Goal: Task Accomplishment & Management: Use online tool/utility

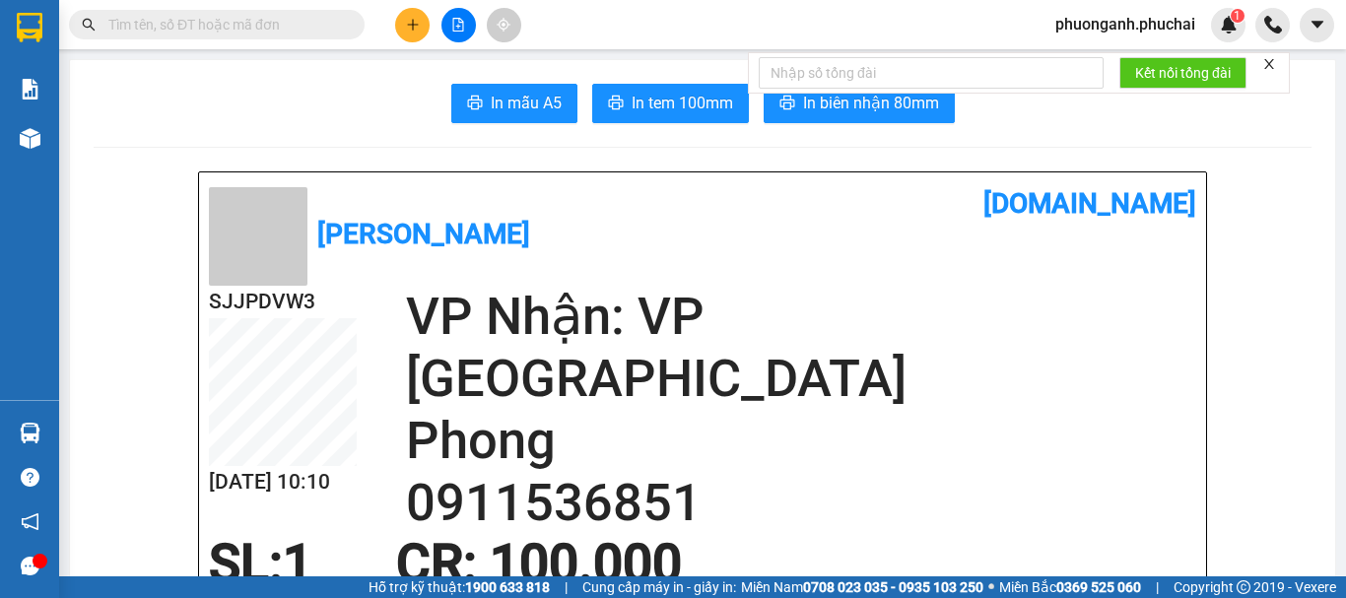
click at [408, 21] on icon "plus" at bounding box center [413, 25] width 14 height 14
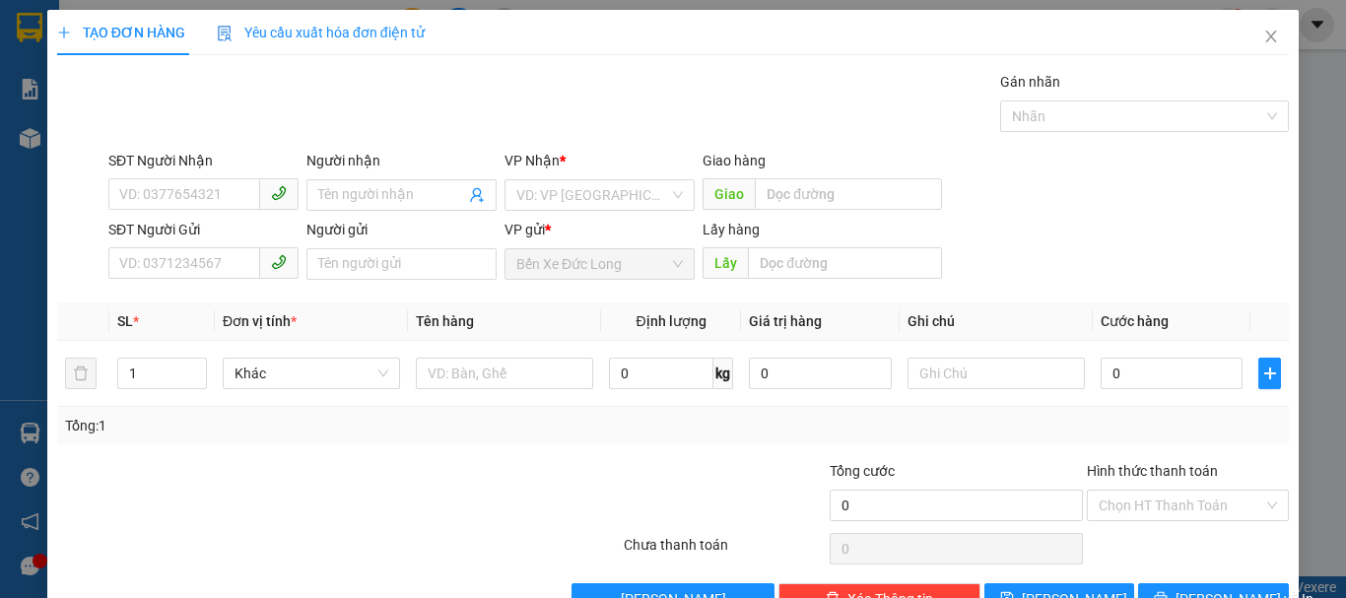
drag, startPoint x: 598, startPoint y: 169, endPoint x: 593, endPoint y: 182, distance: 13.7
click at [598, 170] on div "VP Nhận *" at bounding box center [599, 161] width 190 height 22
click at [584, 204] on input "search" at bounding box center [592, 195] width 153 height 30
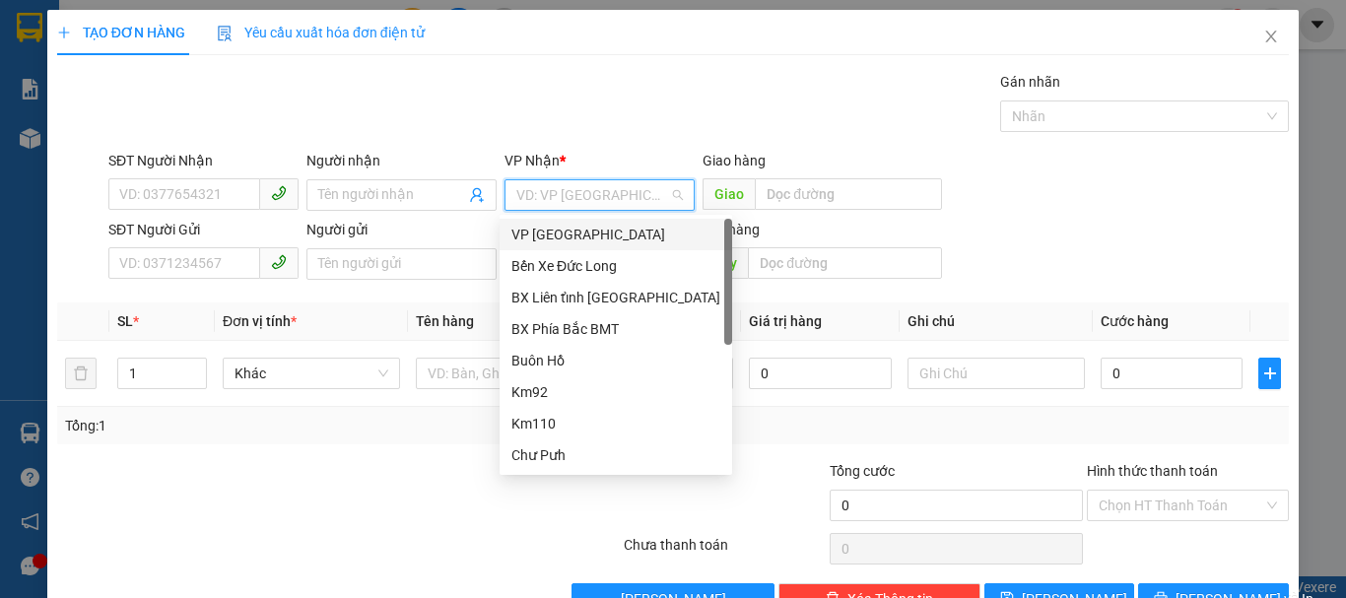
drag, startPoint x: 565, startPoint y: 231, endPoint x: 245, endPoint y: 283, distance: 324.4
click at [564, 232] on div "VP [GEOGRAPHIC_DATA]" at bounding box center [615, 235] width 209 height 22
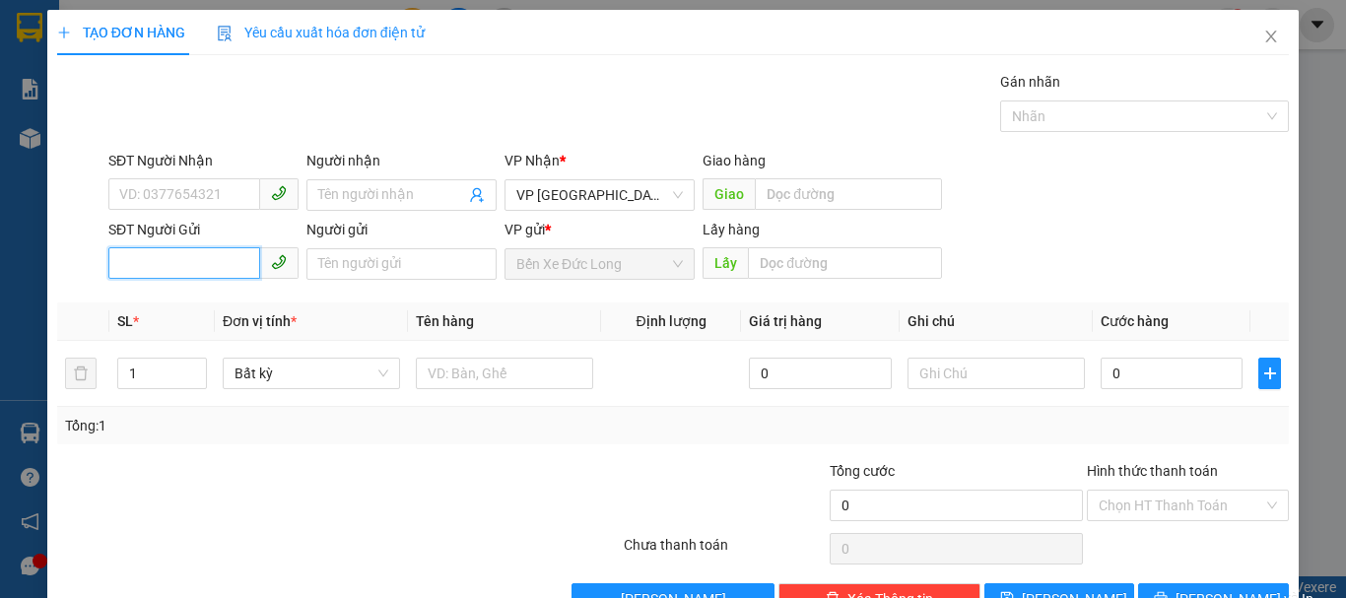
paste input "0327934763"
type input "0327934763"
click at [116, 258] on input "0327934763" at bounding box center [184, 263] width 152 height 32
click at [155, 295] on div "0327934763" at bounding box center [201, 304] width 165 height 22
type input "Hàm Rồng"
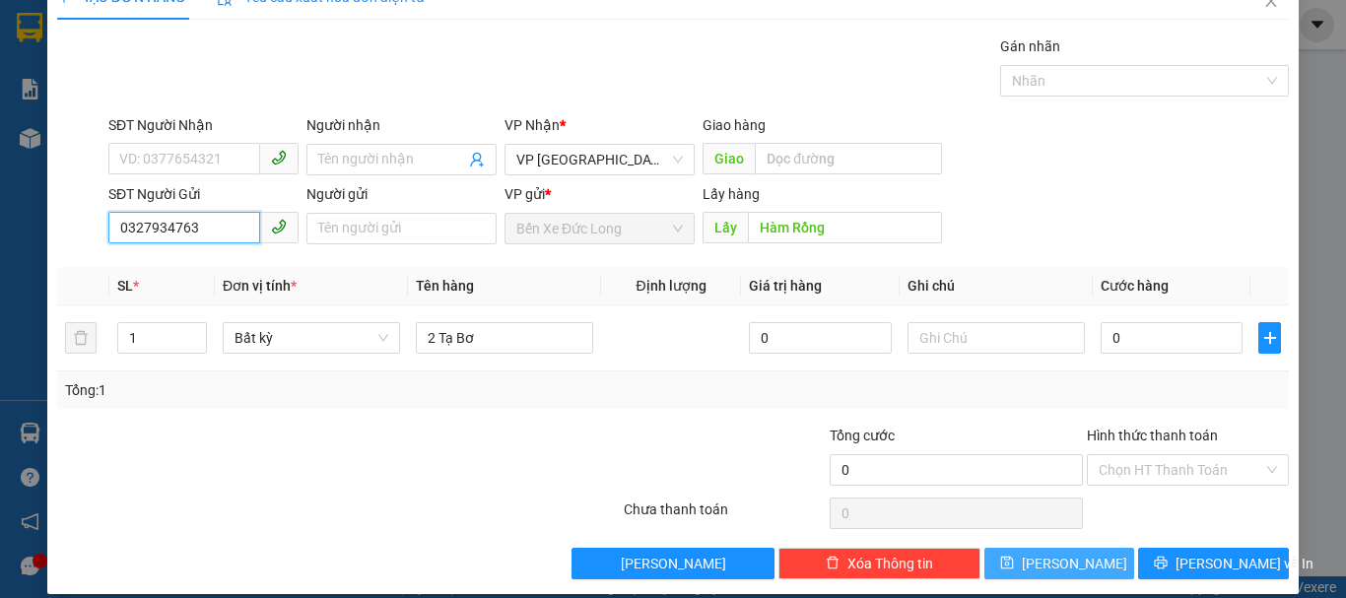
scroll to position [55, 0]
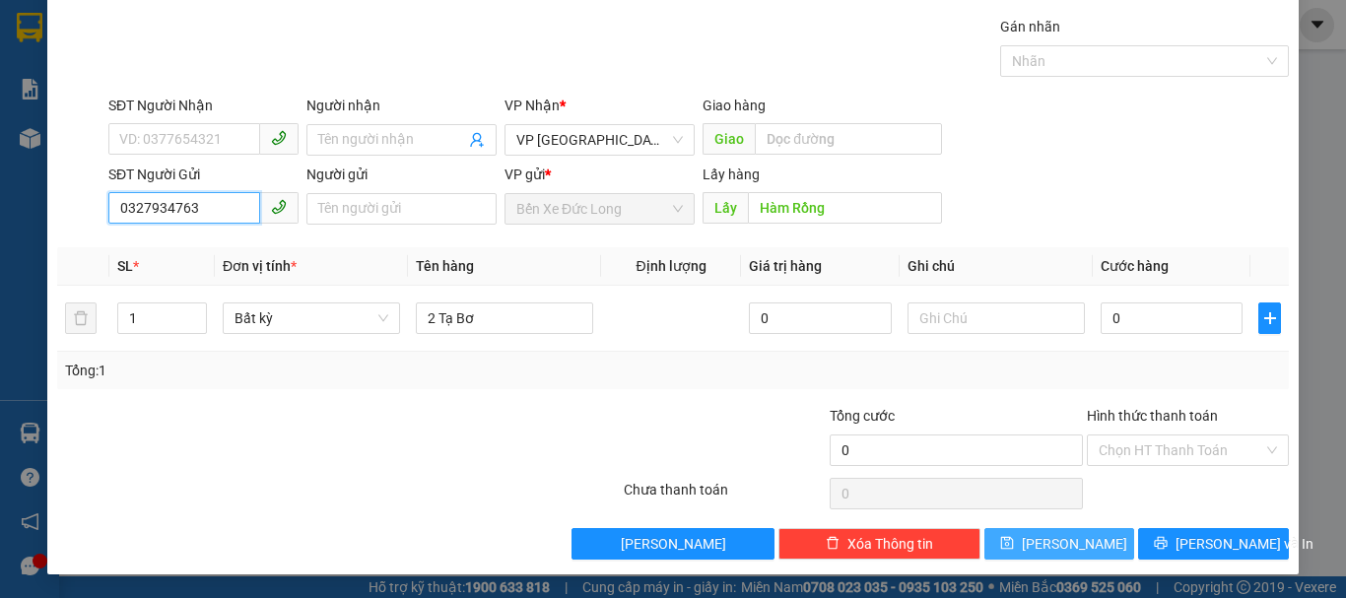
type input "0327934763"
click at [1065, 545] on span "[PERSON_NAME]" at bounding box center [1074, 544] width 105 height 22
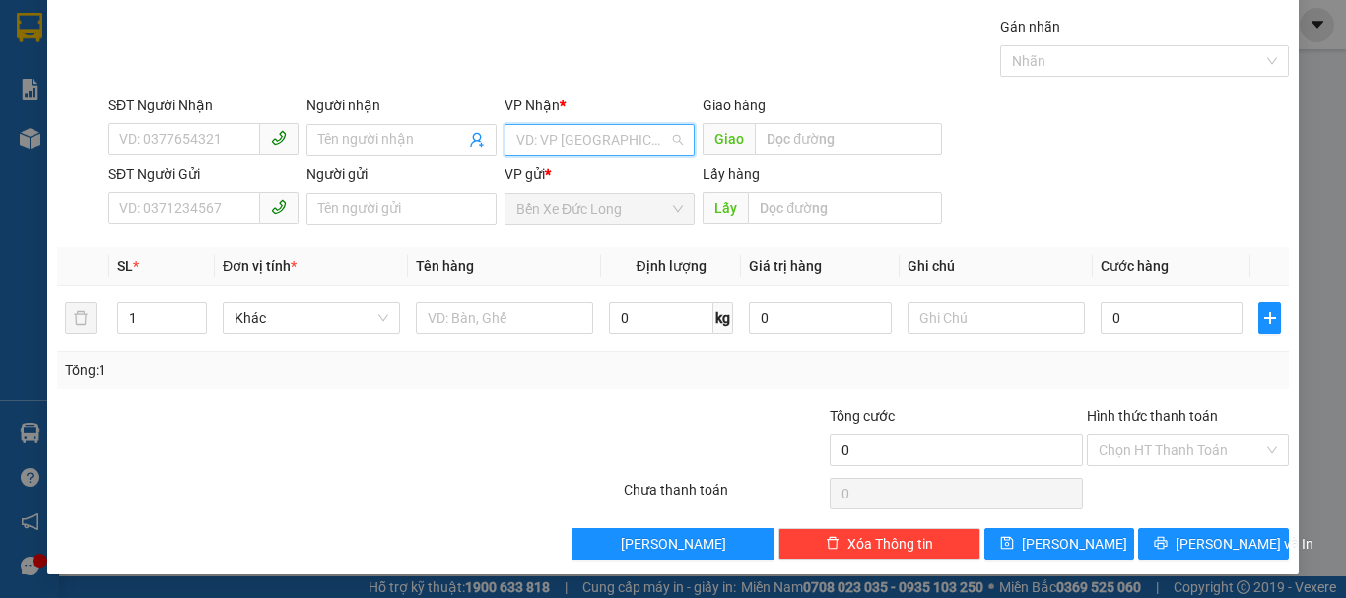
click at [561, 141] on input "search" at bounding box center [592, 140] width 153 height 30
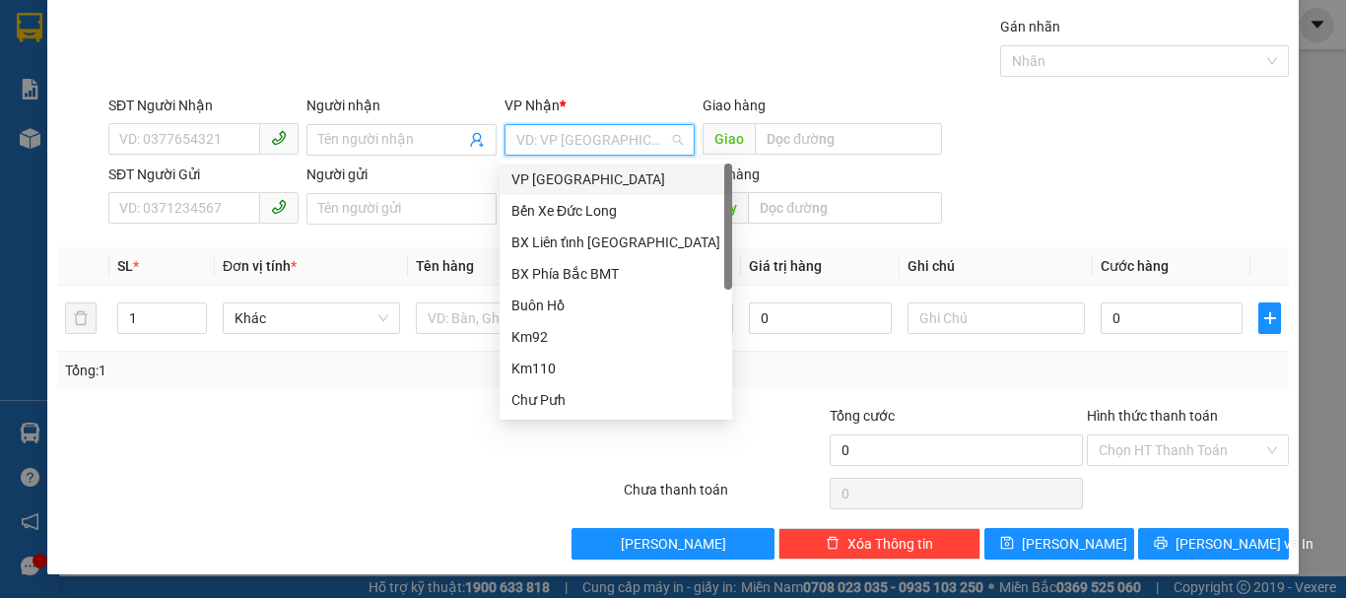
drag, startPoint x: 549, startPoint y: 178, endPoint x: 167, endPoint y: 177, distance: 381.3
click at [546, 180] on div "VP [GEOGRAPHIC_DATA]" at bounding box center [615, 179] width 209 height 22
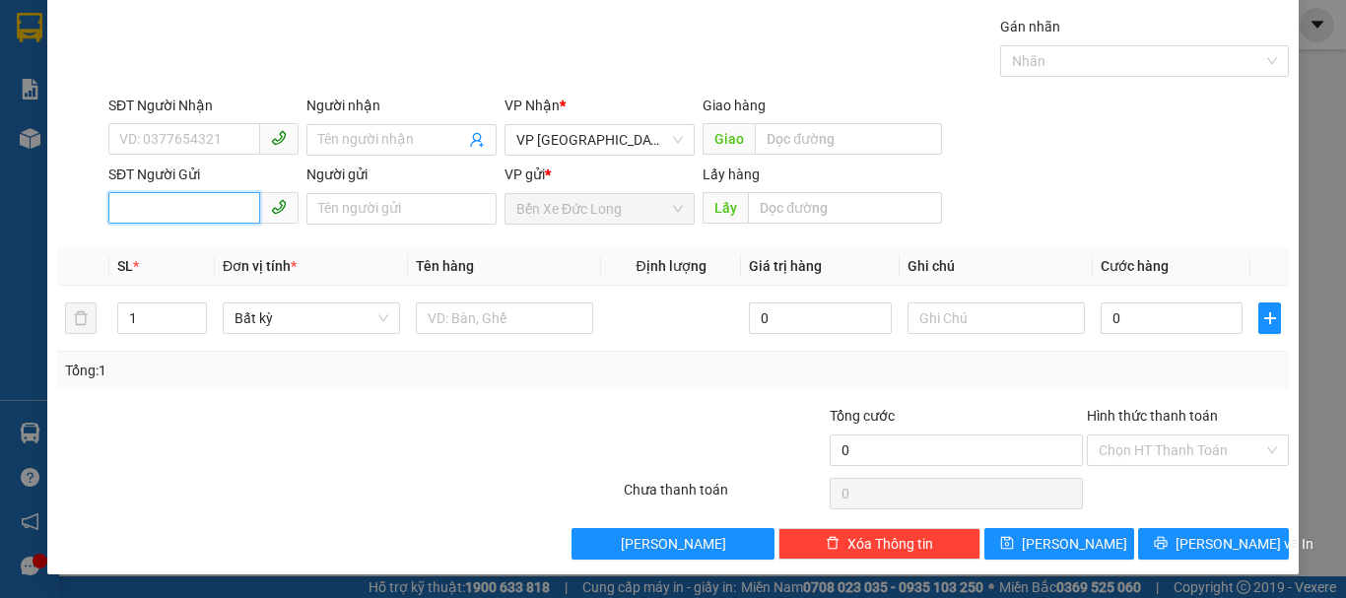
paste input "0843783838"
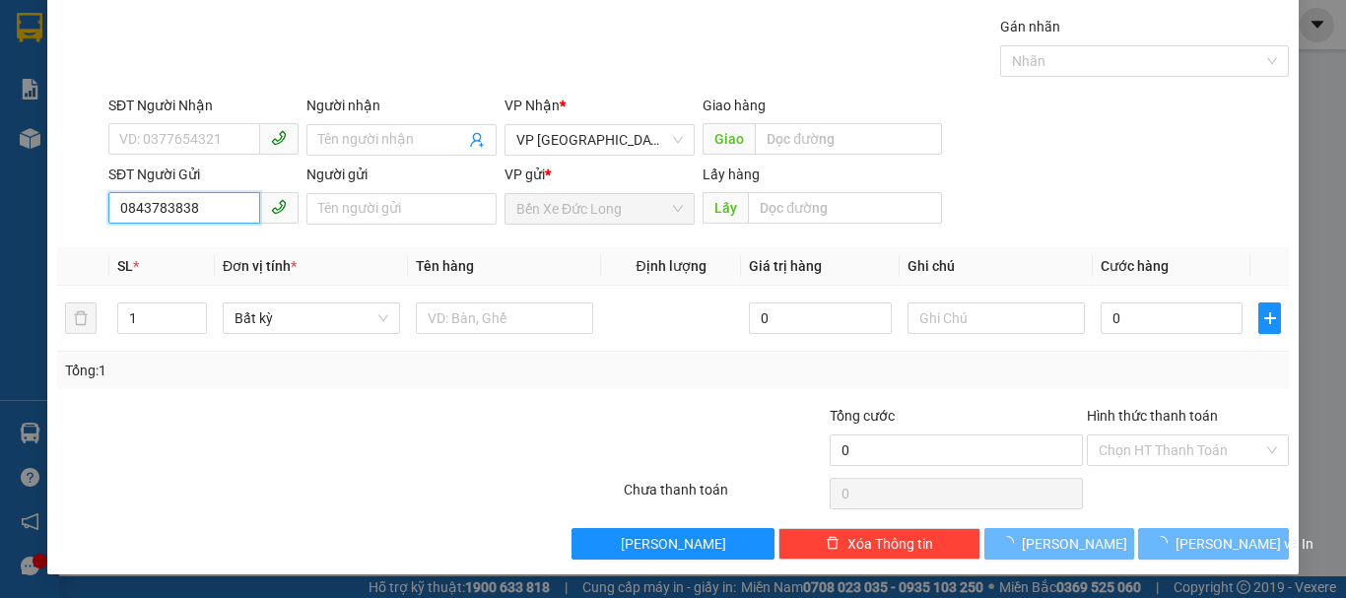
click at [117, 204] on input "0843783838" at bounding box center [184, 208] width 152 height 32
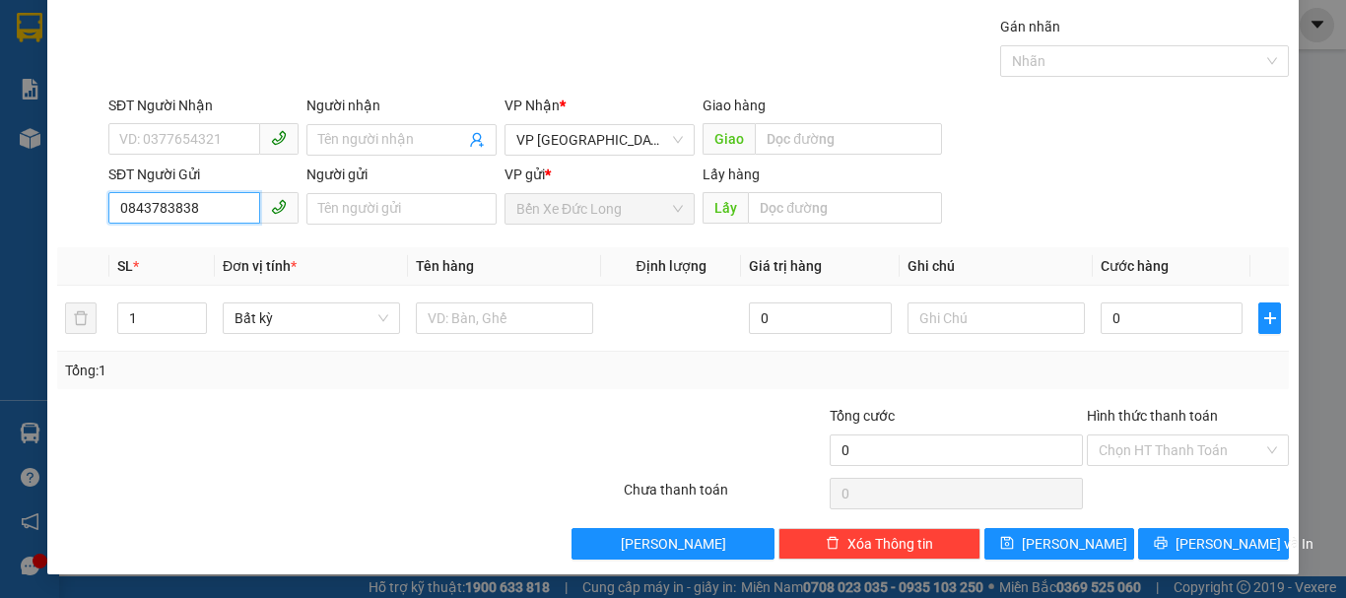
type input "0843783838"
click at [193, 209] on input "0843783838" at bounding box center [184, 208] width 152 height 32
click at [201, 250] on div "0843783838 - UYÊN" at bounding box center [201, 248] width 165 height 22
type input "UYÊN"
type input "[PERSON_NAME]"
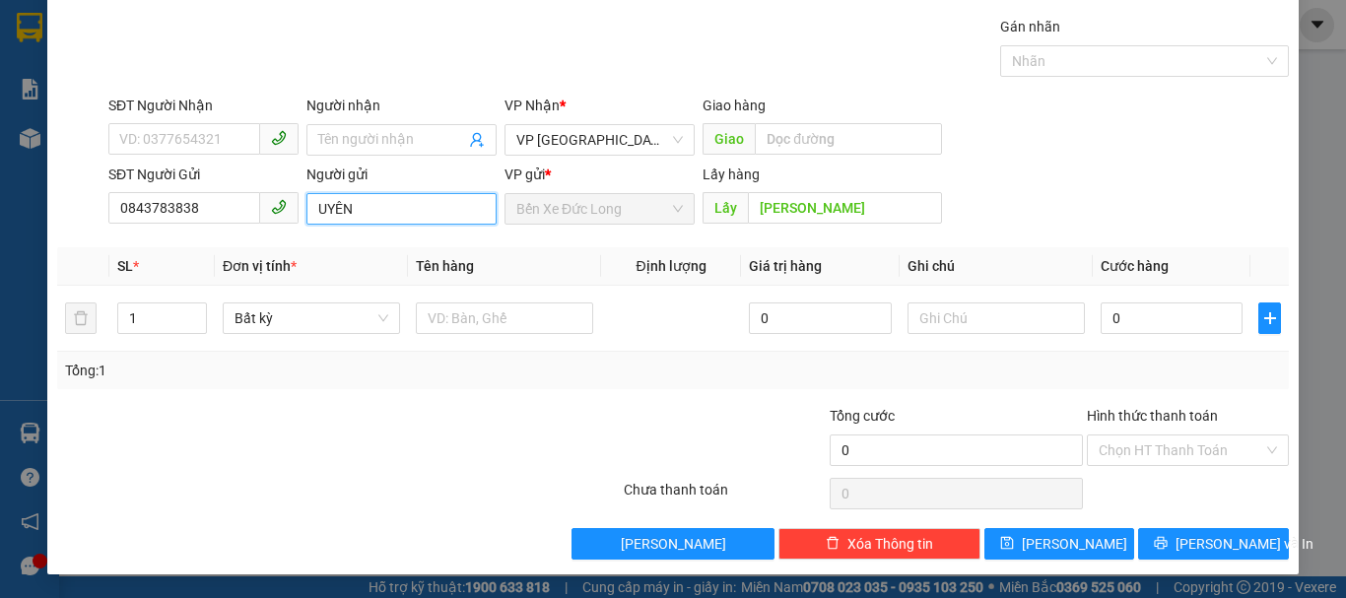
click at [418, 219] on input "UYÊN" at bounding box center [401, 209] width 190 height 32
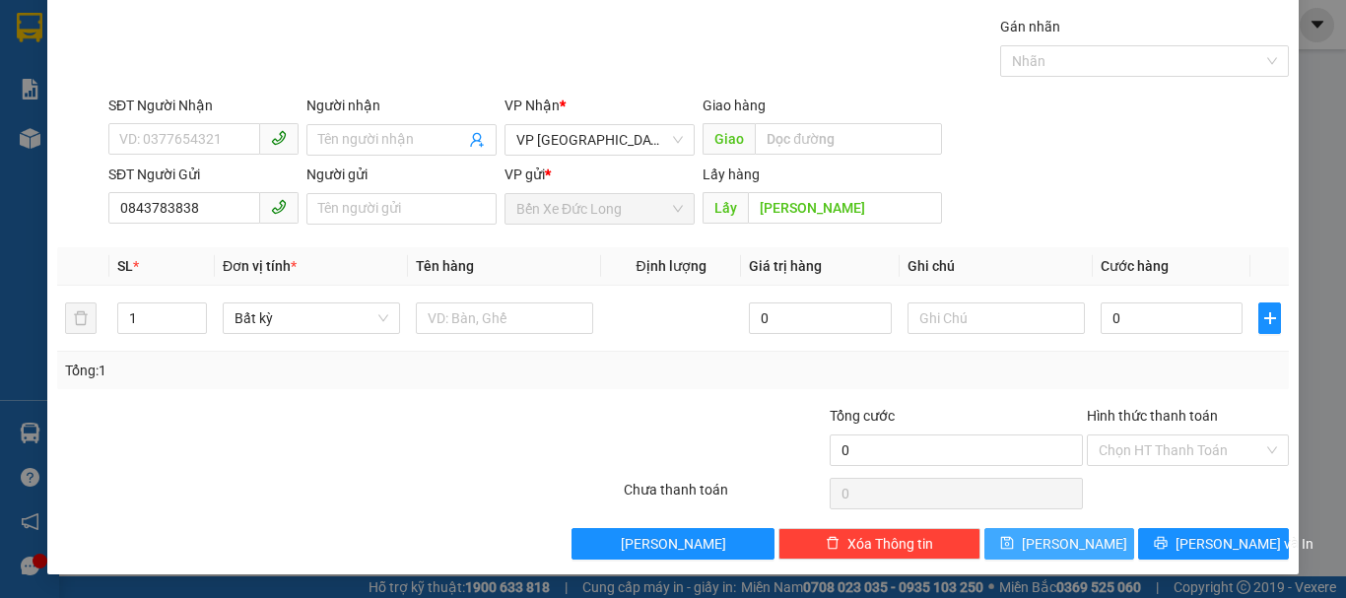
click at [1078, 542] on button "[PERSON_NAME]" at bounding box center [1059, 544] width 151 height 32
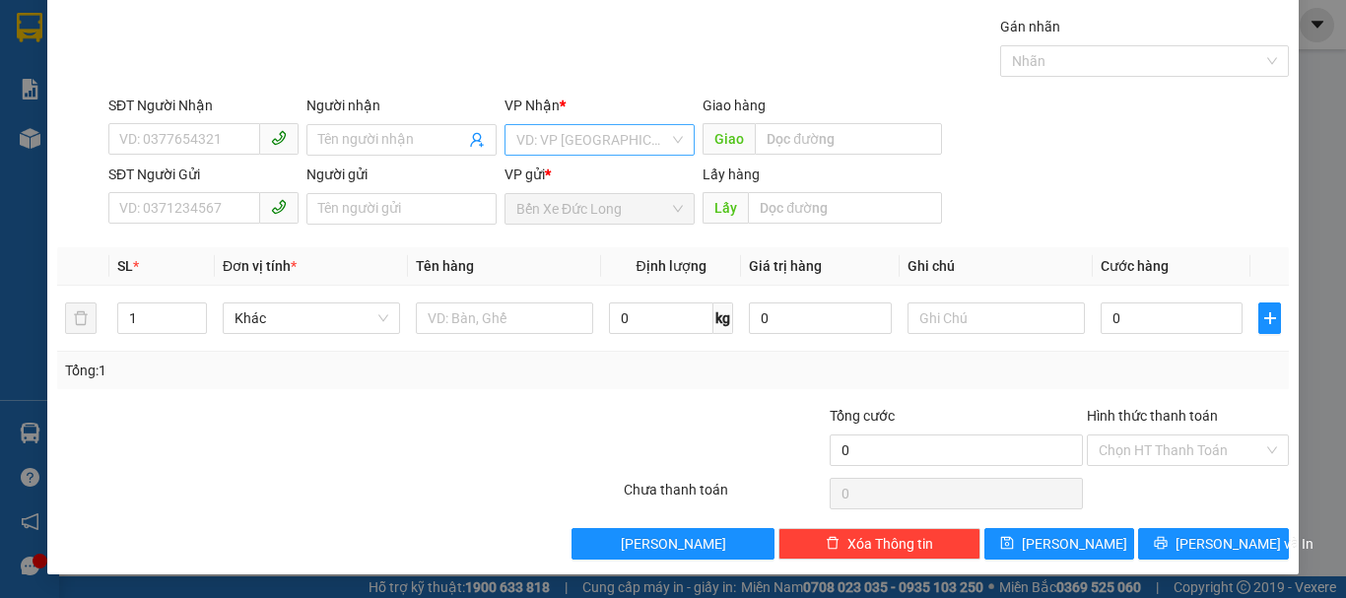
click at [591, 135] on input "search" at bounding box center [592, 140] width 153 height 30
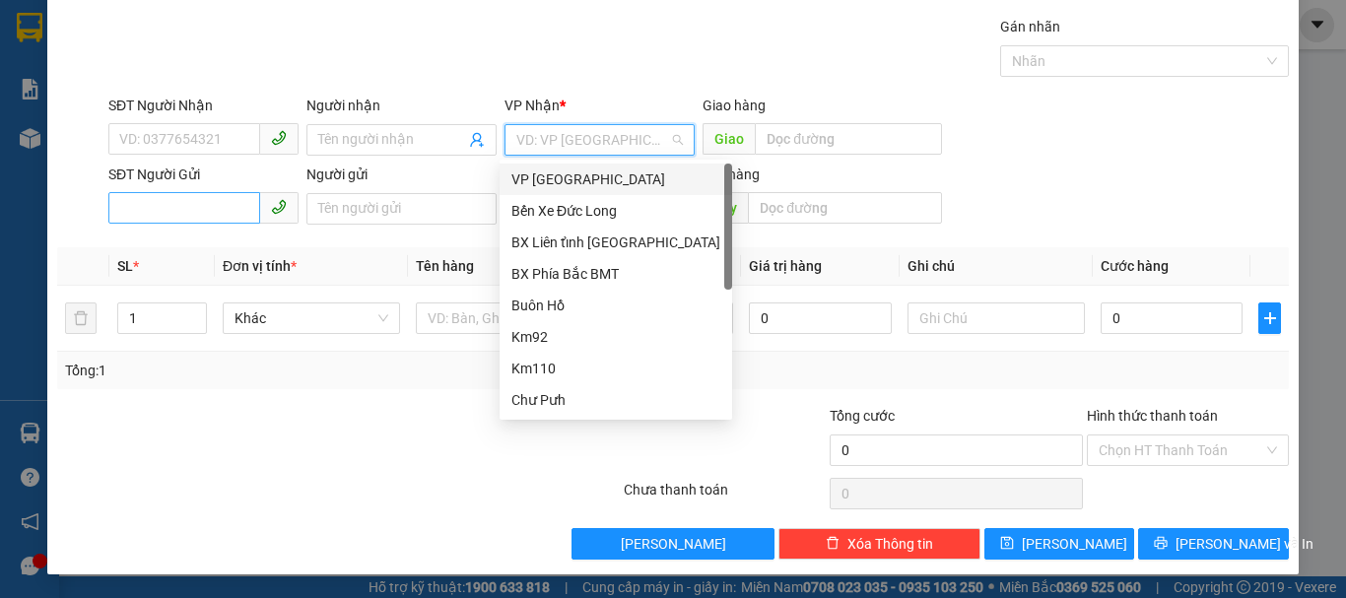
drag, startPoint x: 542, startPoint y: 177, endPoint x: 168, endPoint y: 206, distance: 374.5
click at [538, 181] on div "VP [GEOGRAPHIC_DATA]" at bounding box center [615, 179] width 209 height 22
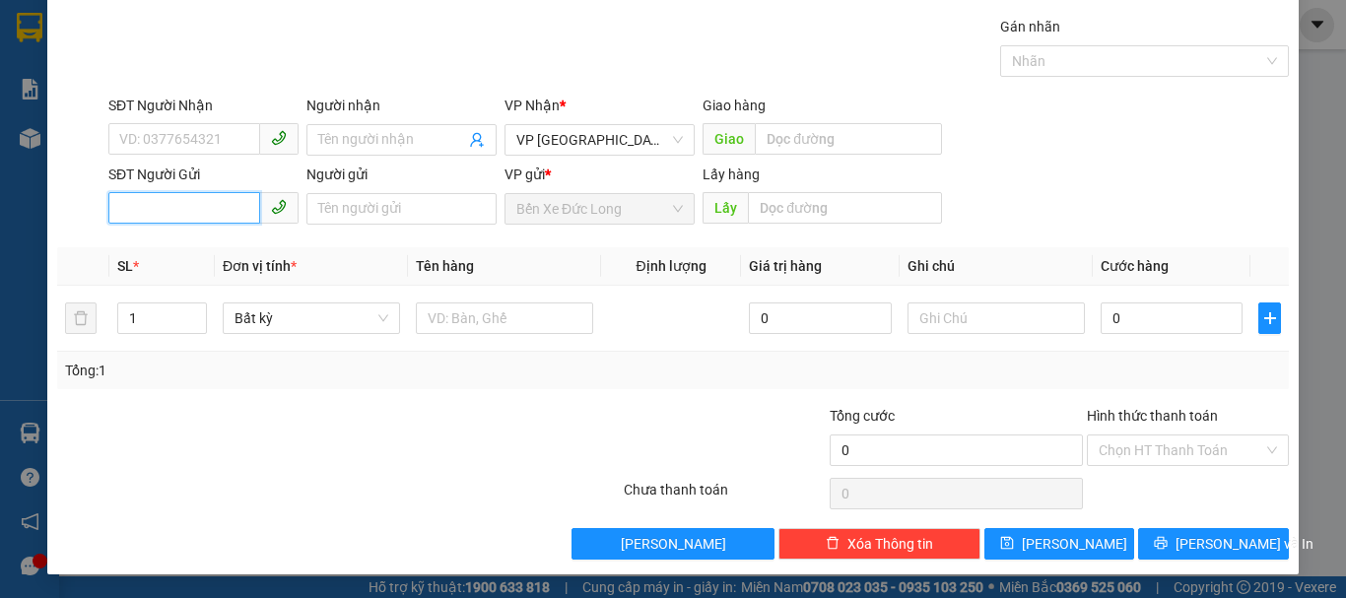
paste input "0355473438"
type input "0355473438"
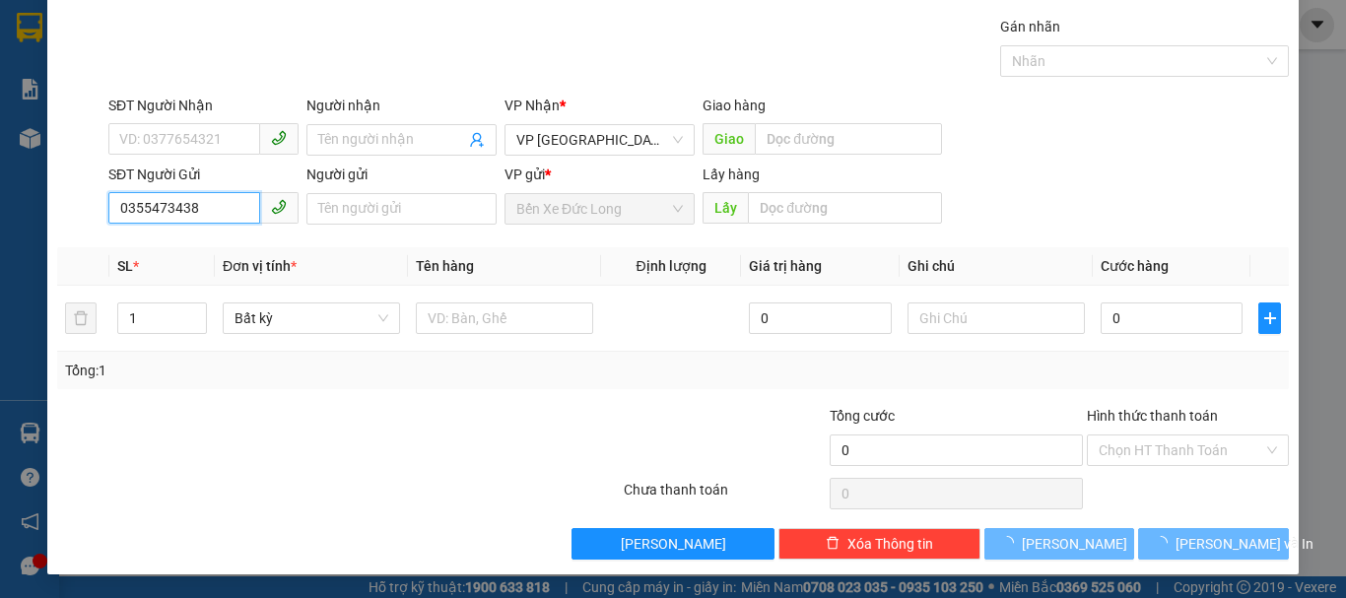
click at [120, 202] on input "0355473438" at bounding box center [184, 208] width 152 height 32
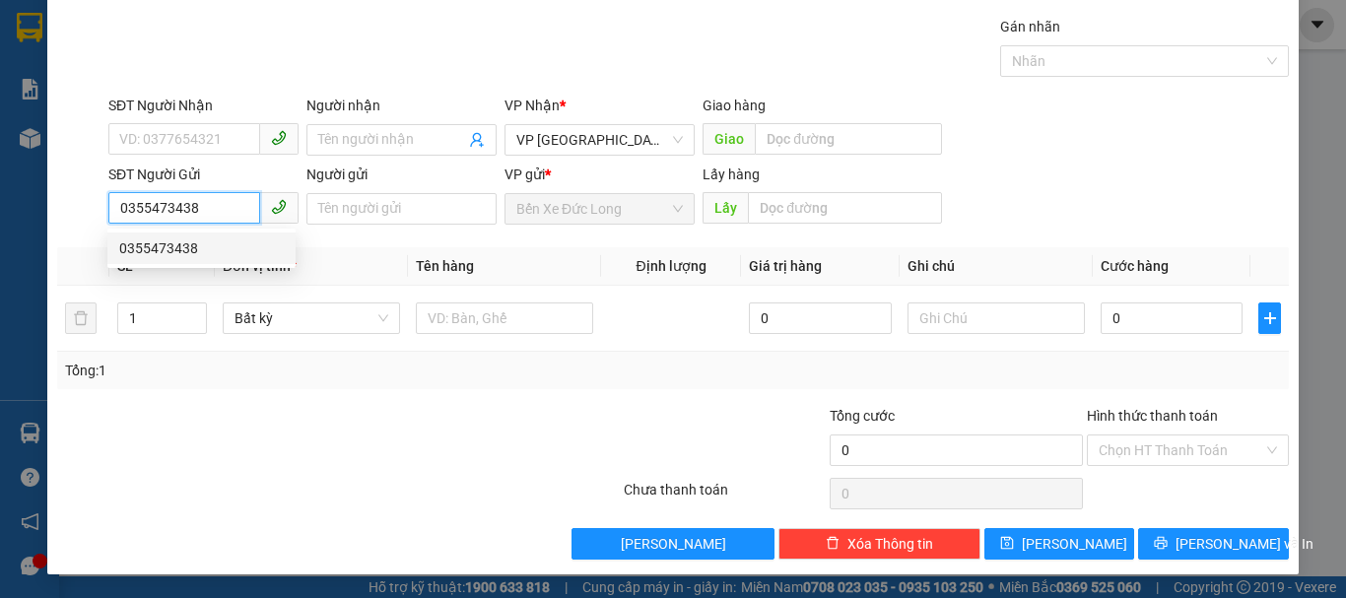
drag, startPoint x: 141, startPoint y: 240, endPoint x: 153, endPoint y: 253, distance: 17.4
click at [142, 241] on div "0355473438" at bounding box center [201, 248] width 165 height 22
type input "NB [GEOGRAPHIC_DATA]"
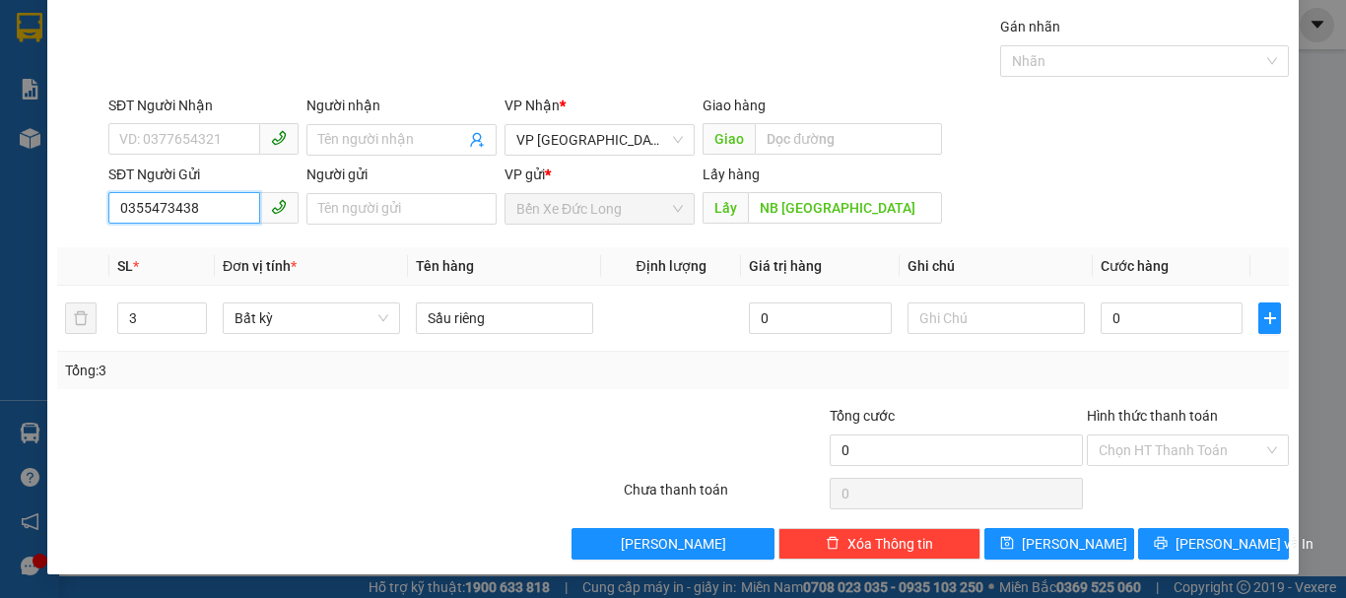
type input "0355473438"
click at [1059, 542] on span "[PERSON_NAME]" at bounding box center [1074, 544] width 105 height 22
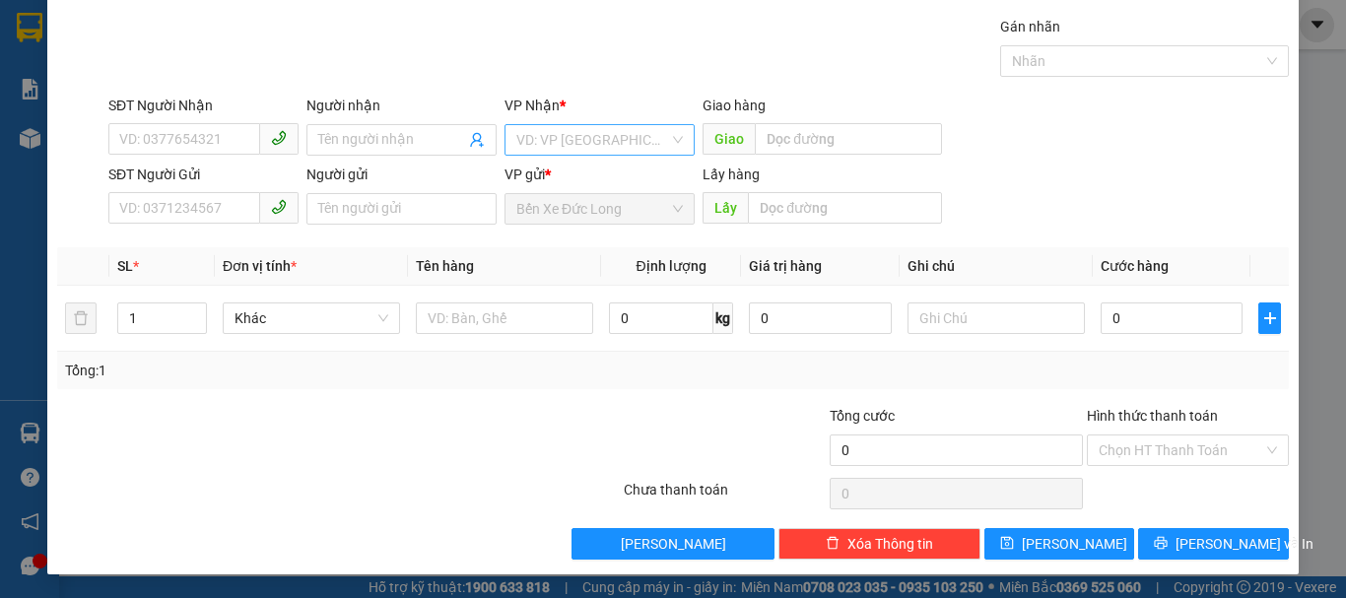
drag, startPoint x: 576, startPoint y: 134, endPoint x: 573, endPoint y: 157, distance: 22.9
click at [576, 136] on input "search" at bounding box center [592, 140] width 153 height 30
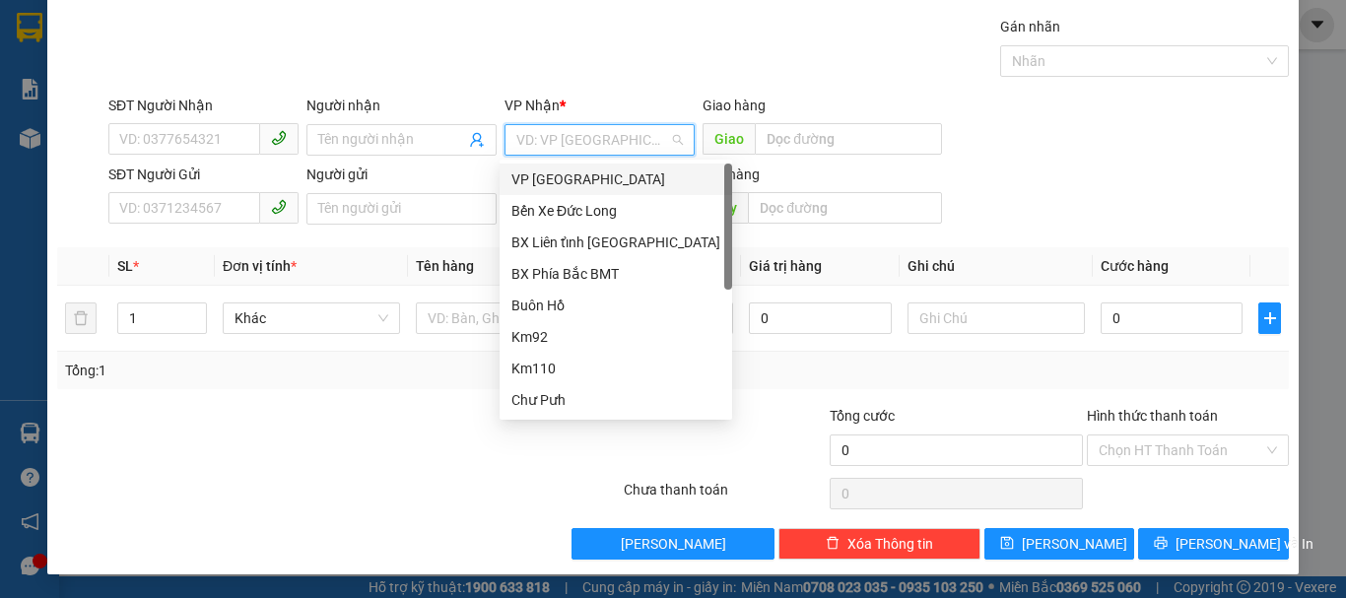
click at [558, 185] on div "VP [GEOGRAPHIC_DATA]" at bounding box center [615, 179] width 209 height 22
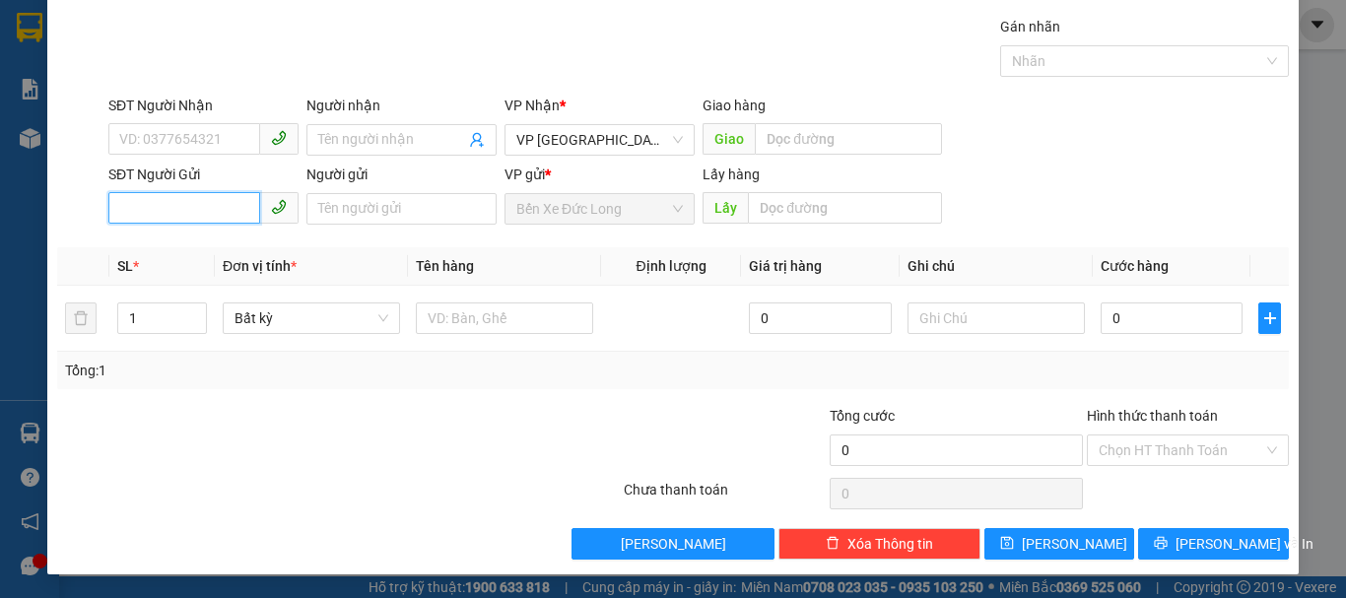
paste input "0355634754"
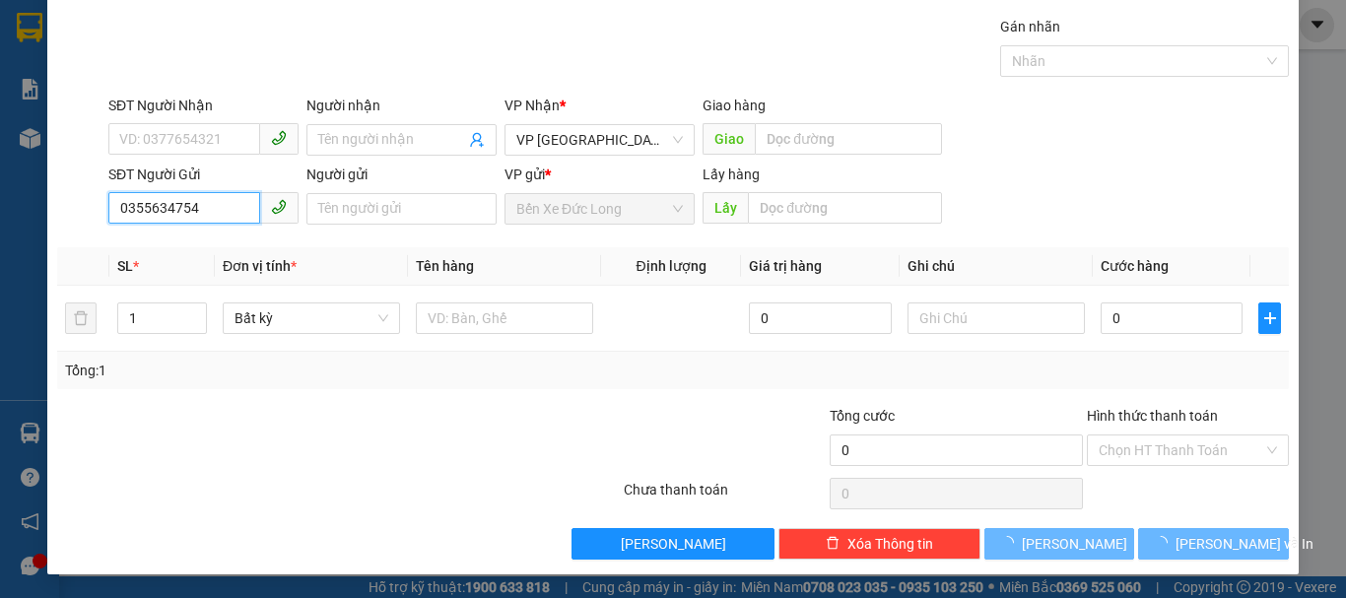
click at [121, 201] on input "0355634754" at bounding box center [184, 208] width 152 height 32
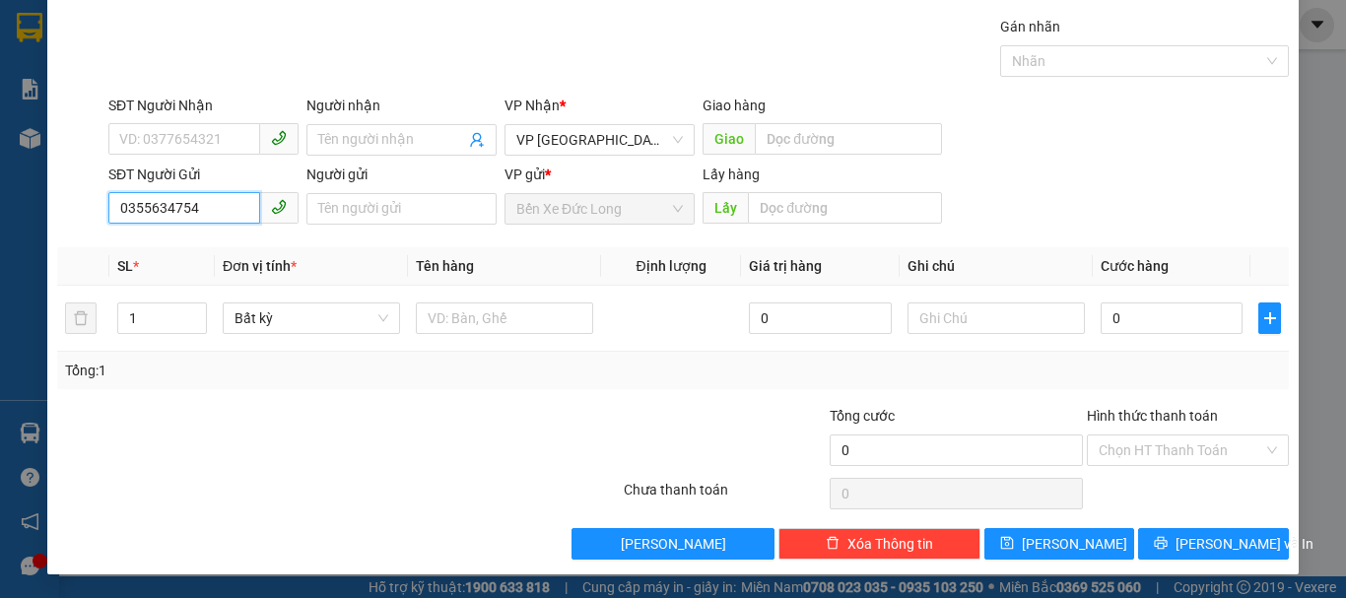
type input "0355634754"
click at [849, 216] on input "text" at bounding box center [845, 208] width 194 height 32
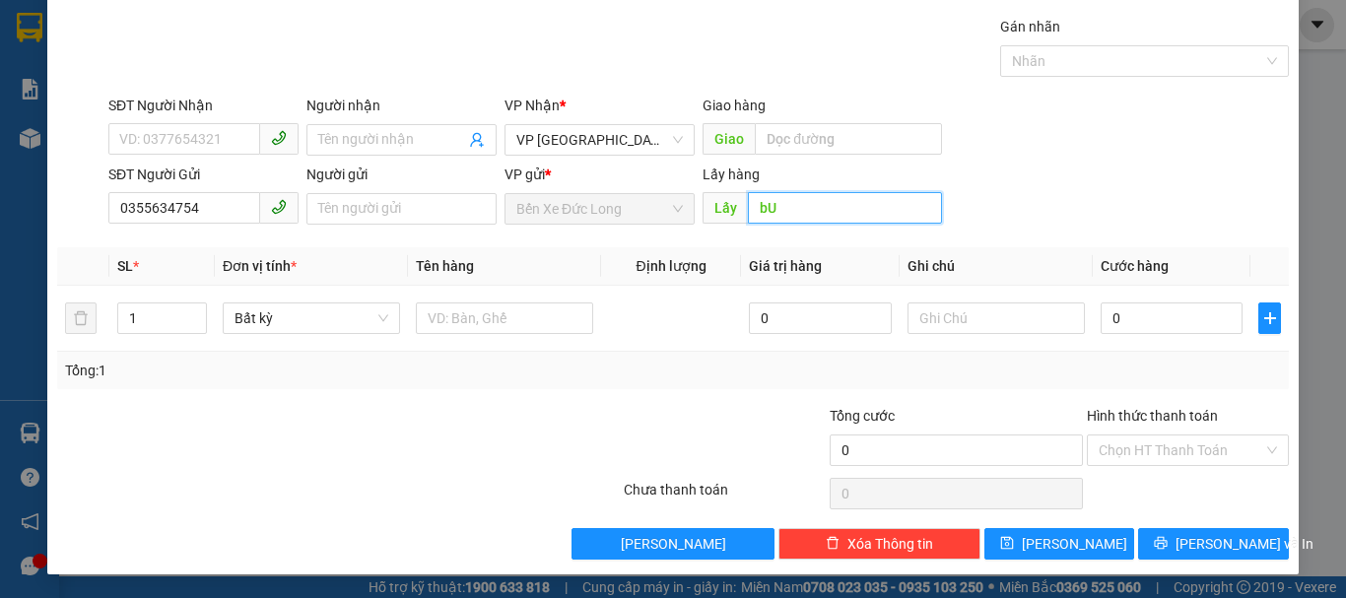
type input "b"
type input "Buôn Hồ"
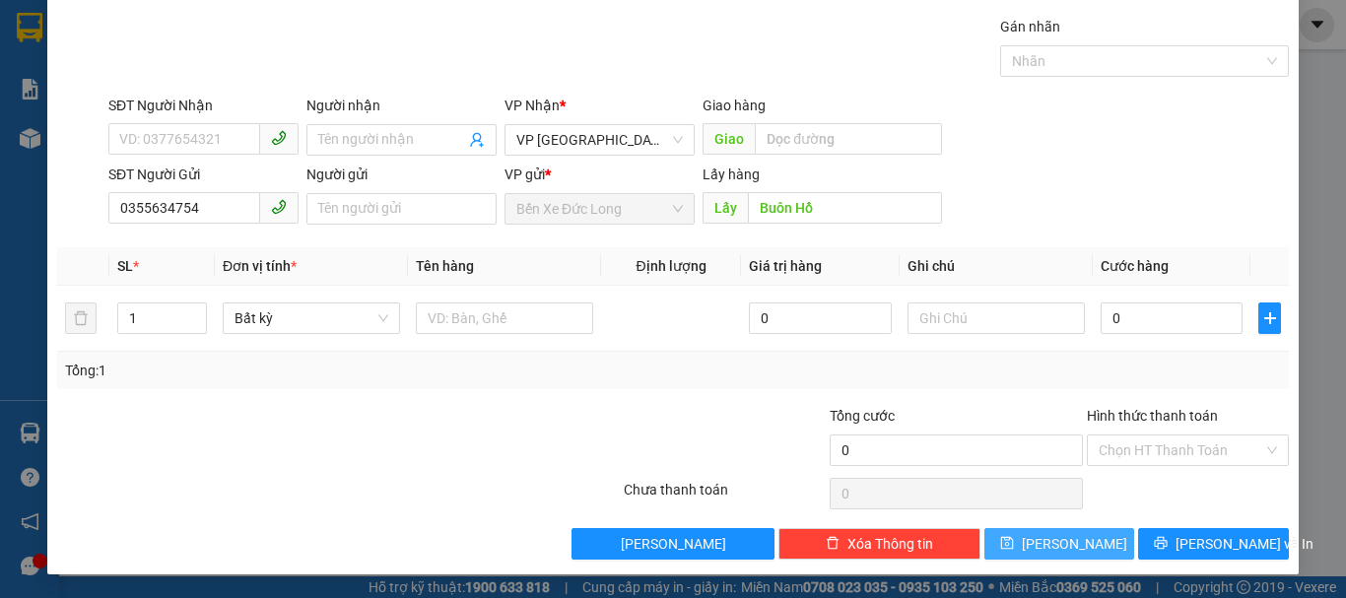
click at [1082, 549] on button "[PERSON_NAME]" at bounding box center [1059, 544] width 151 height 32
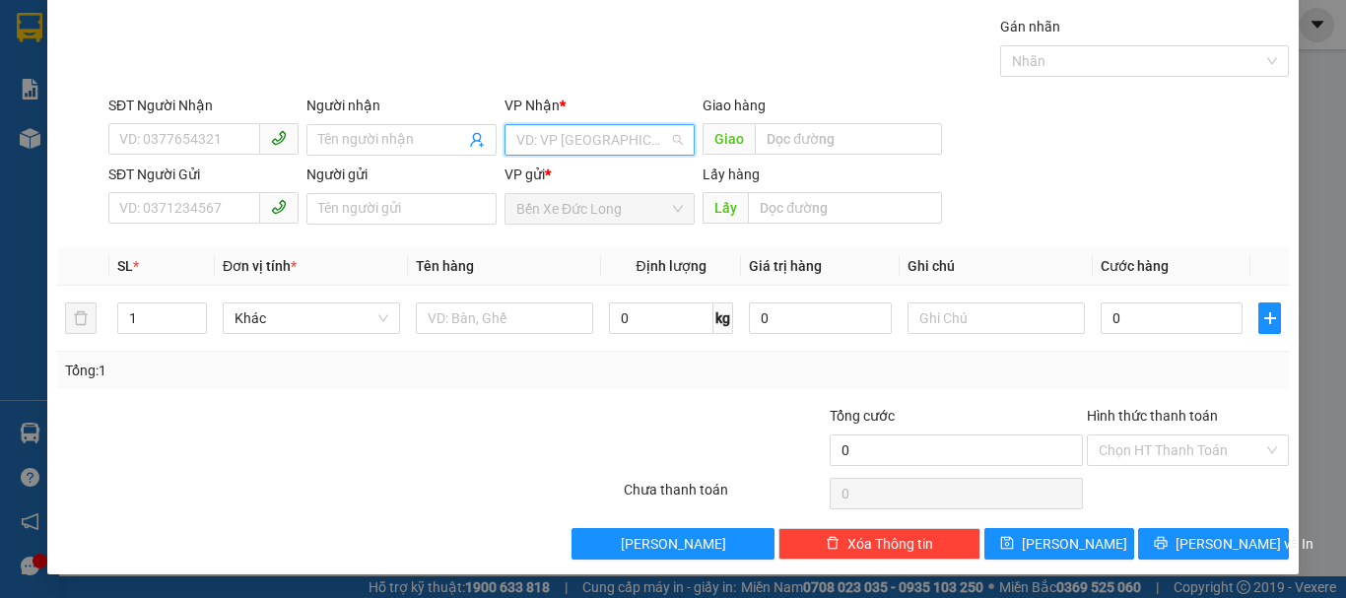
click at [573, 140] on input "search" at bounding box center [592, 140] width 153 height 30
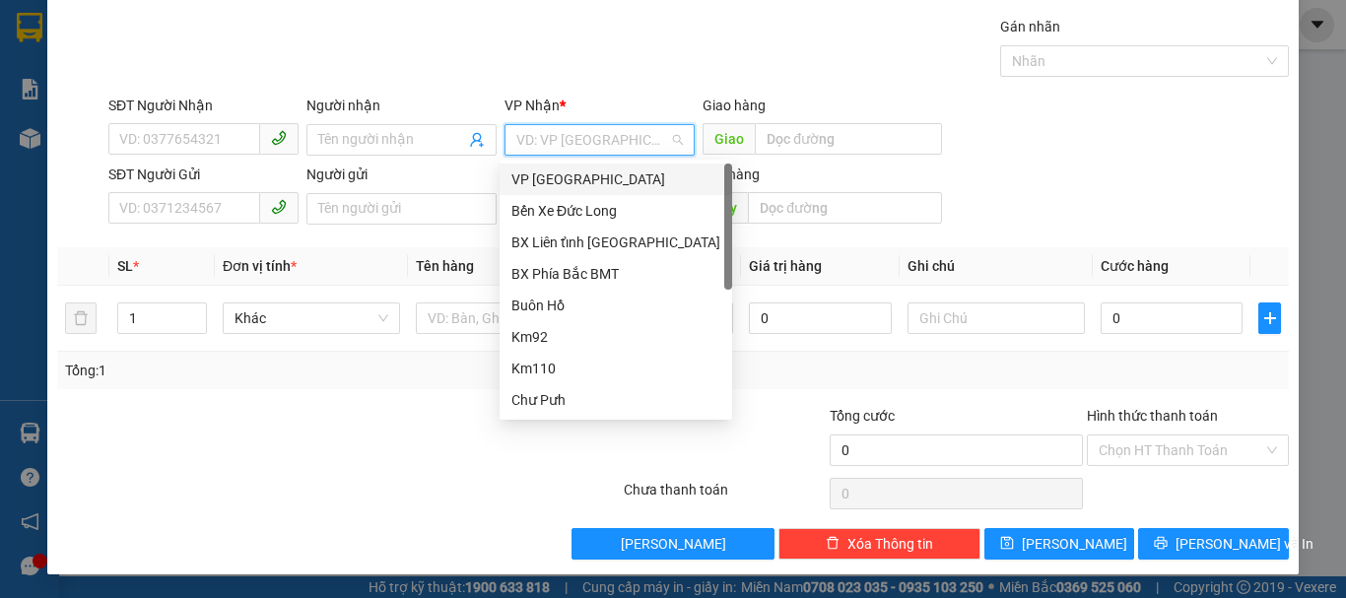
click at [543, 177] on div "VP [GEOGRAPHIC_DATA]" at bounding box center [615, 179] width 209 height 22
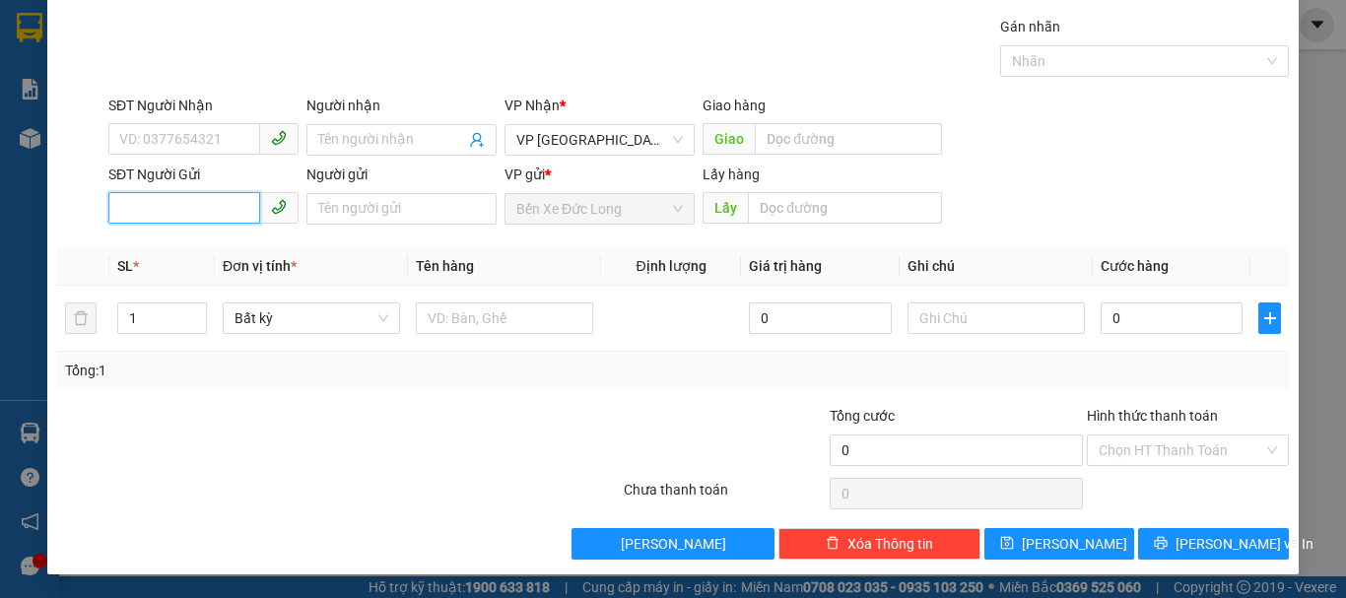
paste input "0843783838"
type input "0843783838"
drag, startPoint x: 183, startPoint y: 244, endPoint x: 208, endPoint y: 262, distance: 30.3
click at [184, 246] on div "0843783838 - UYÊN" at bounding box center [201, 248] width 165 height 22
type input "UYÊN"
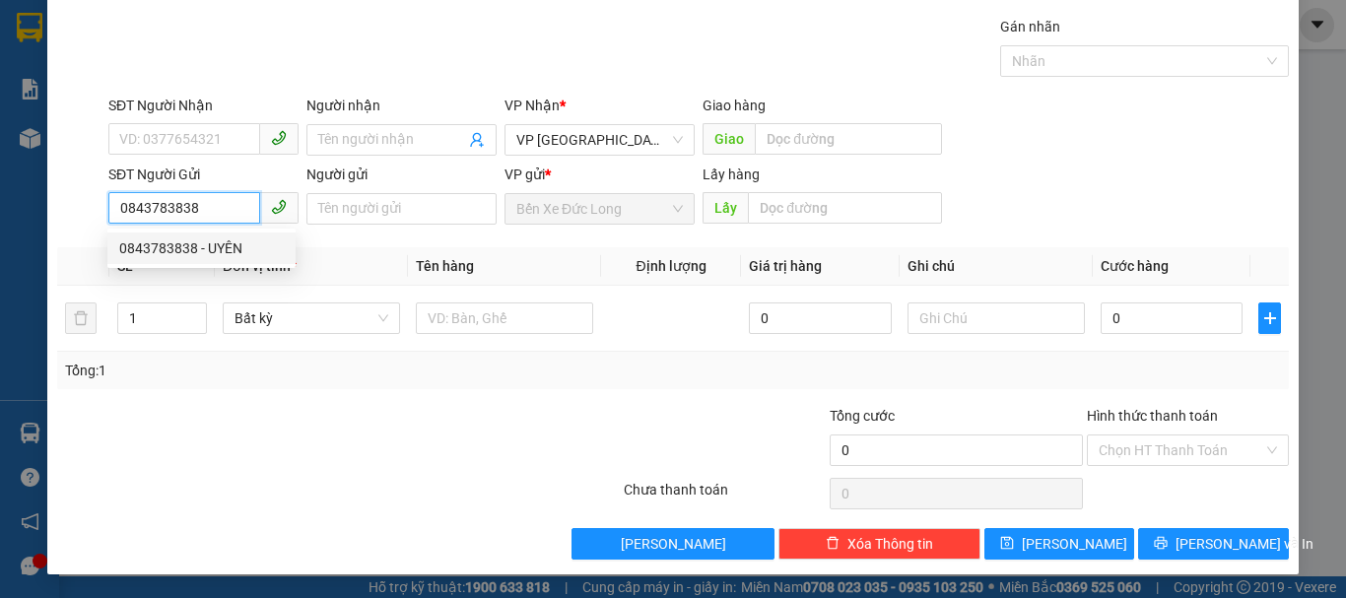
type input "[PERSON_NAME]"
type input "0843783838"
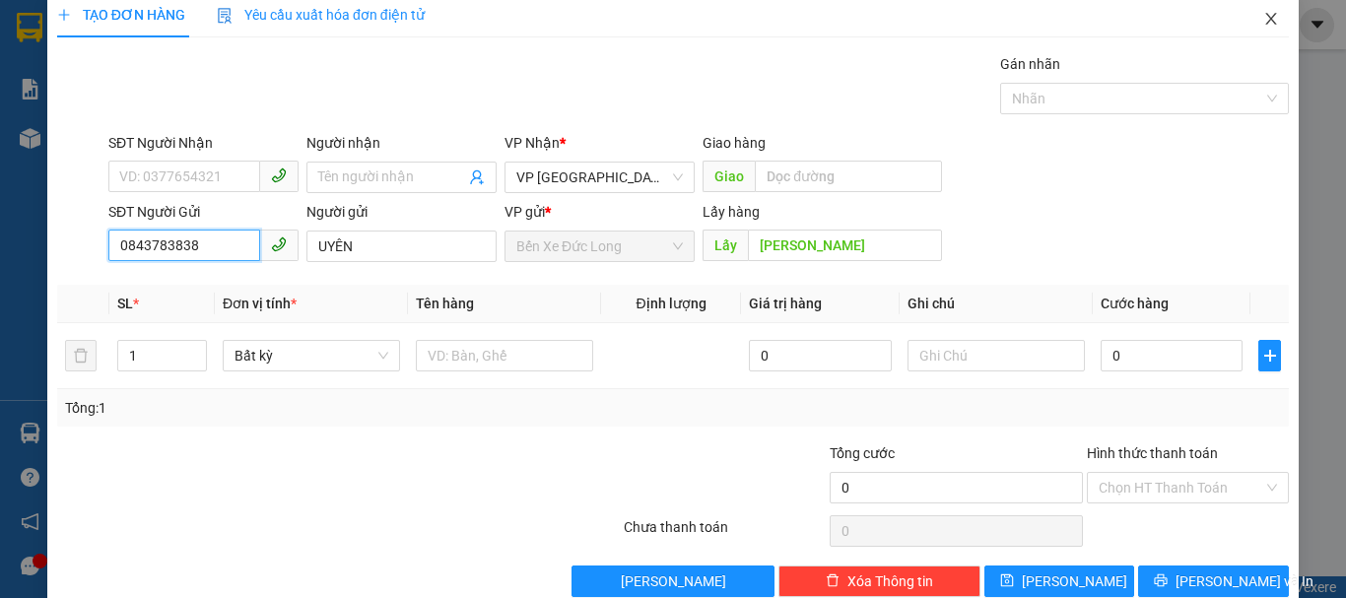
scroll to position [0, 0]
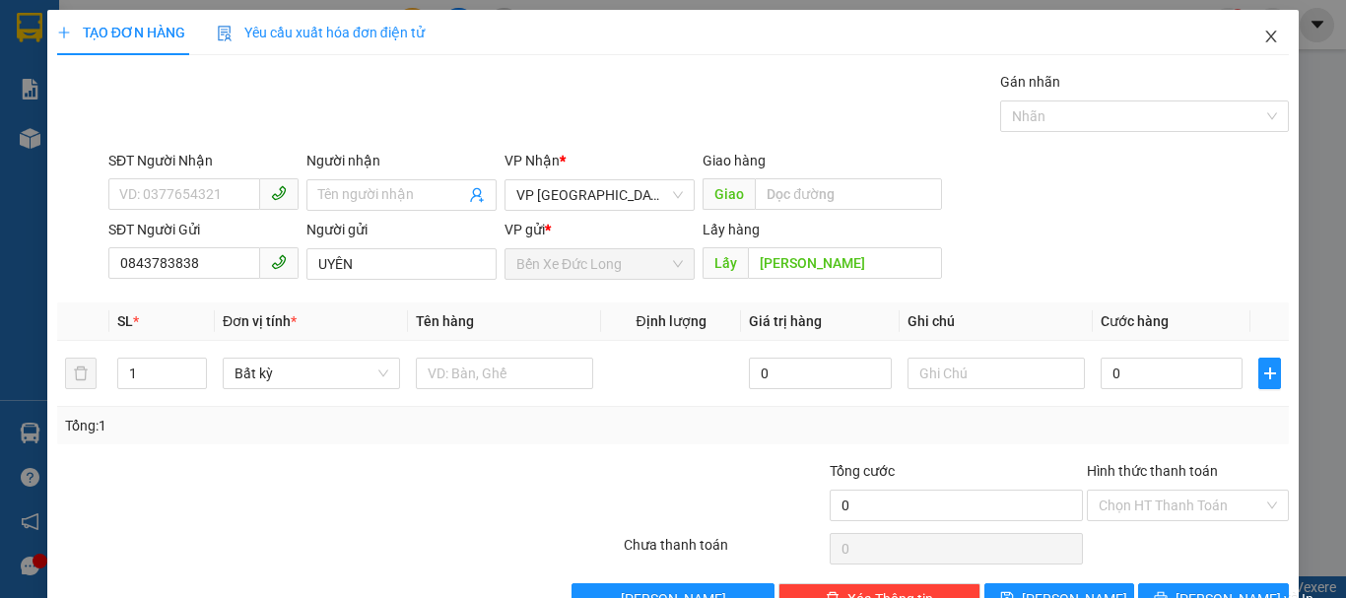
click at [1263, 34] on icon "close" at bounding box center [1271, 37] width 16 height 16
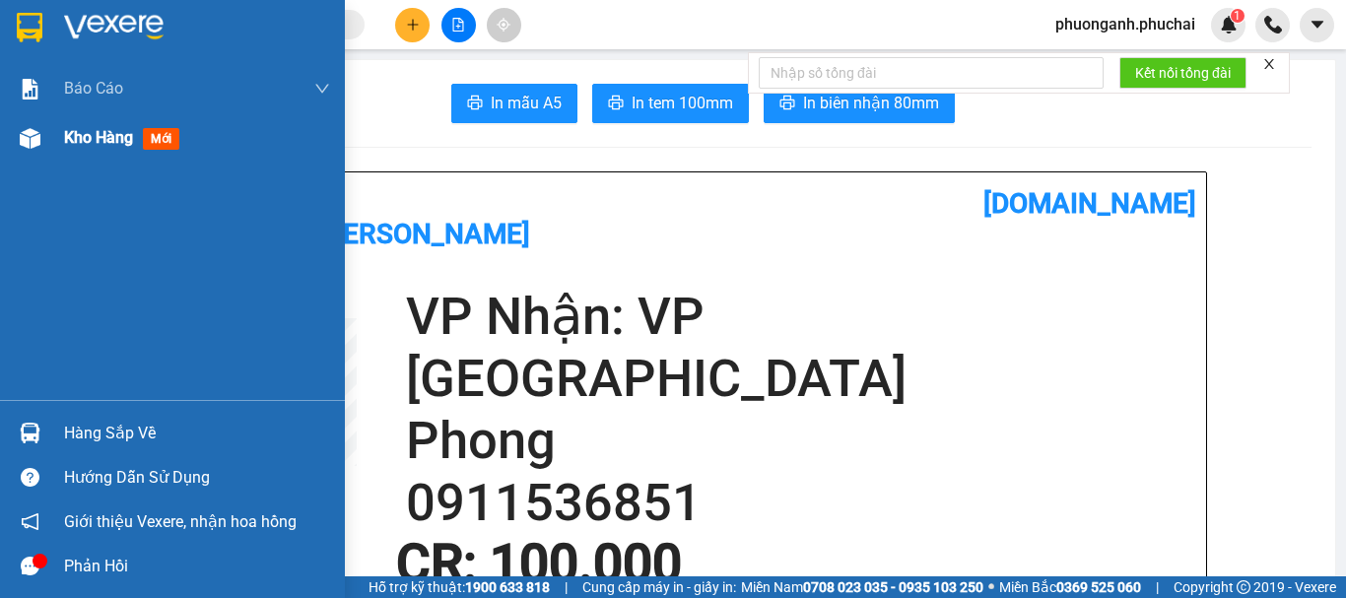
click at [98, 151] on div "Kho hàng mới" at bounding box center [197, 137] width 266 height 49
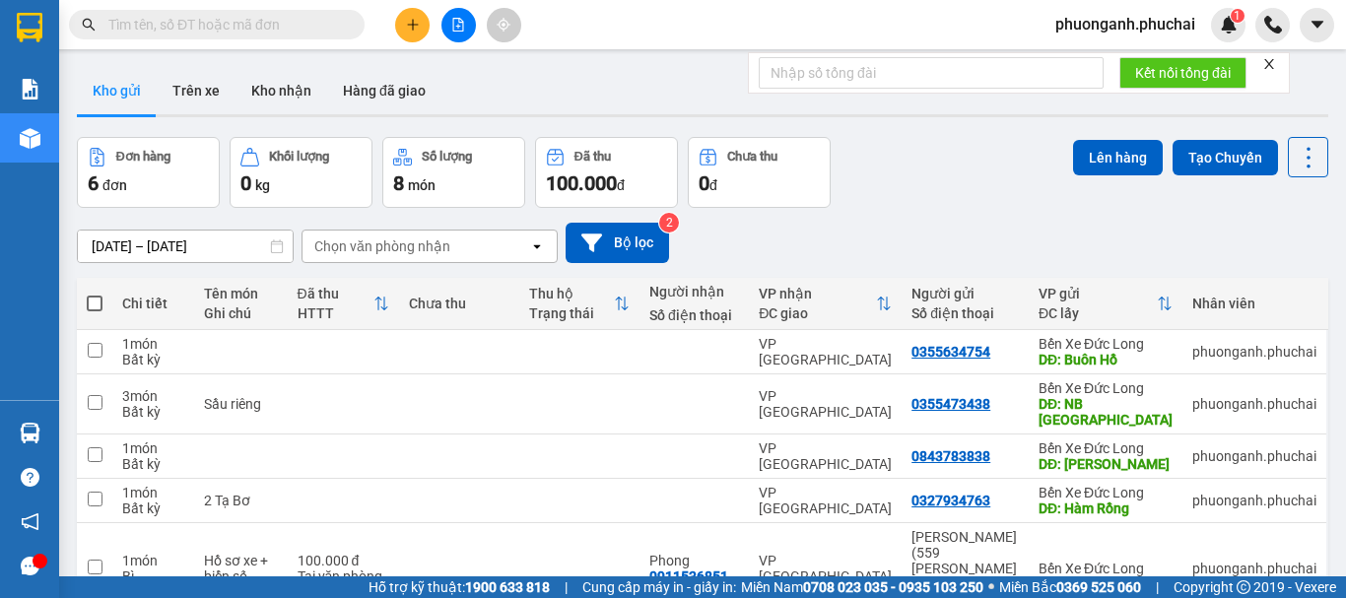
scroll to position [116, 0]
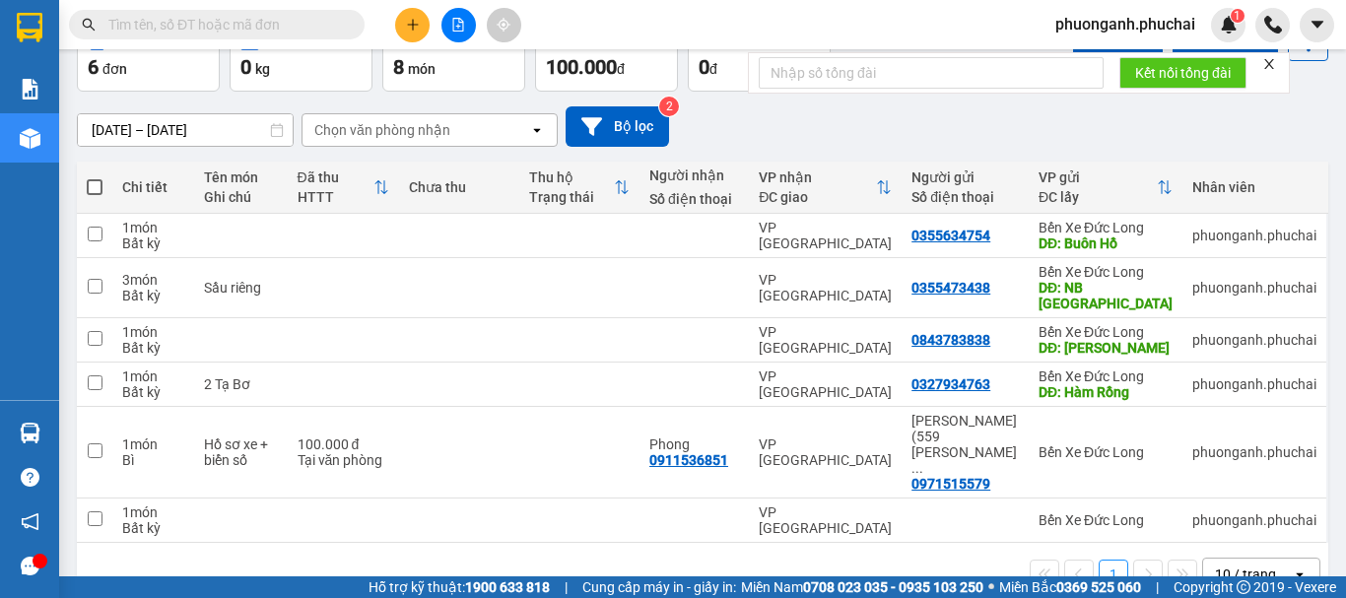
click at [411, 29] on icon "plus" at bounding box center [413, 25] width 14 height 14
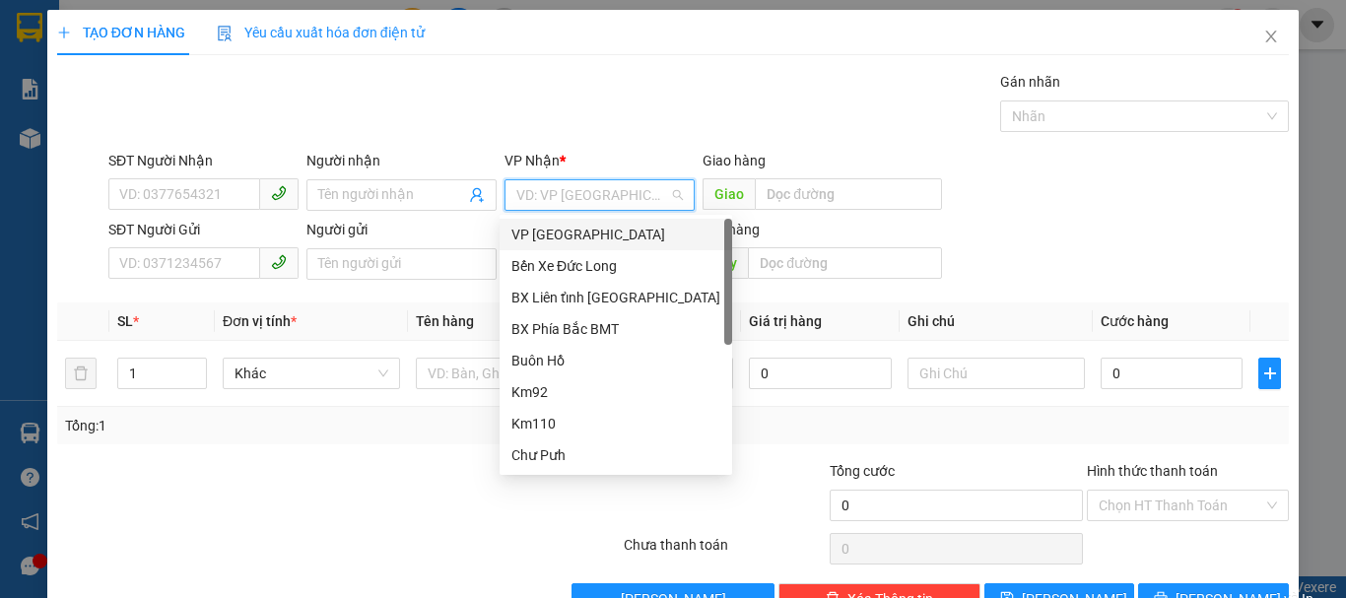
click at [544, 190] on input "search" at bounding box center [592, 195] width 153 height 30
drag, startPoint x: 544, startPoint y: 237, endPoint x: 502, endPoint y: 251, distance: 43.6
click at [541, 239] on div "VP [GEOGRAPHIC_DATA]" at bounding box center [615, 235] width 209 height 22
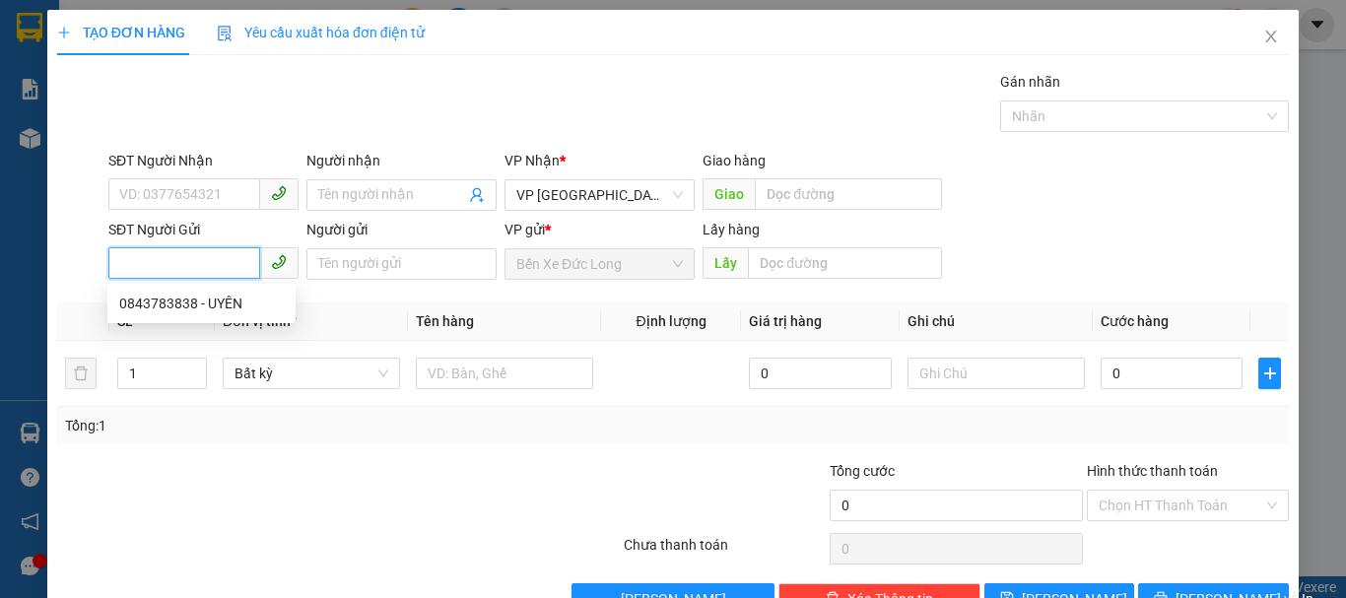
paste input "0865765579"
click at [217, 259] on input "0865765579" at bounding box center [184, 263] width 152 height 32
click at [125, 265] on input "0865765579" at bounding box center [184, 263] width 152 height 32
click at [203, 248] on input "0865765579" at bounding box center [184, 263] width 152 height 32
click at [126, 259] on input "0865765579" at bounding box center [184, 263] width 152 height 32
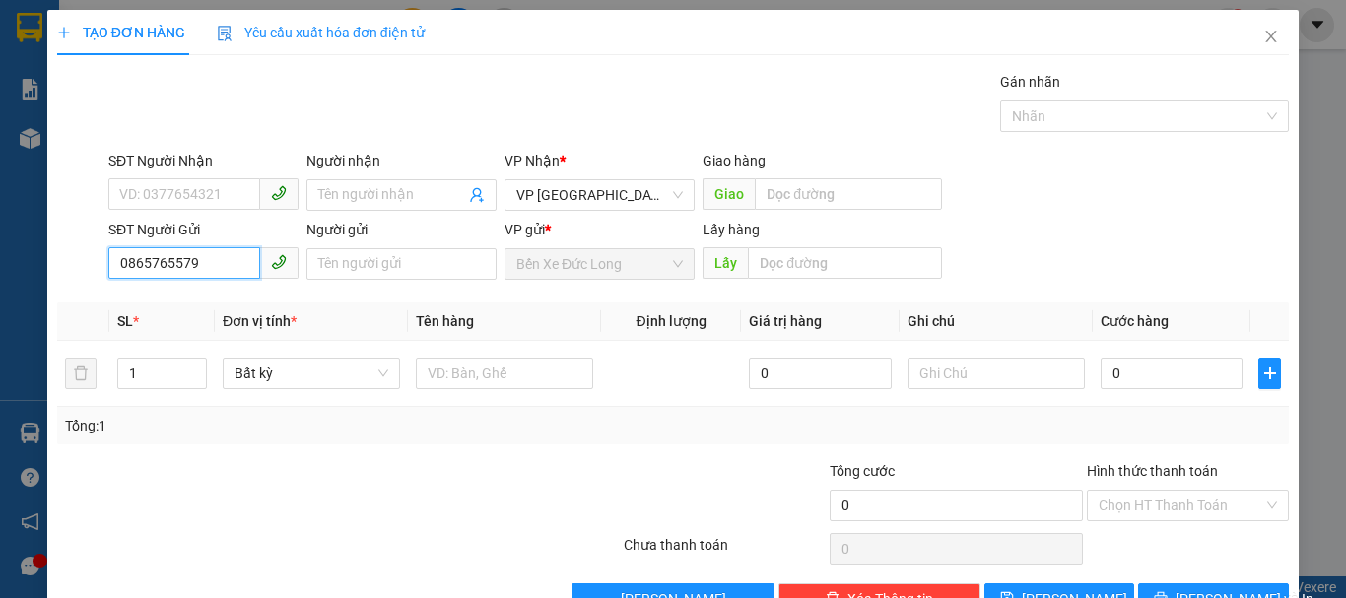
click at [122, 263] on input "0865765579" at bounding box center [184, 263] width 152 height 32
click at [122, 264] on input "0865765579" at bounding box center [184, 263] width 152 height 32
type input "0865765579"
click at [784, 259] on input "text" at bounding box center [845, 263] width 194 height 32
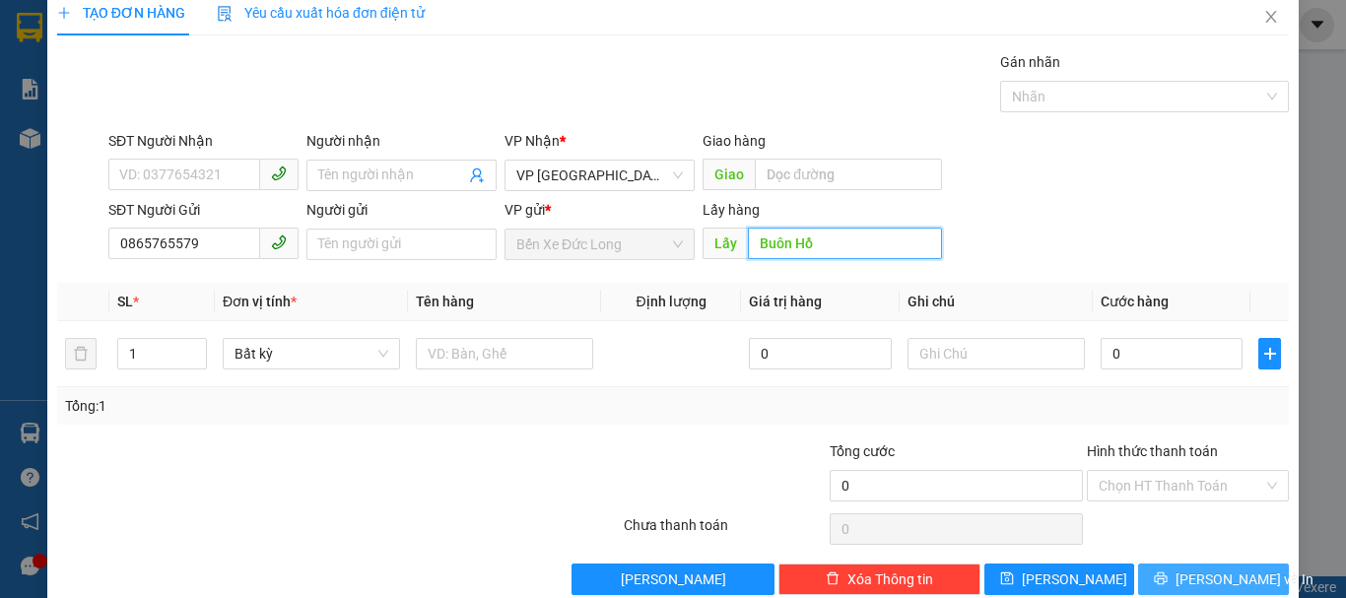
scroll to position [55, 0]
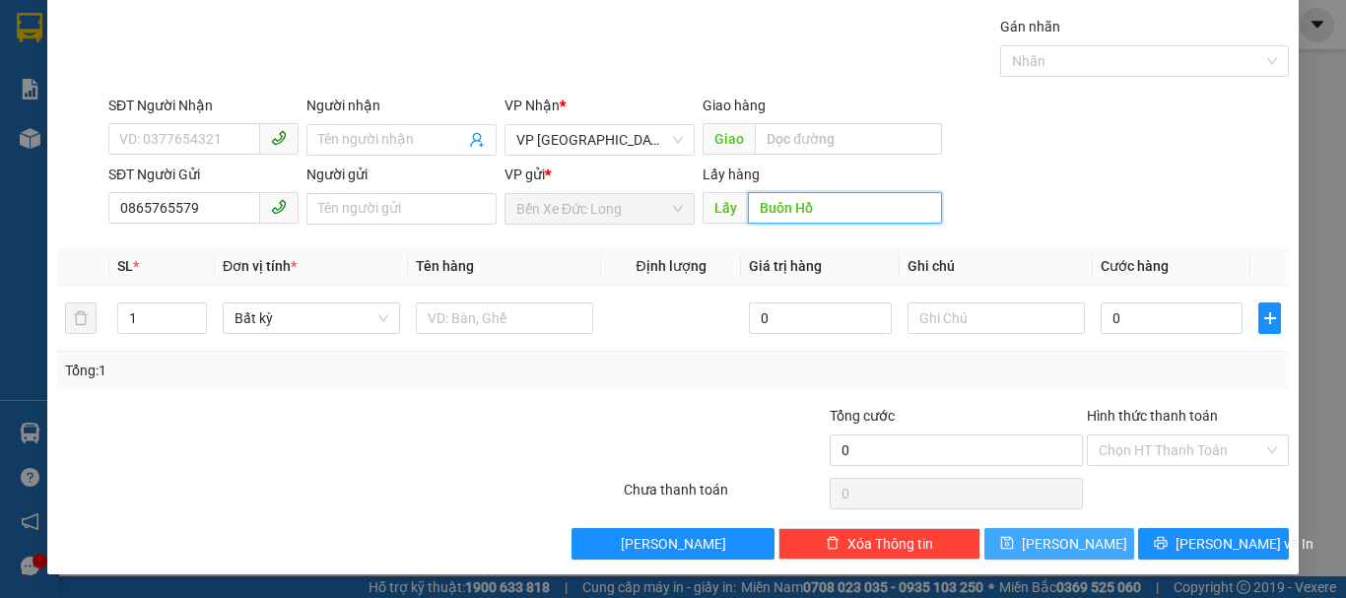
type input "Buôn Hồ"
click at [1076, 538] on button "[PERSON_NAME]" at bounding box center [1059, 544] width 151 height 32
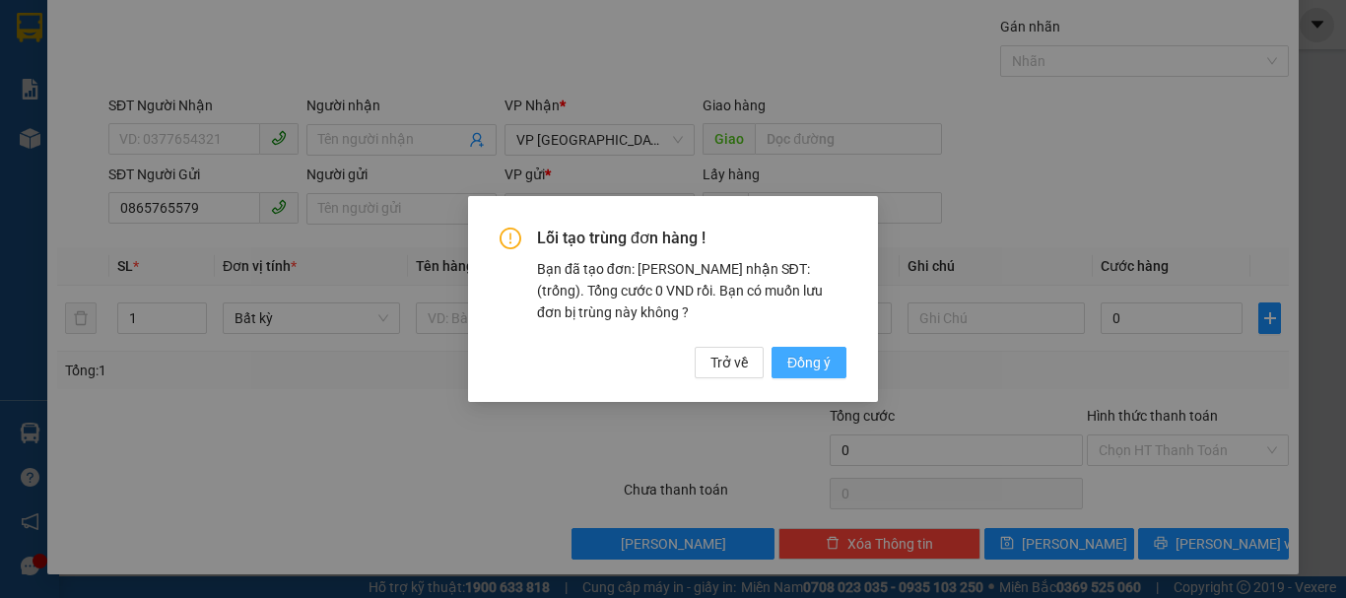
click at [806, 362] on span "Đồng ý" at bounding box center [808, 363] width 43 height 22
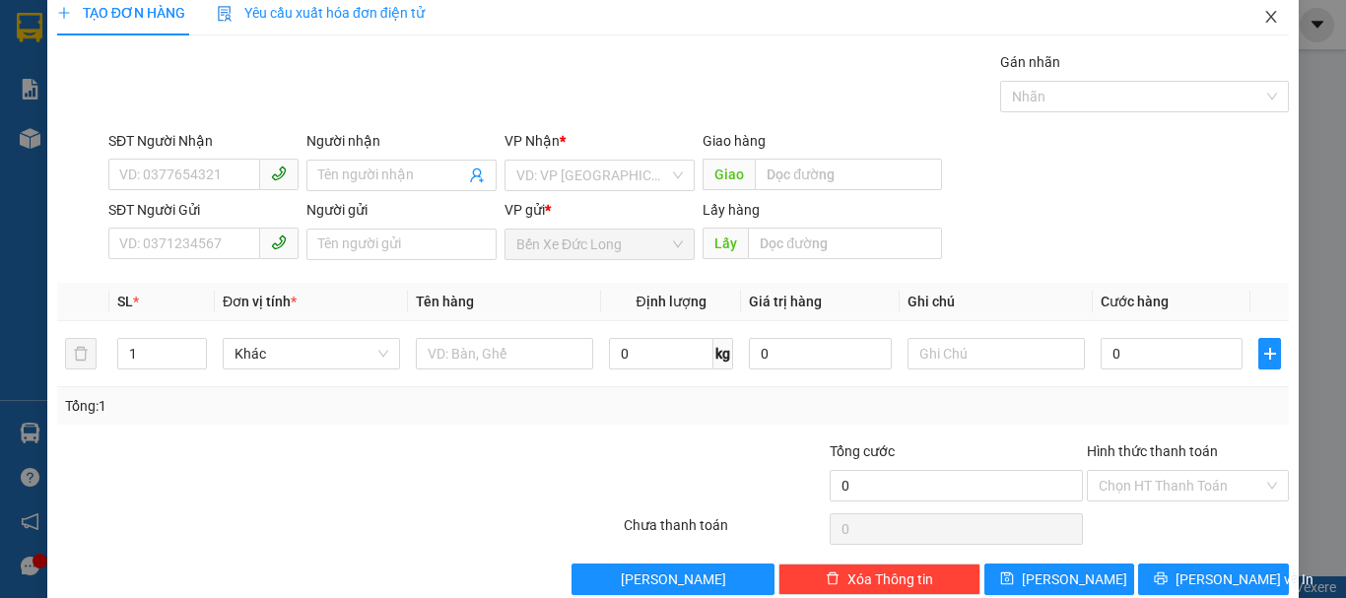
scroll to position [0, 0]
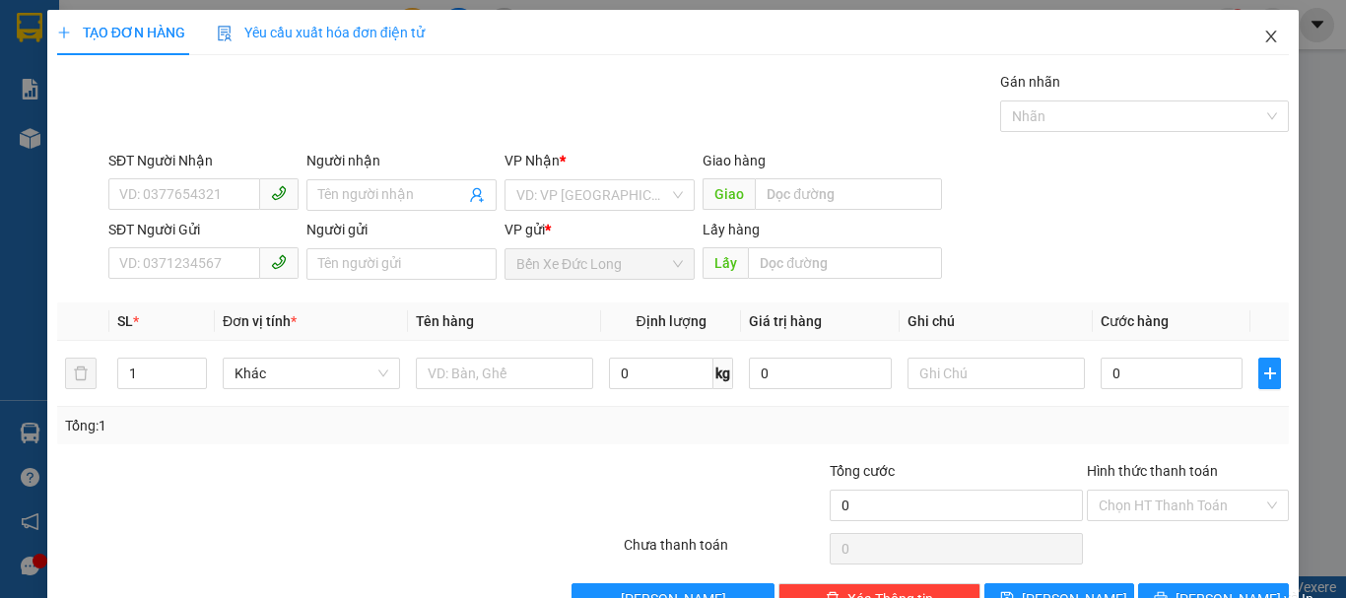
click at [1263, 37] on icon "close" at bounding box center [1271, 37] width 16 height 16
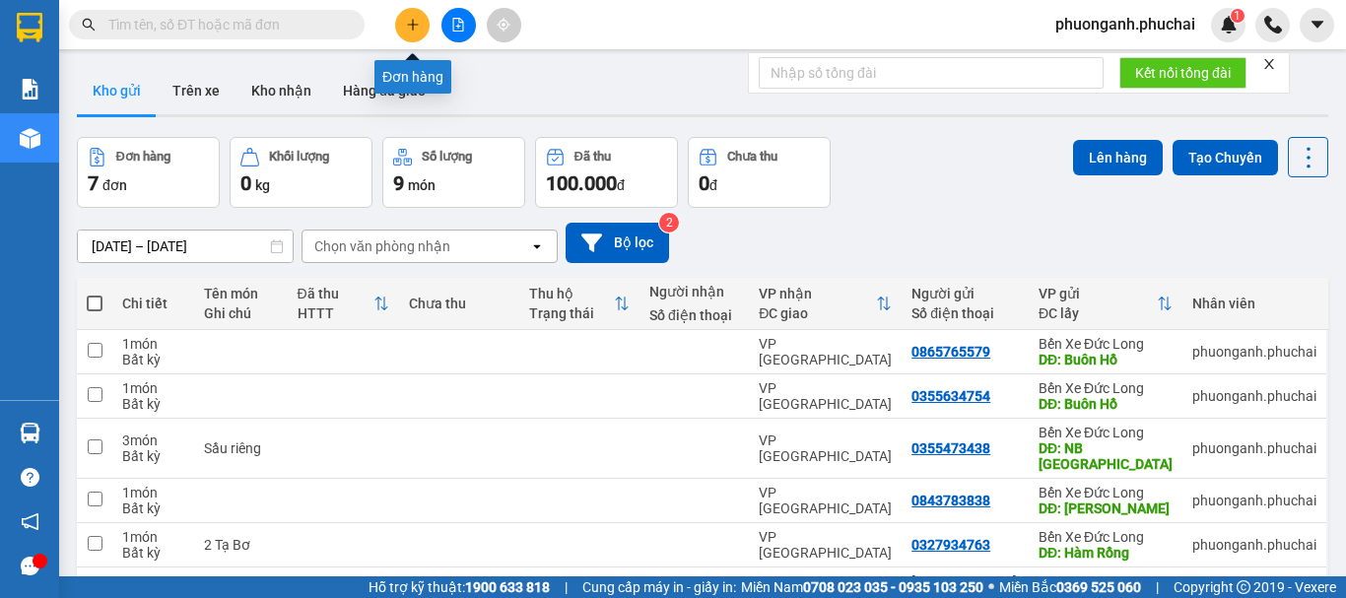
click at [417, 20] on icon "plus" at bounding box center [413, 25] width 14 height 14
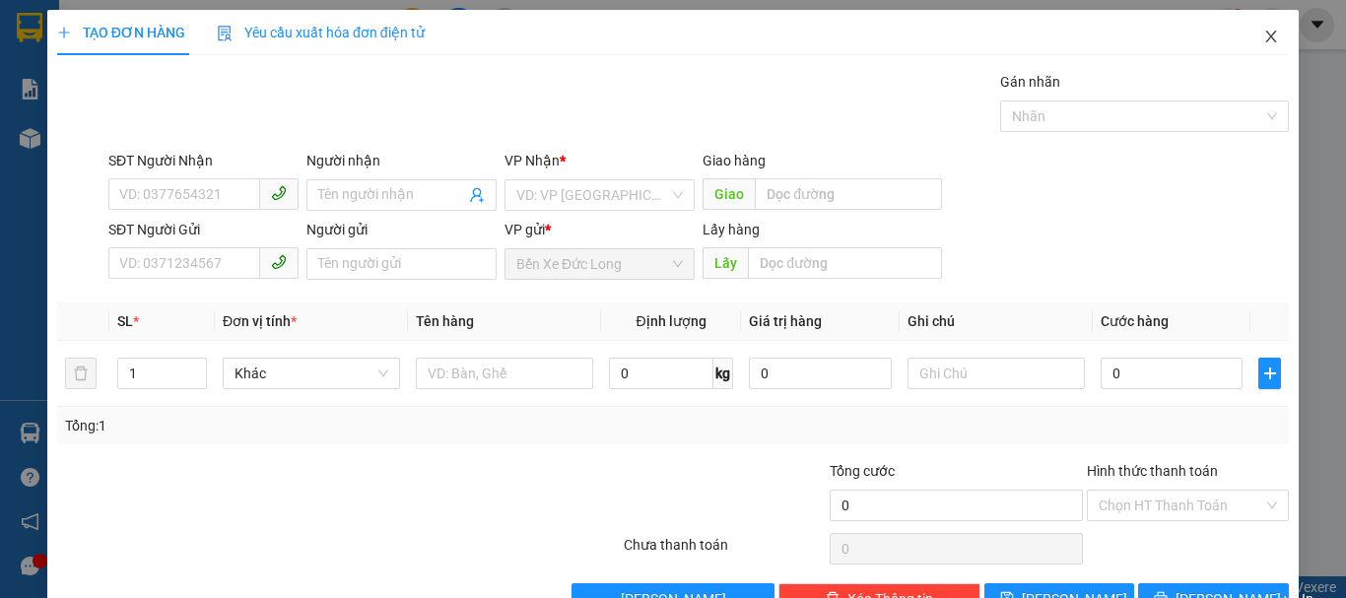
click at [1266, 33] on icon "close" at bounding box center [1271, 37] width 11 height 12
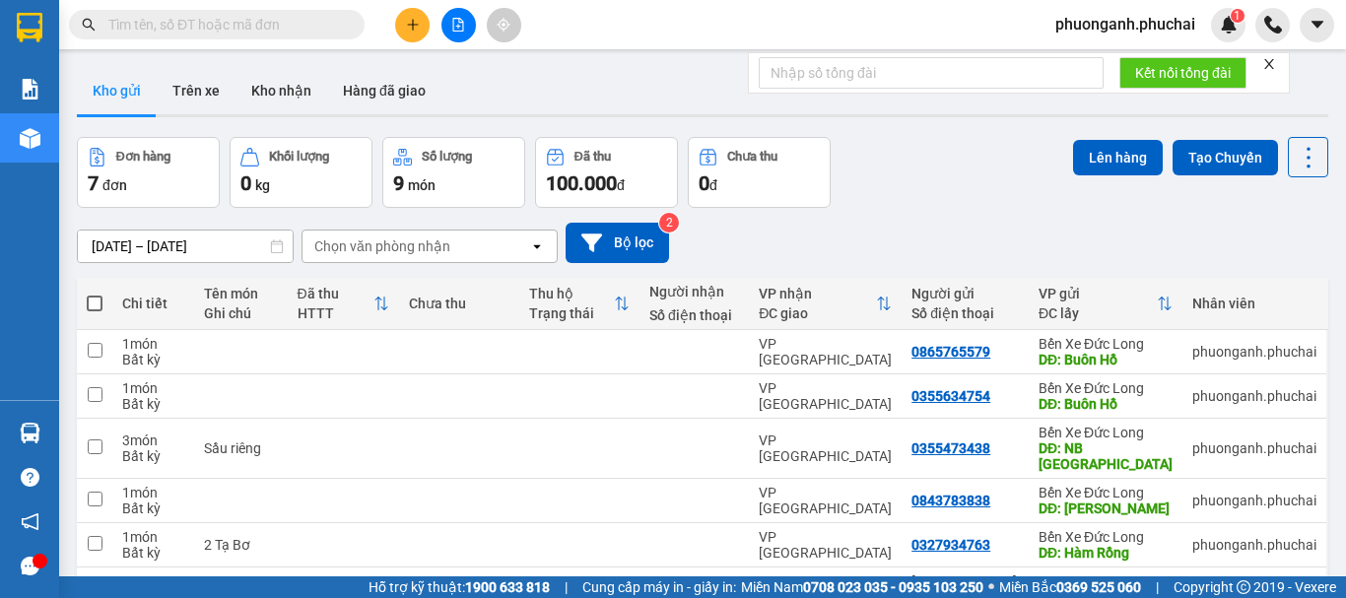
paste input "0865765579"
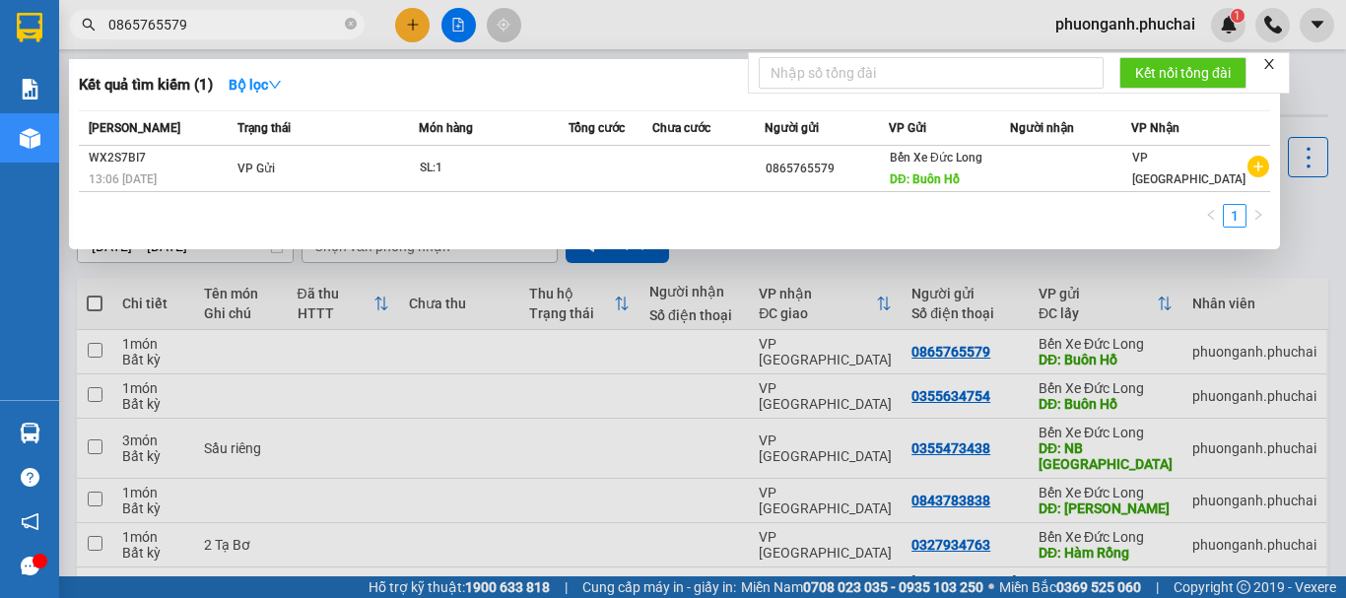
type input "0865765579"
click at [1292, 263] on div at bounding box center [673, 299] width 1346 height 598
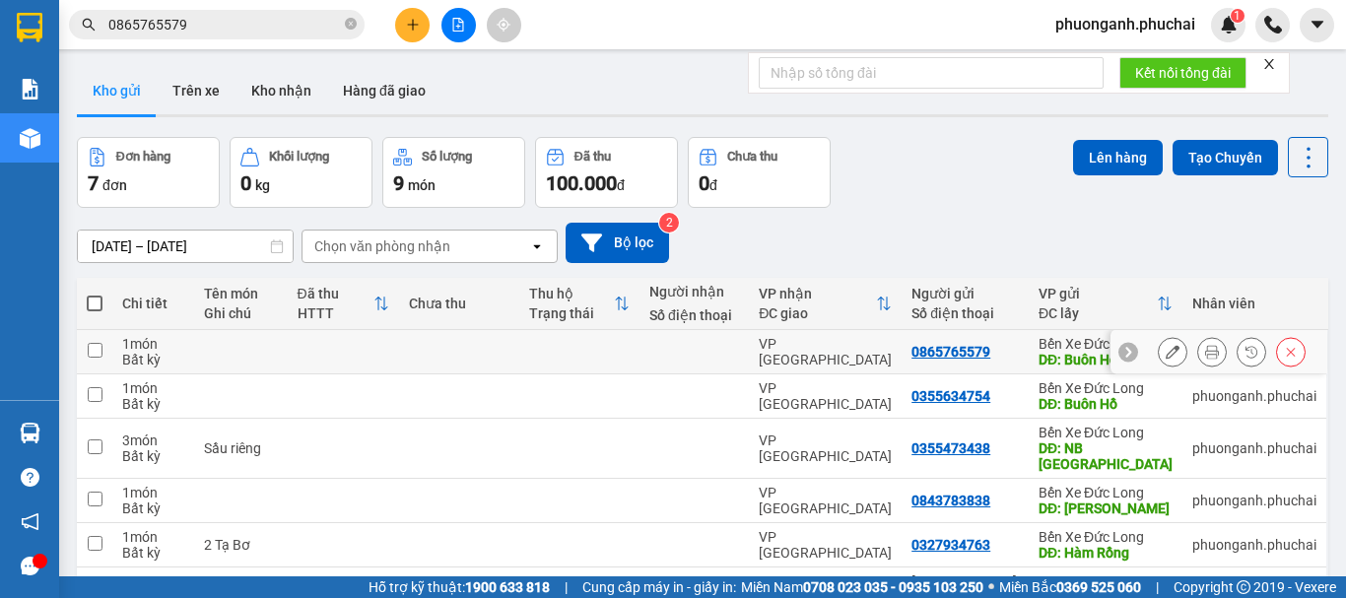
click at [1160, 362] on button at bounding box center [1173, 352] width 28 height 34
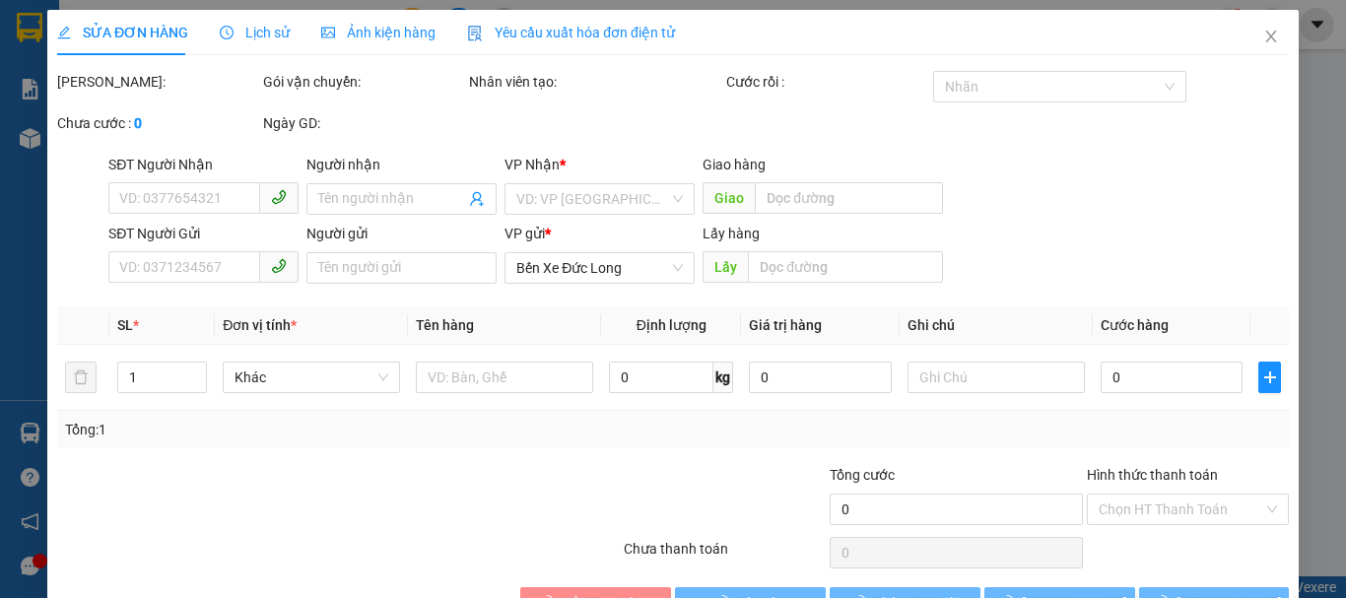
type input "0865765579"
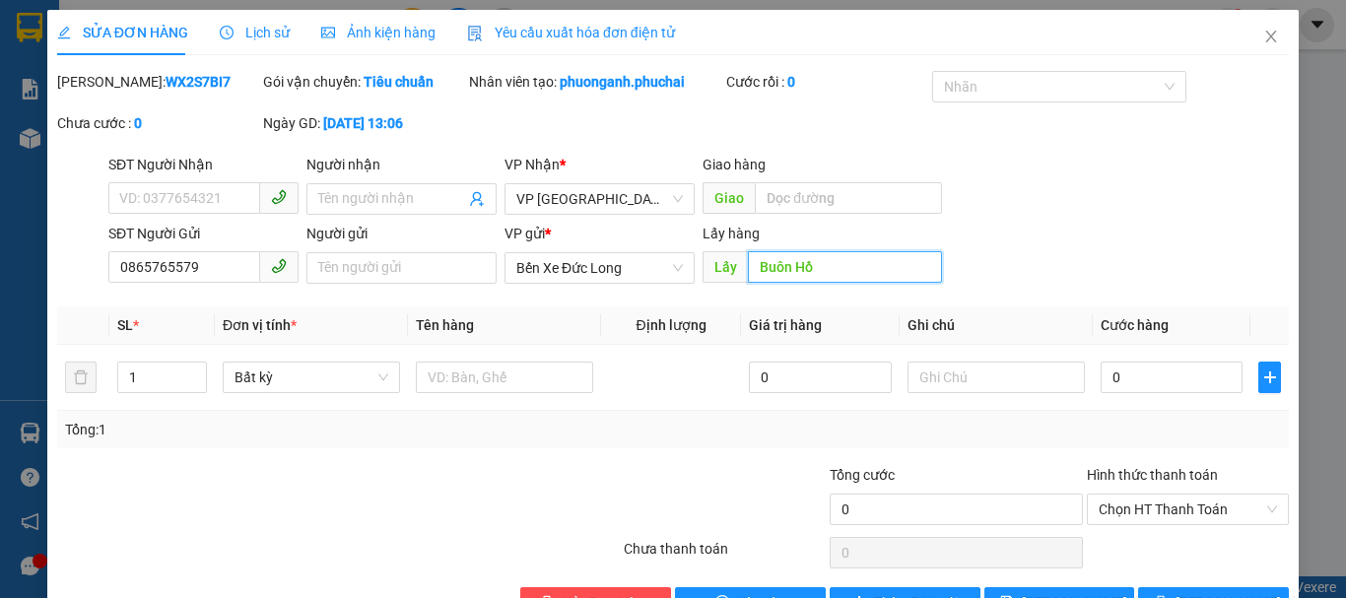
click at [850, 256] on input "Buôn Hồ" at bounding box center [845, 267] width 194 height 32
type input "D"
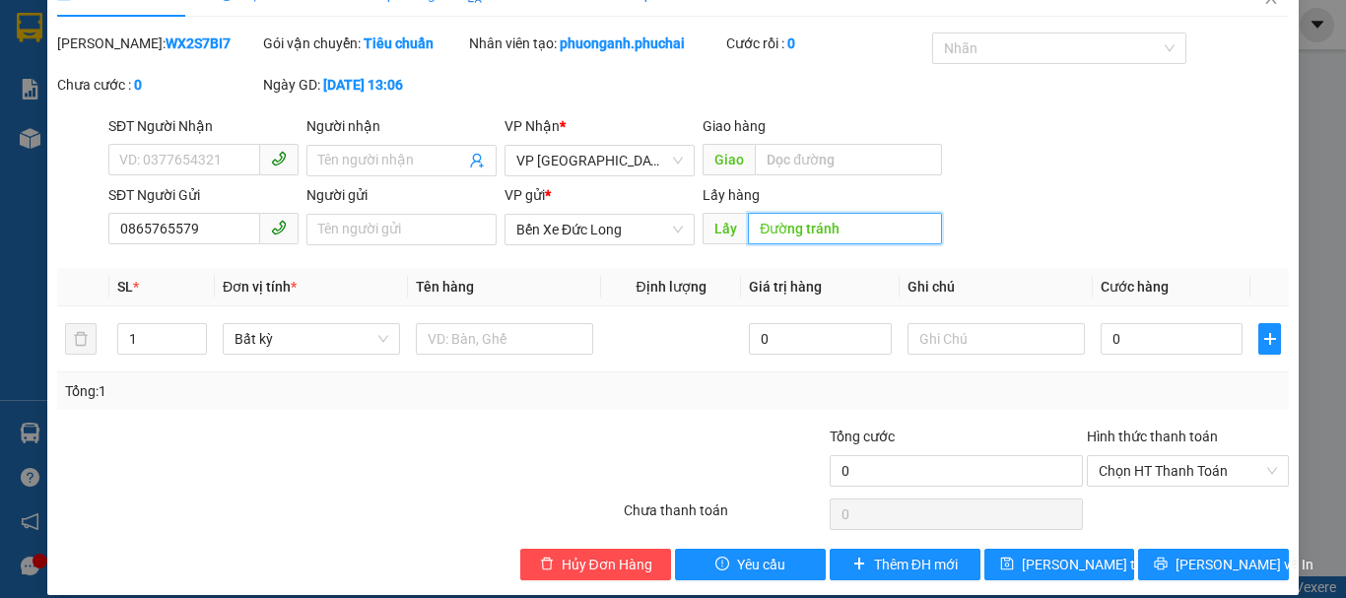
scroll to position [59, 0]
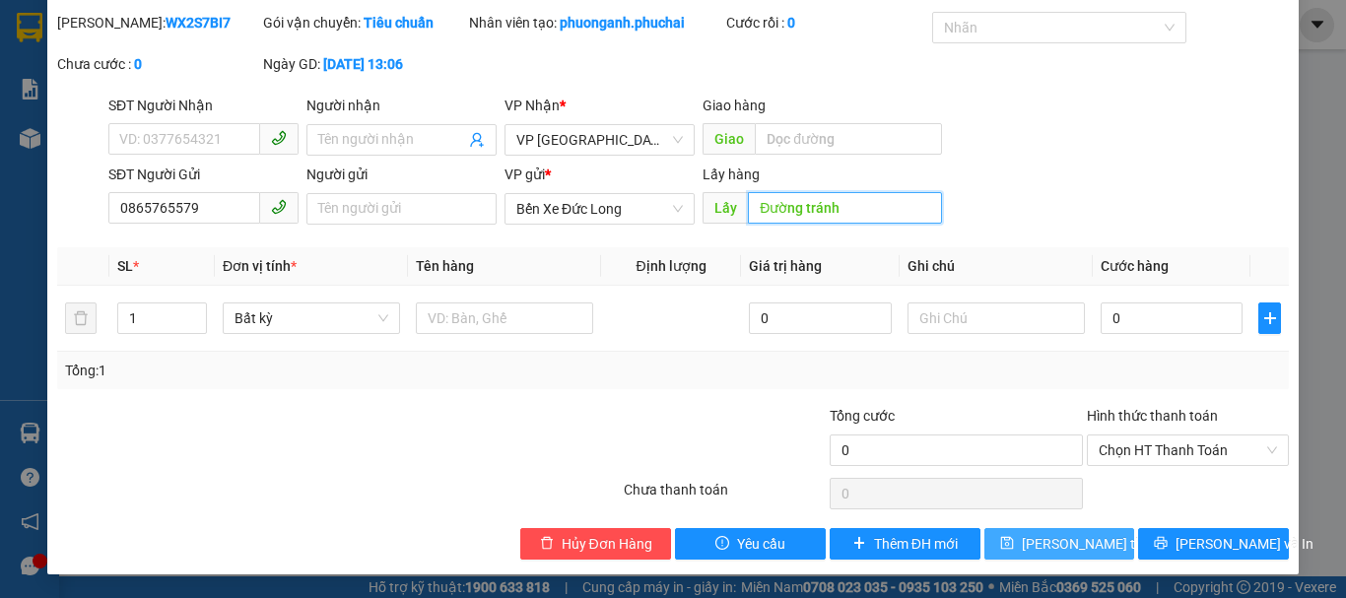
type input "Đường tránh"
click at [1109, 555] on button "[PERSON_NAME] thay đổi" at bounding box center [1059, 544] width 151 height 32
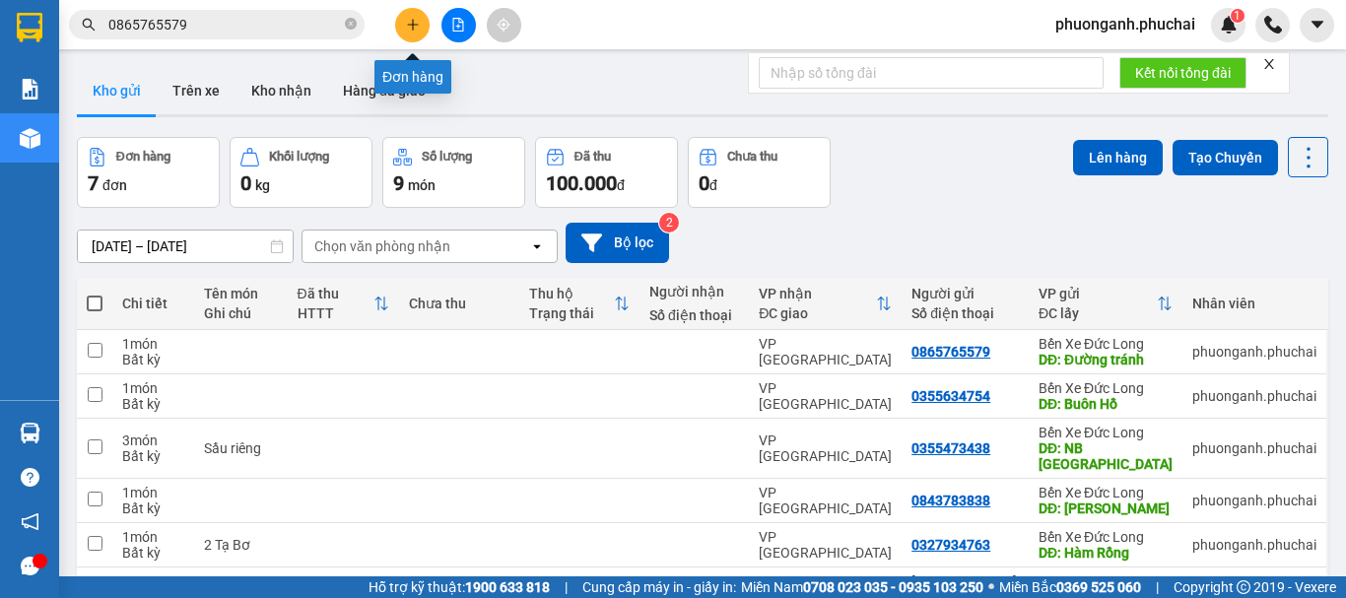
click at [405, 27] on button at bounding box center [412, 25] width 34 height 34
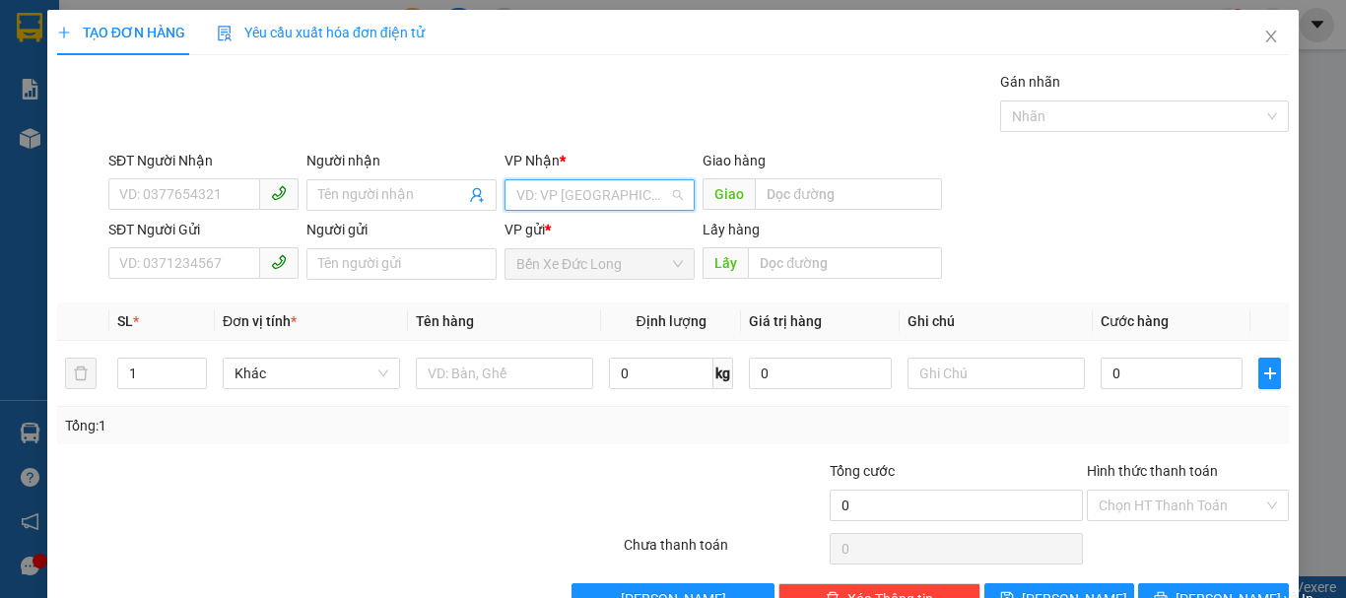
drag, startPoint x: 589, startPoint y: 186, endPoint x: 581, endPoint y: 219, distance: 33.5
click at [589, 191] on input "search" at bounding box center [592, 195] width 153 height 30
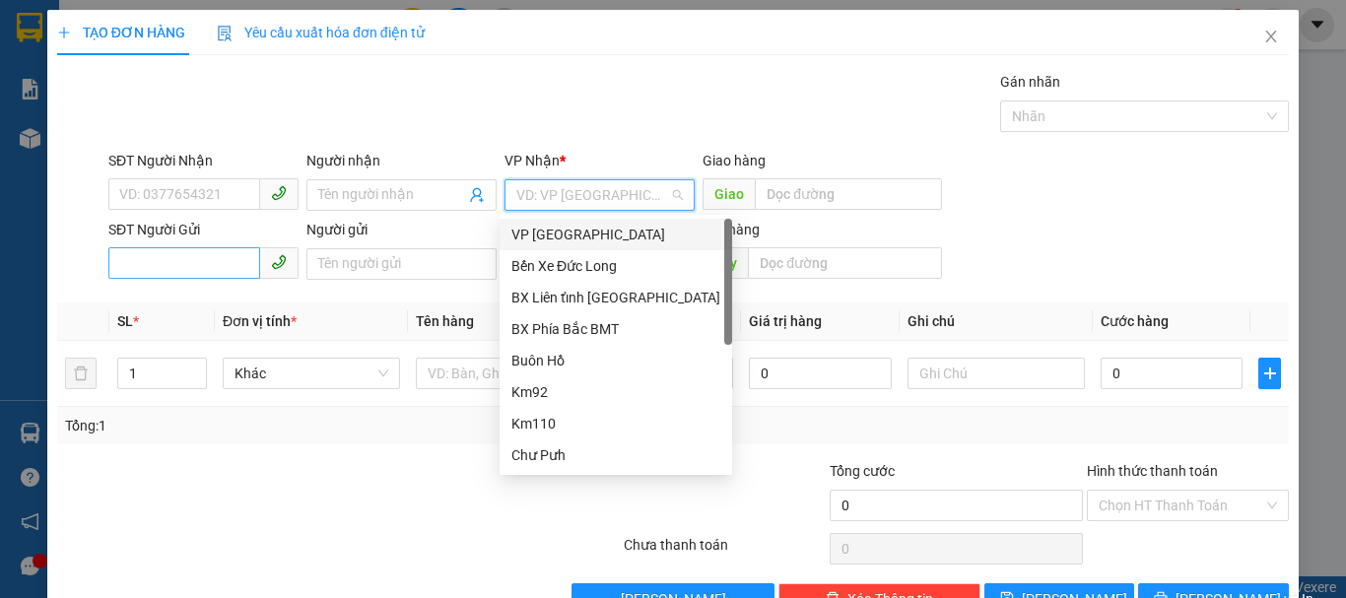
drag, startPoint x: 570, startPoint y: 228, endPoint x: 163, endPoint y: 272, distance: 410.3
click at [555, 238] on div "VP [GEOGRAPHIC_DATA]" at bounding box center [615, 235] width 209 height 22
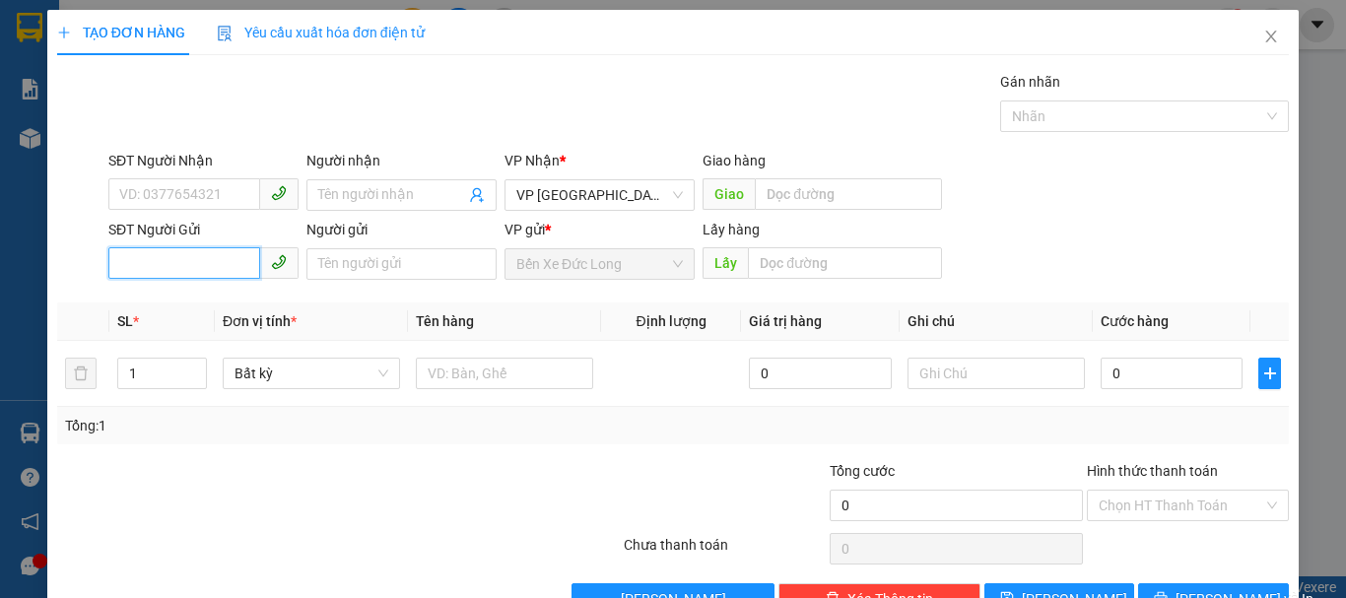
paste input "0967397945"
click at [116, 259] on input "0967397945" at bounding box center [184, 263] width 152 height 32
type input "0967397945"
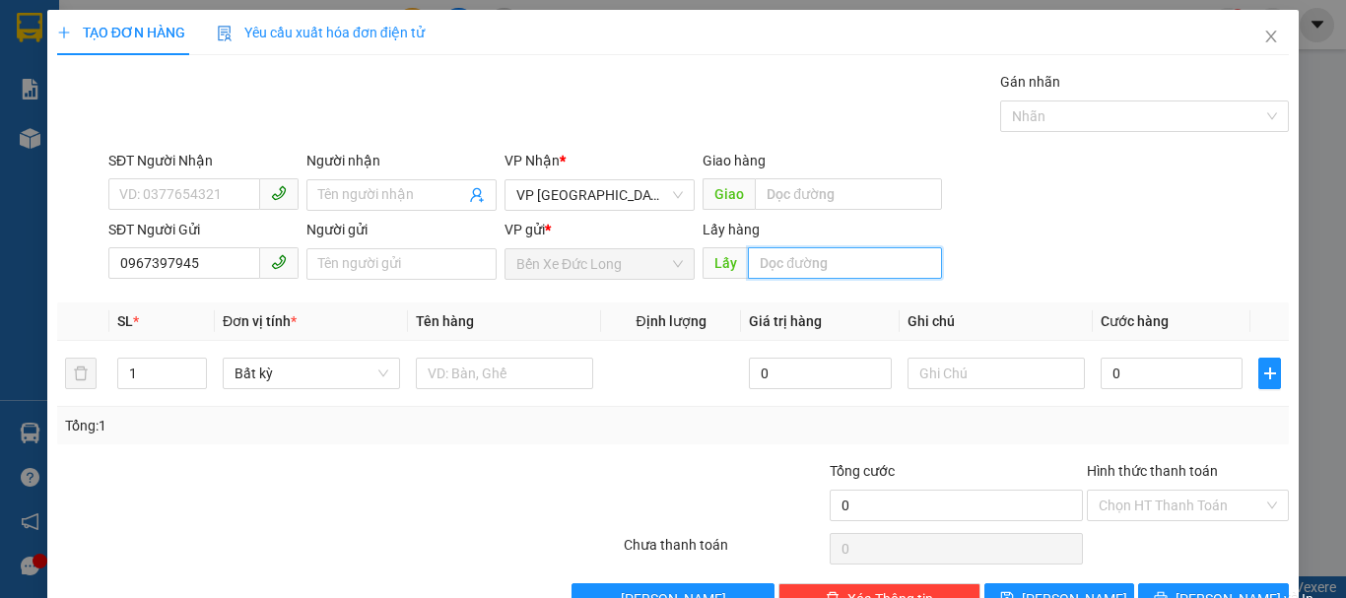
click at [773, 262] on input "text" at bounding box center [845, 263] width 194 height 32
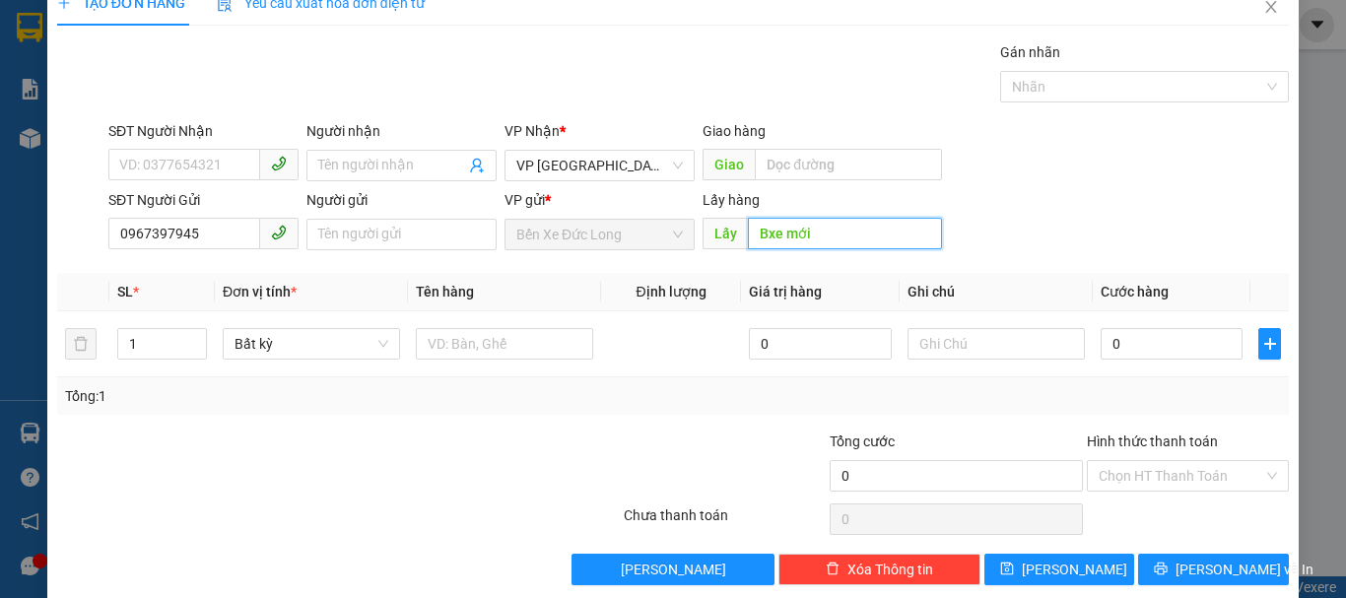
scroll to position [55, 0]
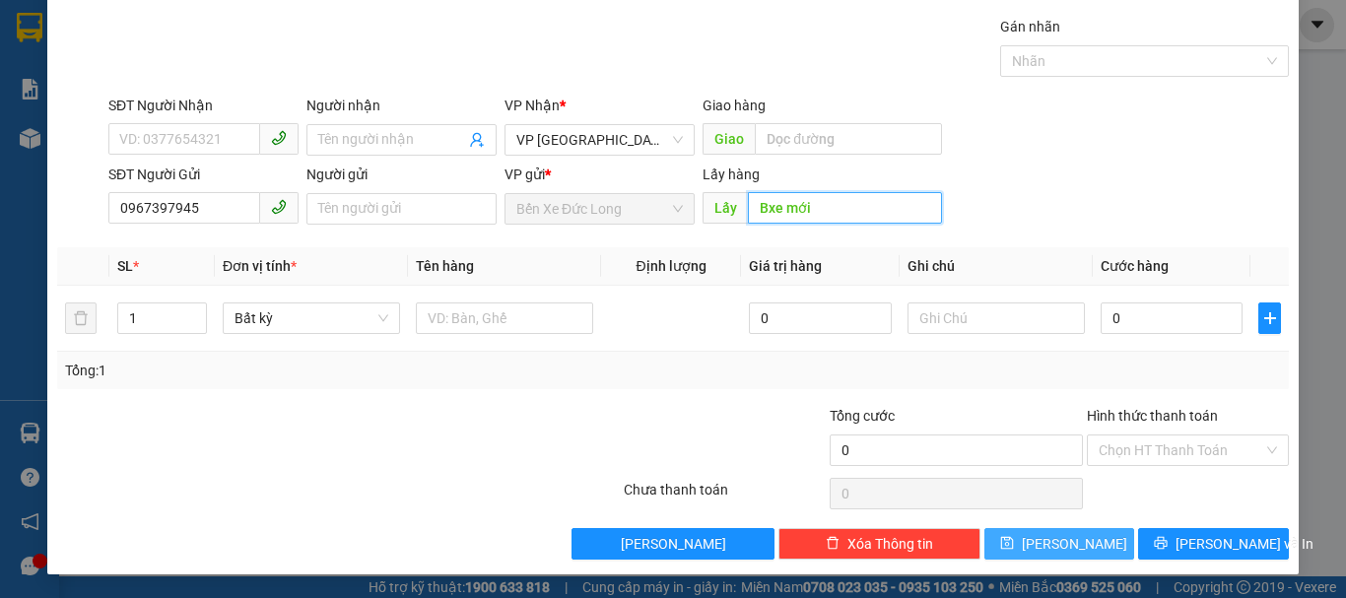
type input "Bxe mới"
click at [1101, 535] on button "[PERSON_NAME]" at bounding box center [1059, 544] width 151 height 32
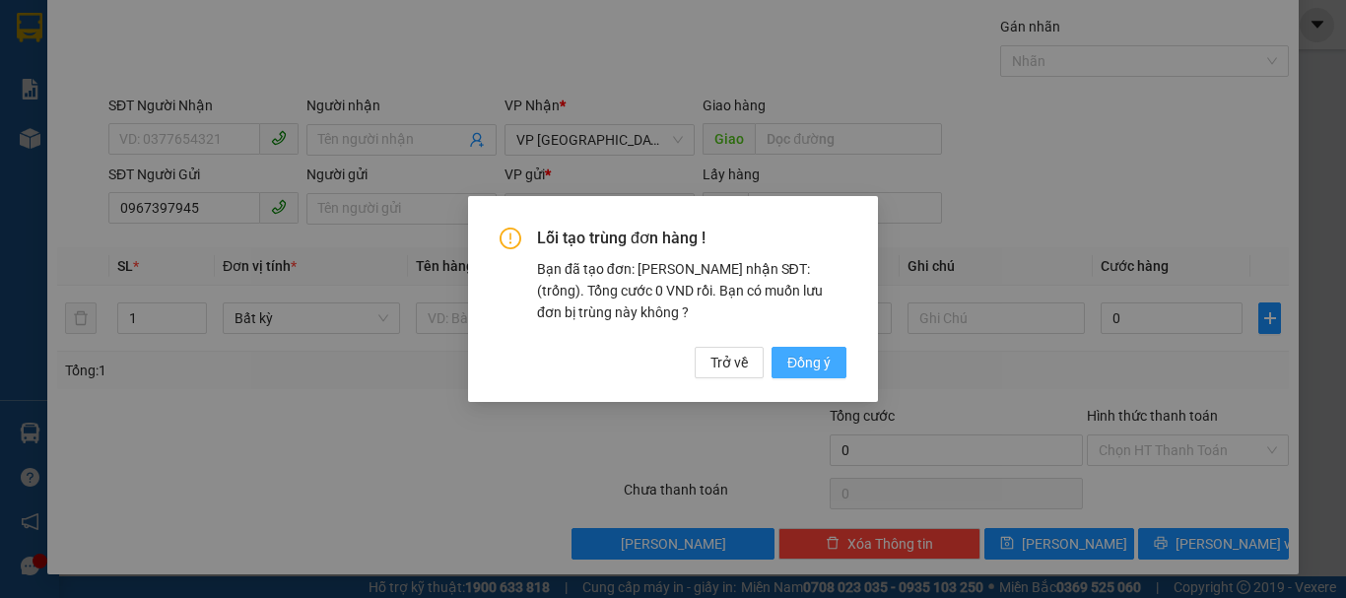
click at [809, 364] on span "Đồng ý" at bounding box center [808, 363] width 43 height 22
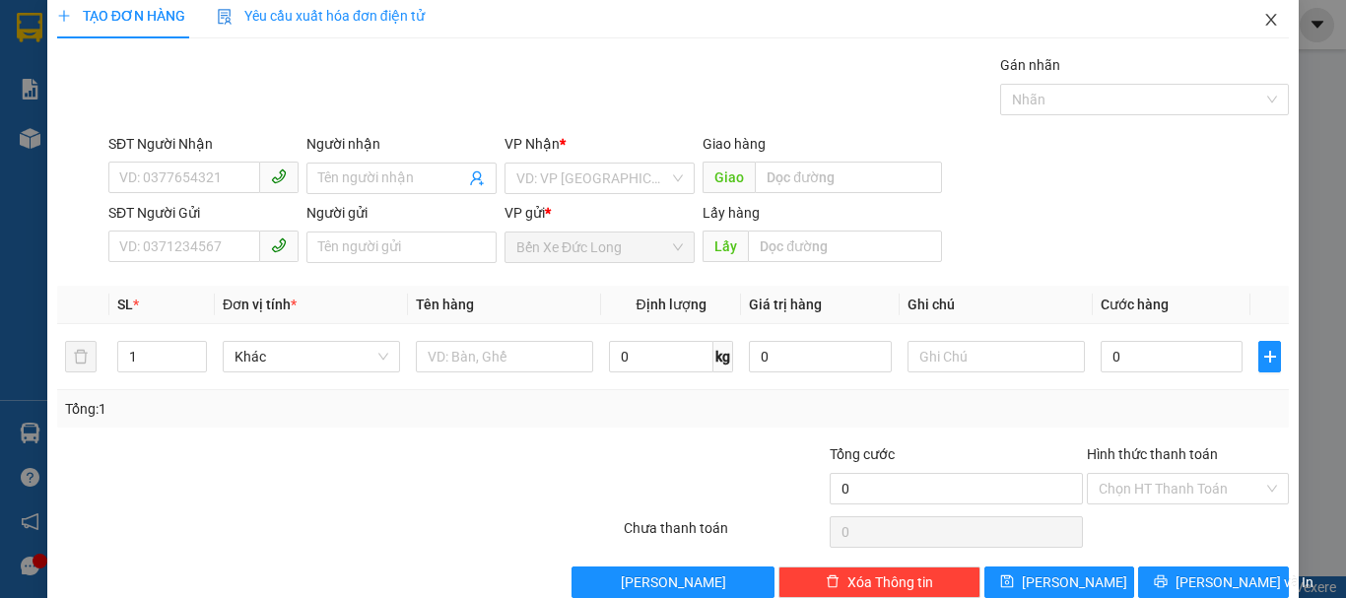
scroll to position [0, 0]
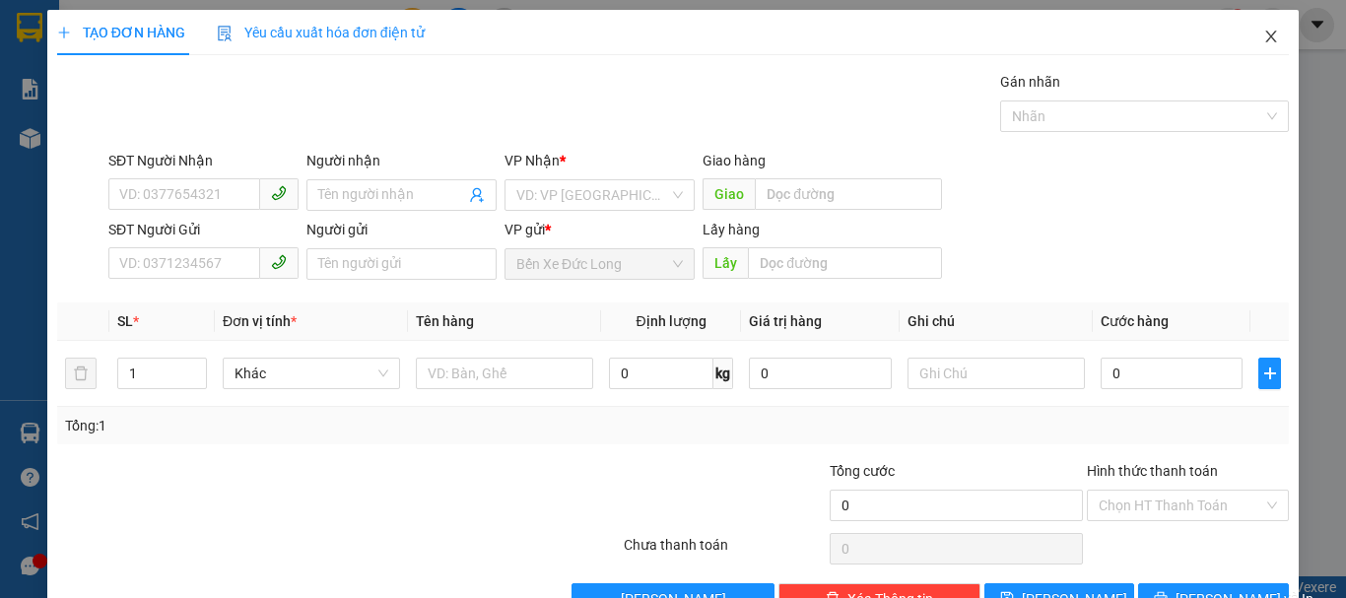
click at [1263, 44] on icon "close" at bounding box center [1271, 37] width 16 height 16
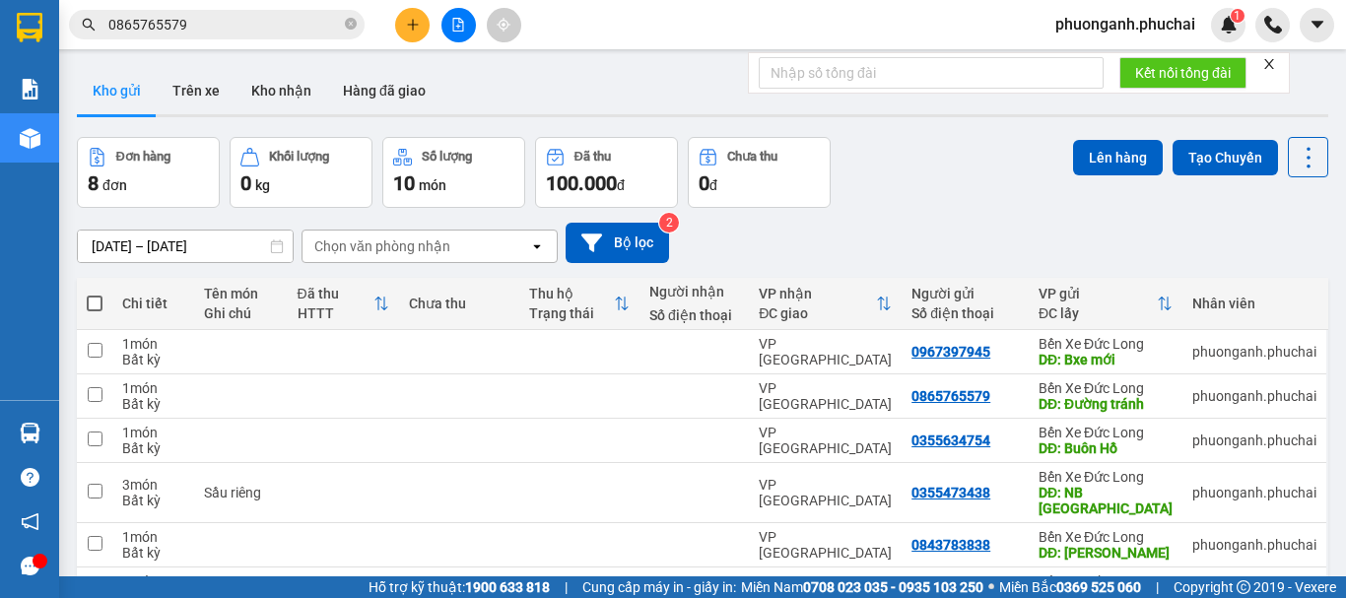
click at [95, 302] on span at bounding box center [95, 304] width 16 height 16
click at [95, 294] on input "checkbox" at bounding box center [95, 294] width 0 height 0
checkbox input "true"
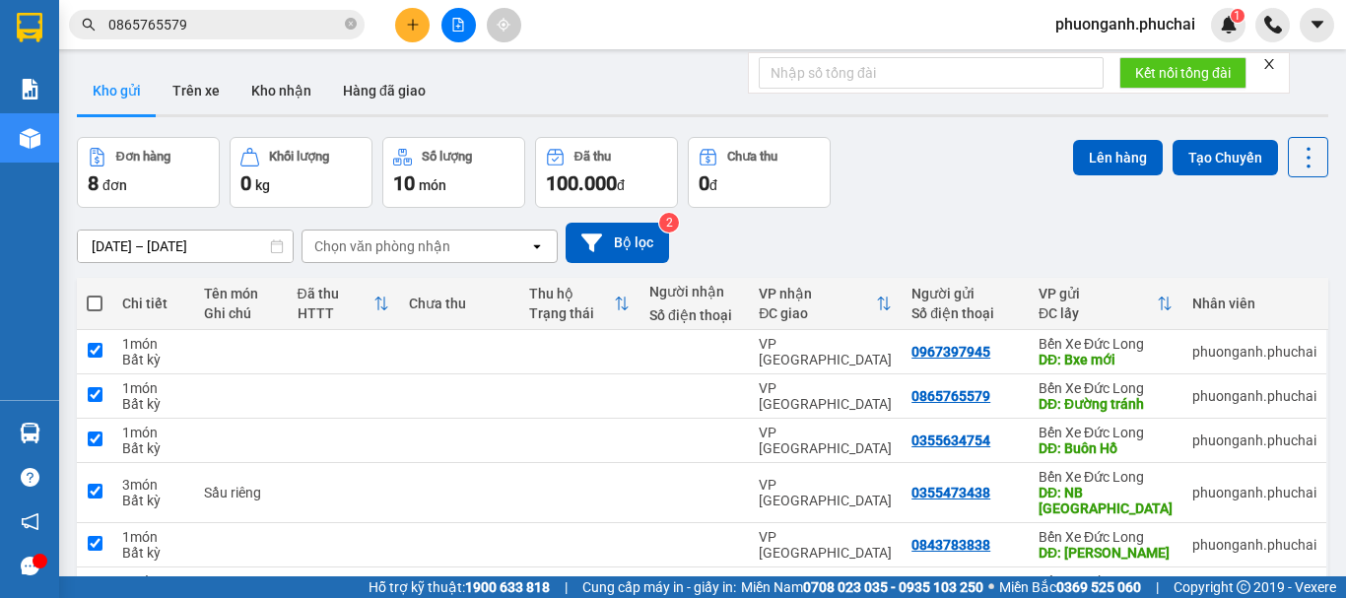
checkbox input "true"
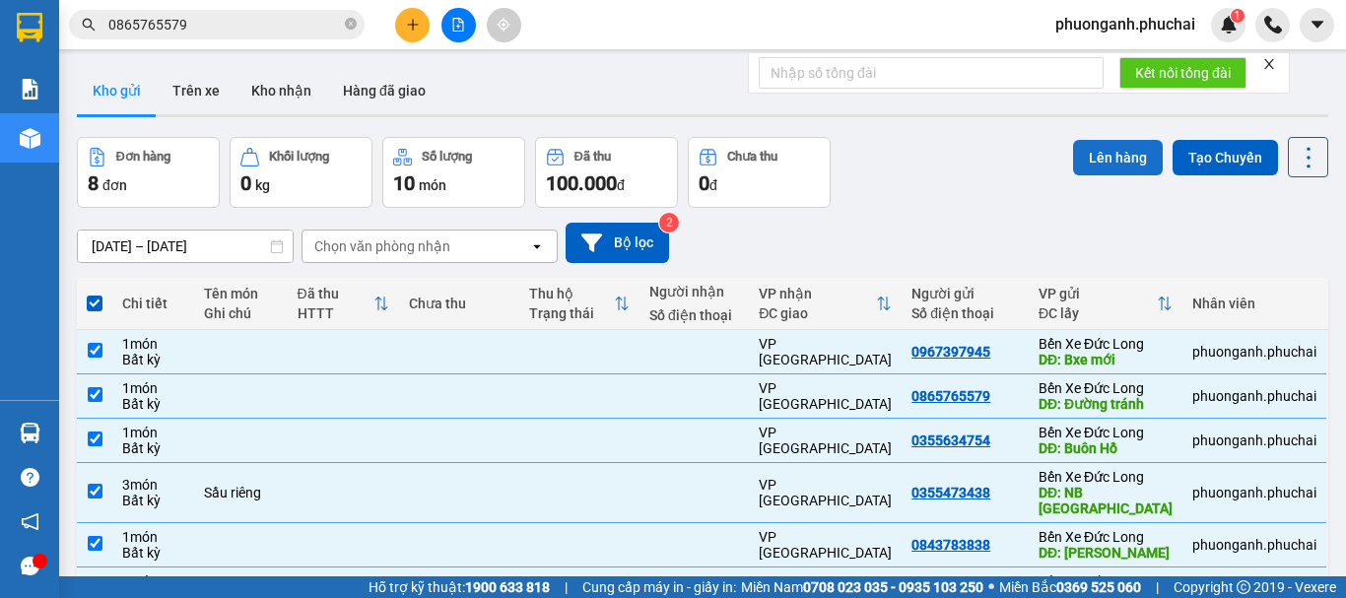
click at [1087, 156] on button "Lên hàng" at bounding box center [1118, 157] width 90 height 35
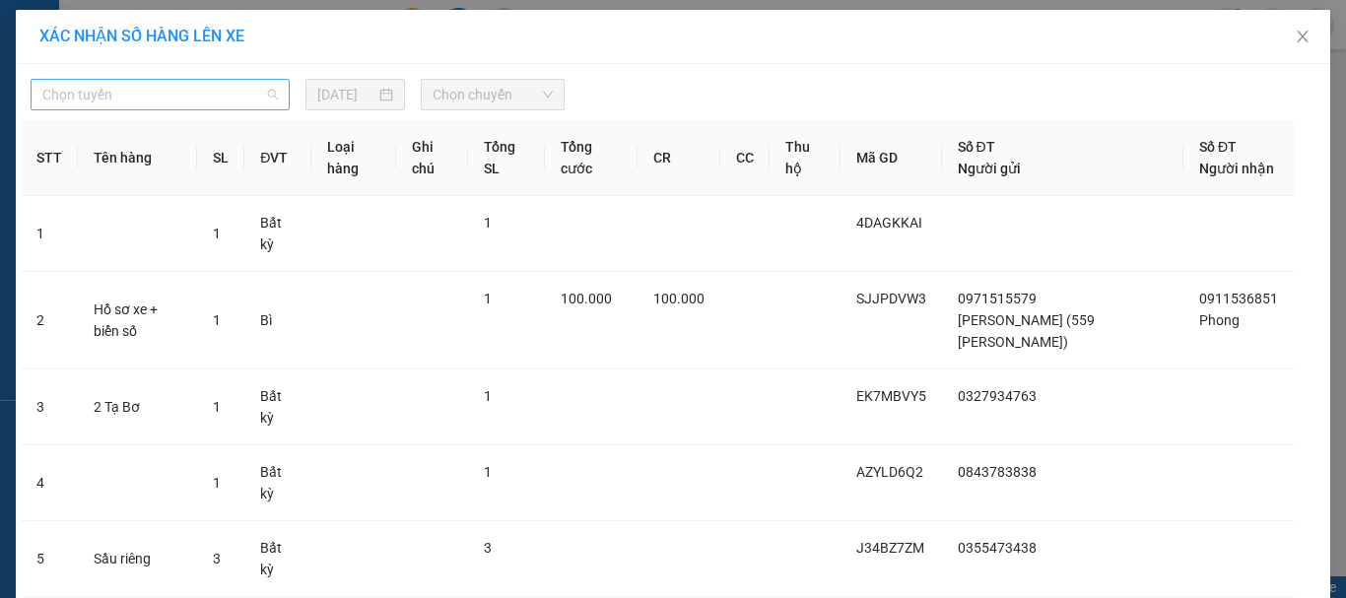
click at [146, 93] on span "Chọn tuyến" at bounding box center [159, 95] width 235 height 30
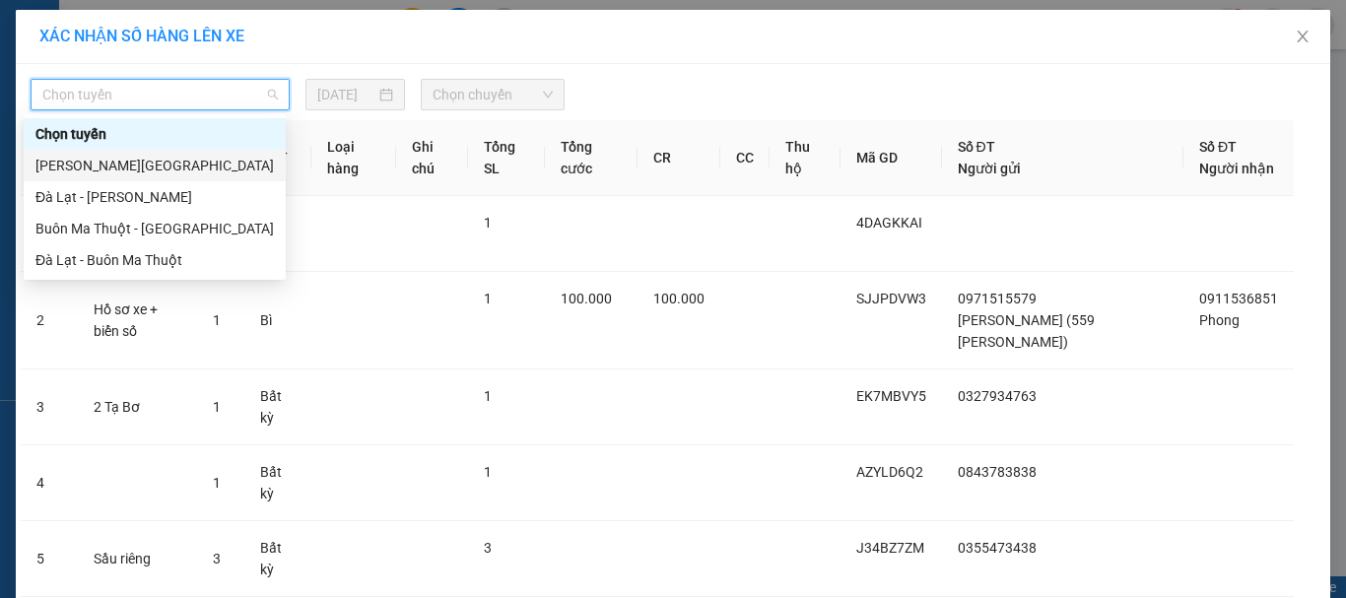
click at [65, 169] on div "[PERSON_NAME][GEOGRAPHIC_DATA]" at bounding box center [154, 166] width 238 height 22
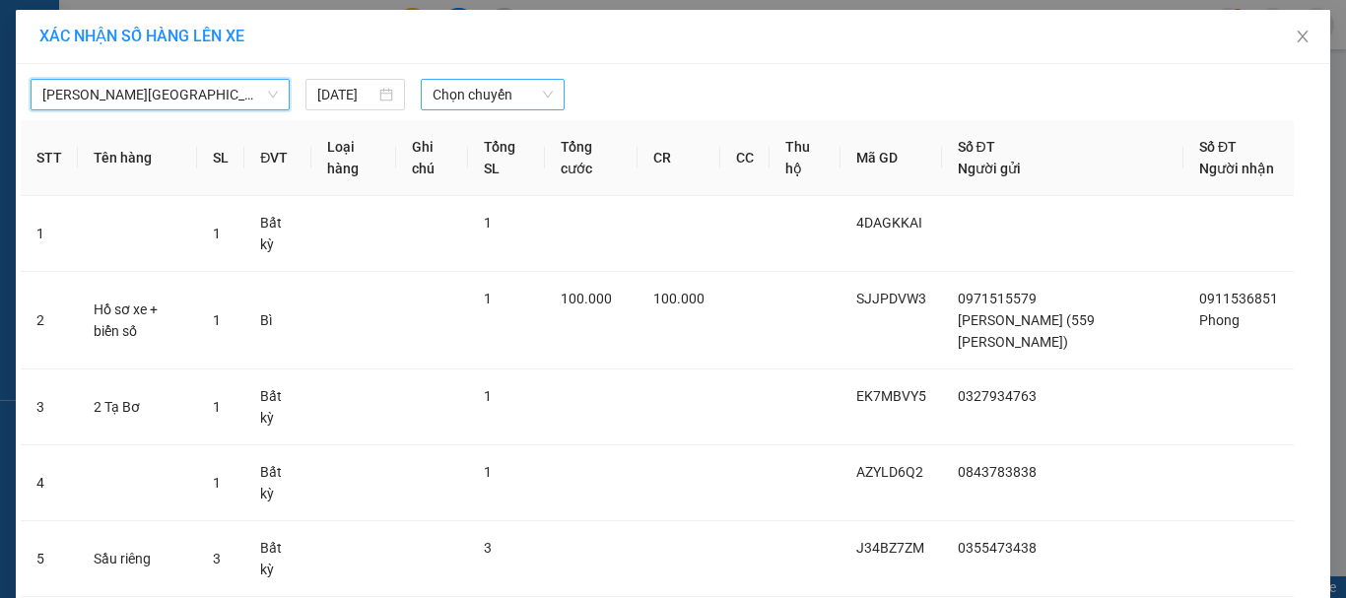
click at [505, 81] on span "Chọn chuyến" at bounding box center [492, 95] width 121 height 30
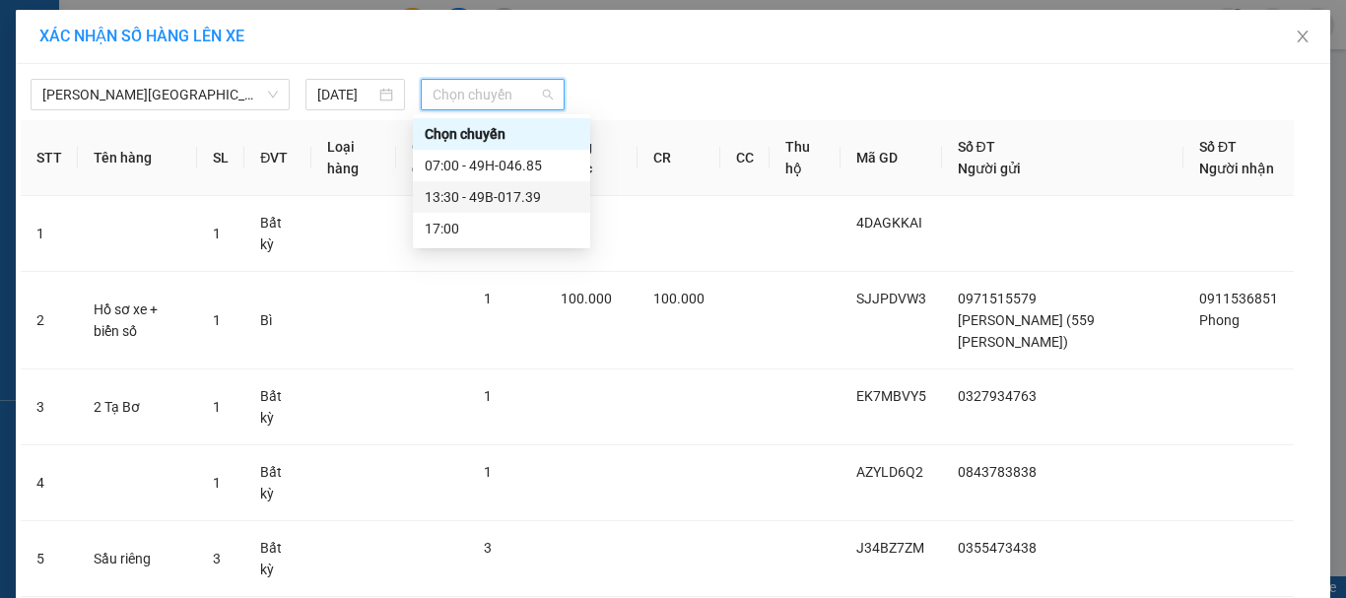
drag, startPoint x: 517, startPoint y: 194, endPoint x: 503, endPoint y: 207, distance: 18.8
click at [517, 195] on div "13:30 - 49B-017.39" at bounding box center [502, 197] width 154 height 22
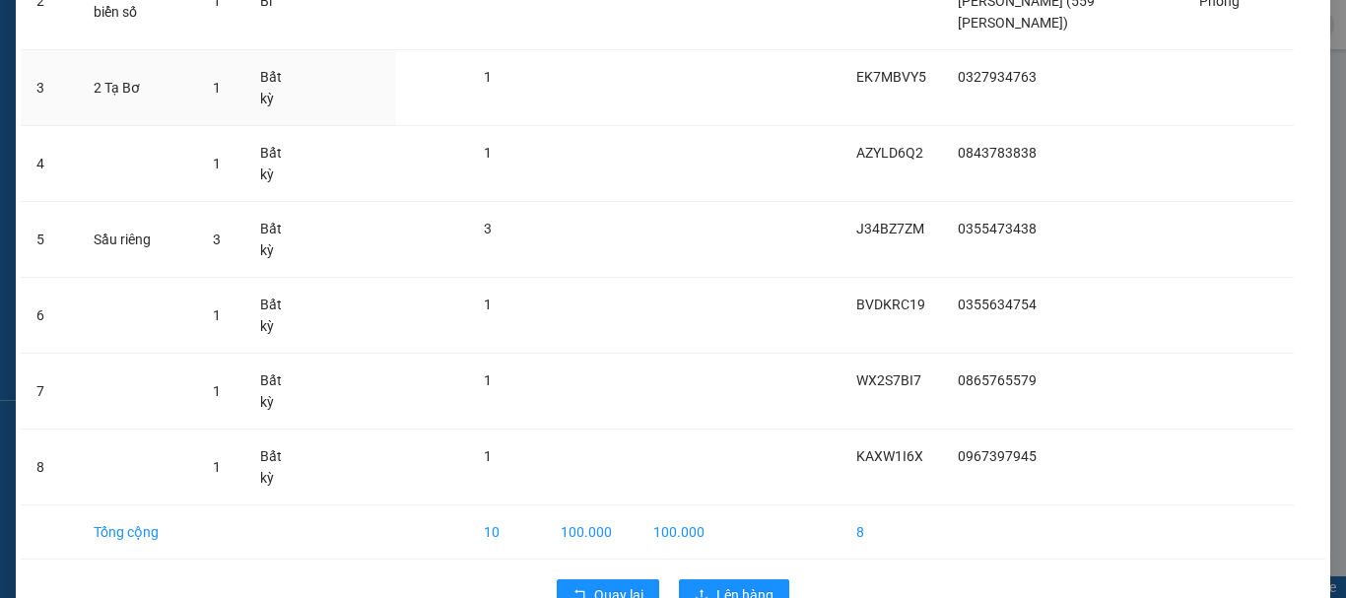
scroll to position [404, 0]
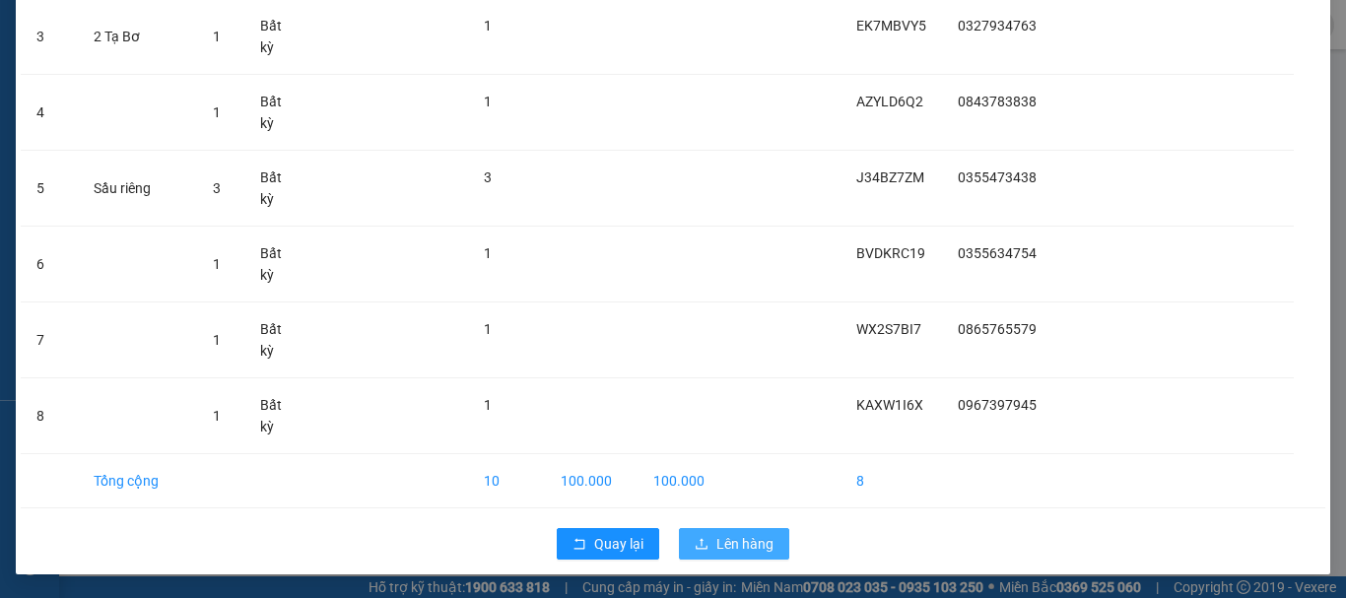
click at [751, 554] on span "Lên hàng" at bounding box center [744, 544] width 57 height 22
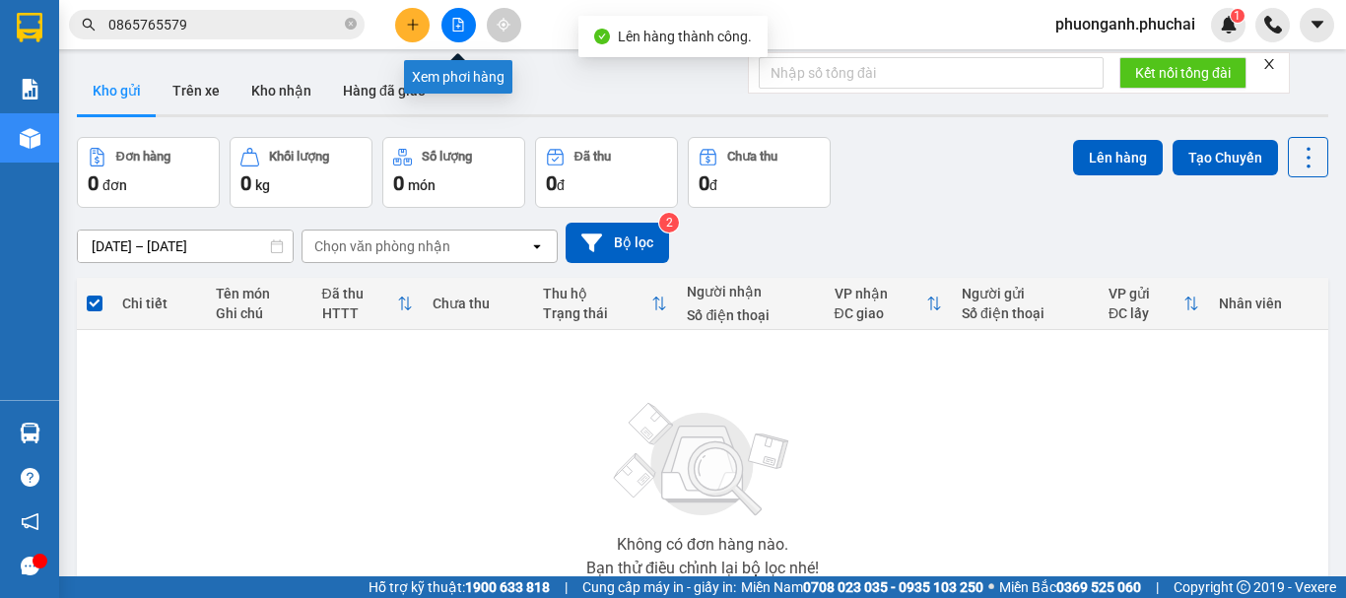
click at [448, 31] on button at bounding box center [458, 25] width 34 height 34
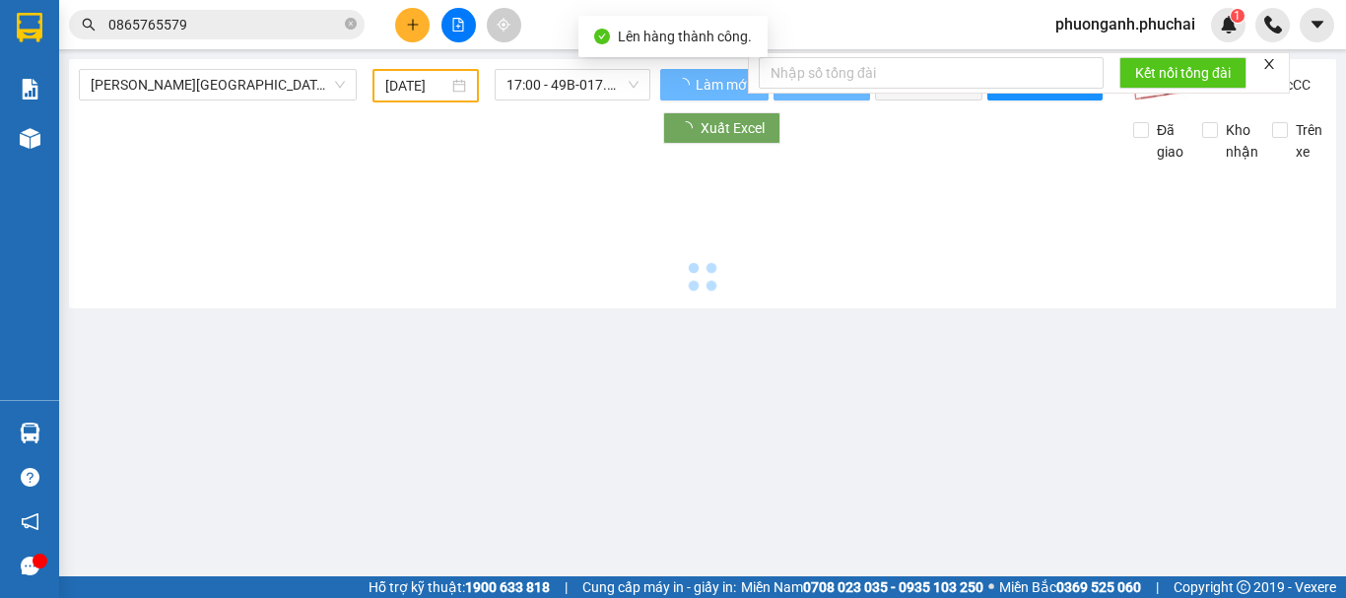
type input "[DATE]"
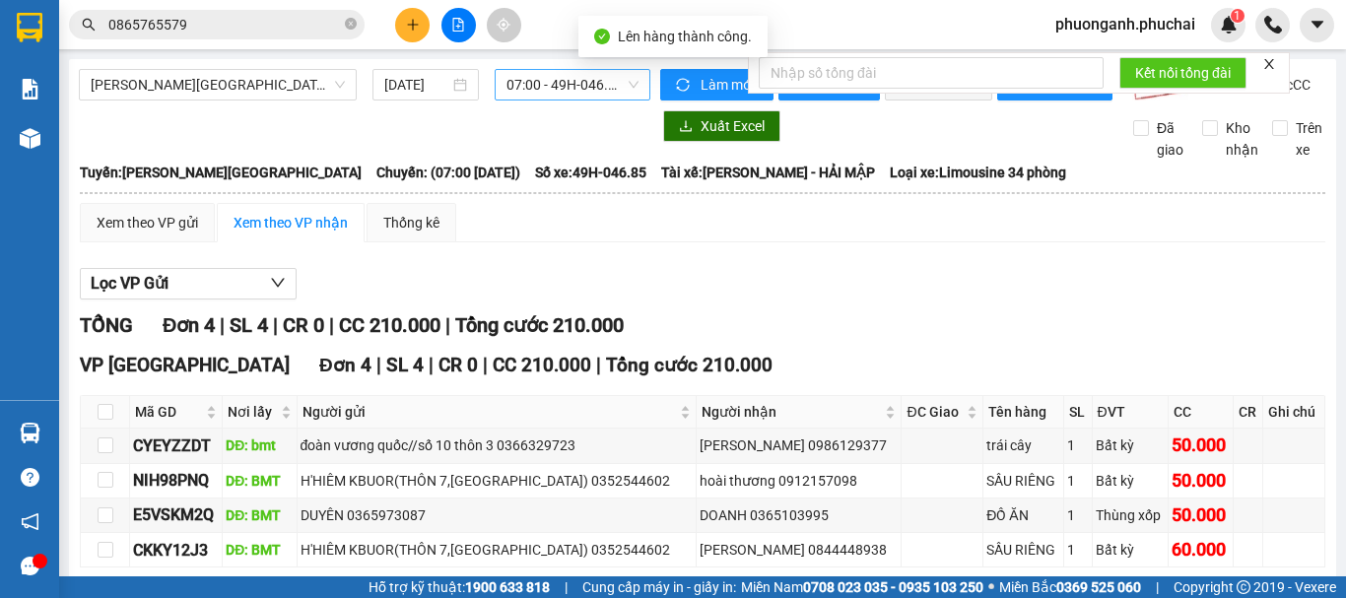
click at [545, 88] on span "07:00 - 49H-046.85" at bounding box center [572, 85] width 132 height 30
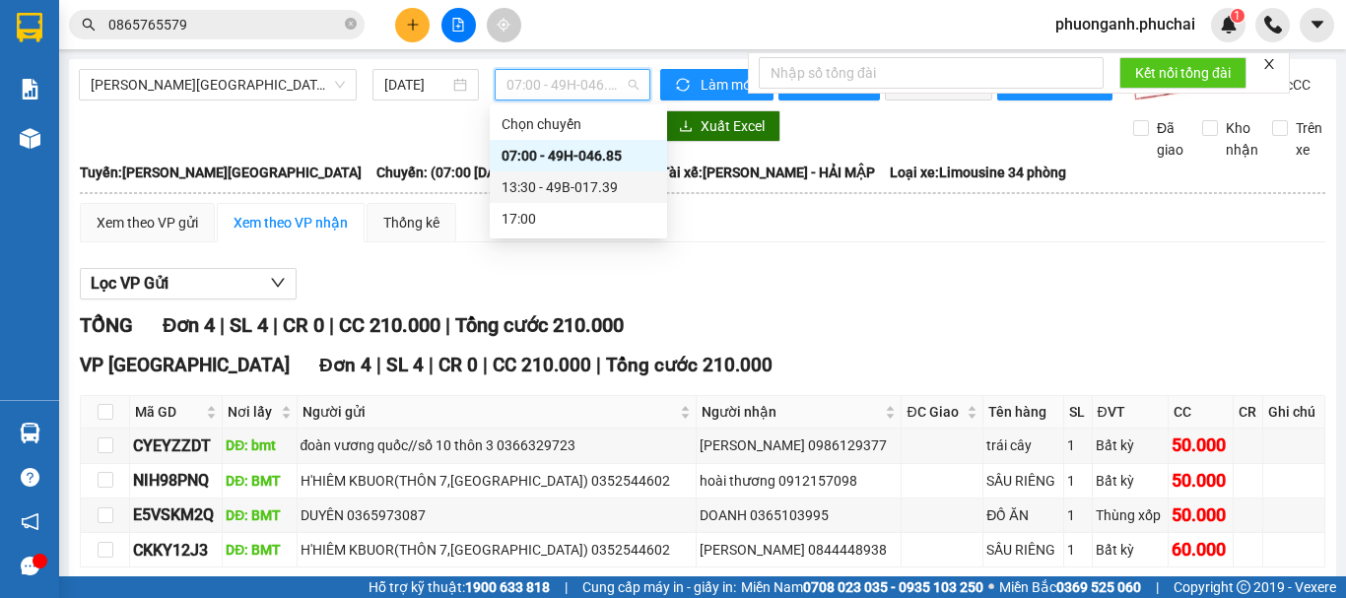
click at [551, 191] on div "13:30 - 49B-017.39" at bounding box center [578, 187] width 154 height 22
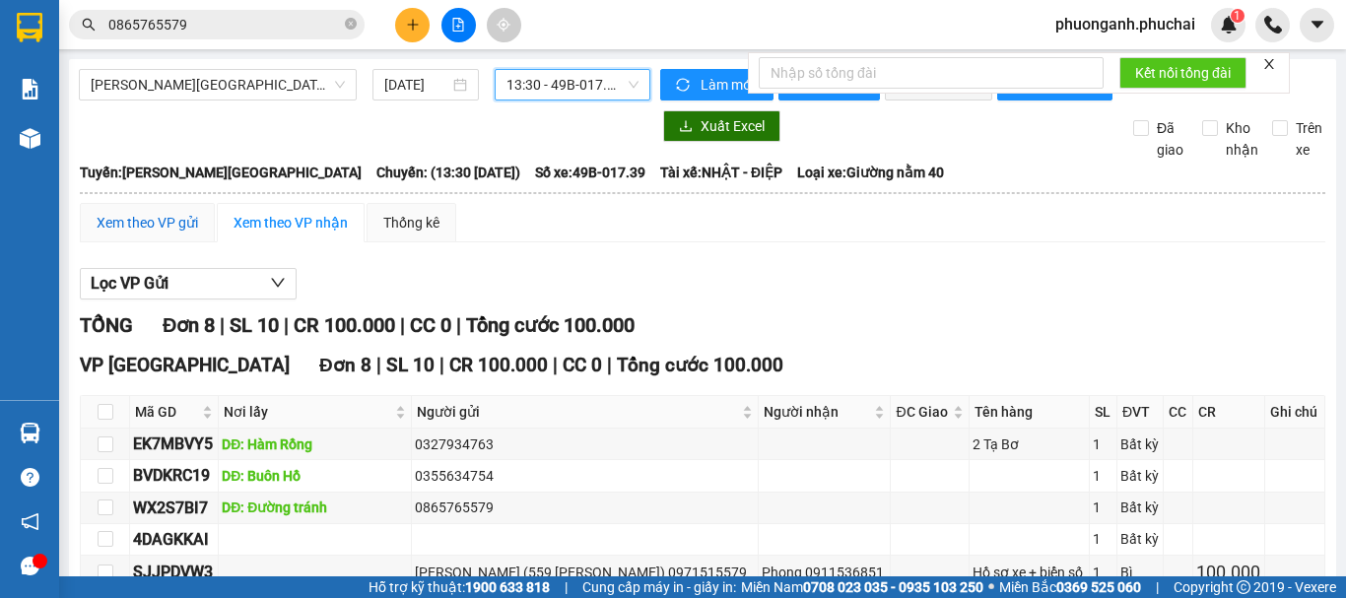
click at [144, 233] on div "Xem theo VP gửi" at bounding box center [147, 223] width 101 height 22
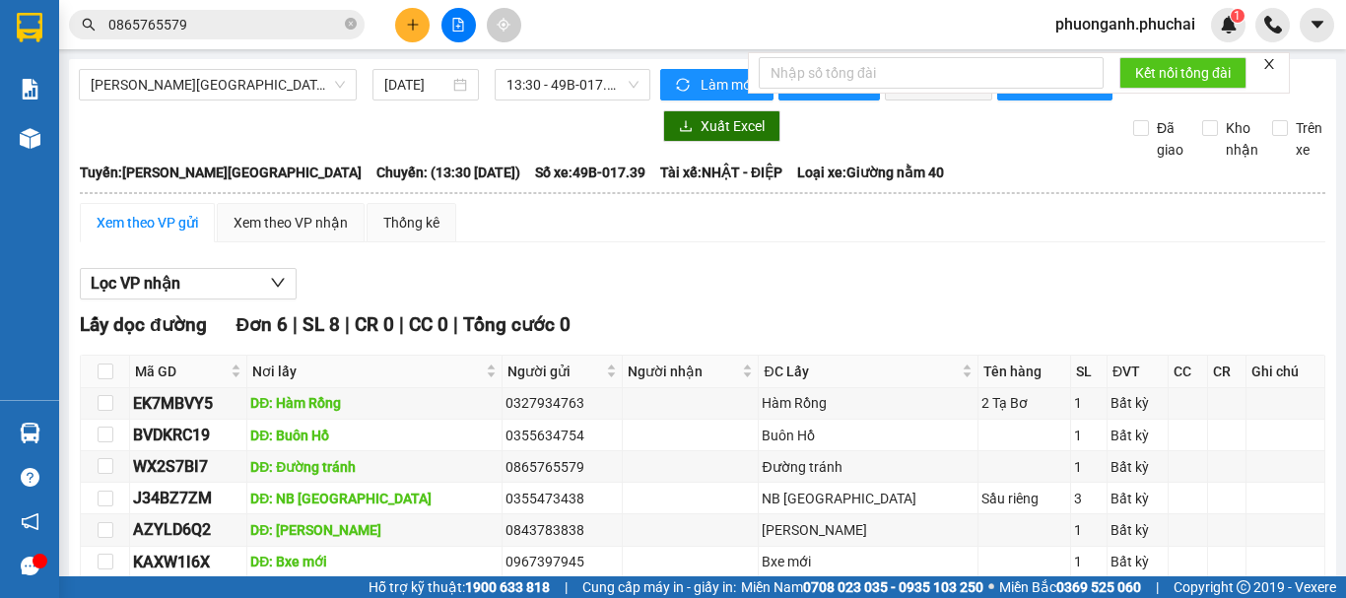
click at [1269, 63] on icon "close" at bounding box center [1269, 64] width 14 height 14
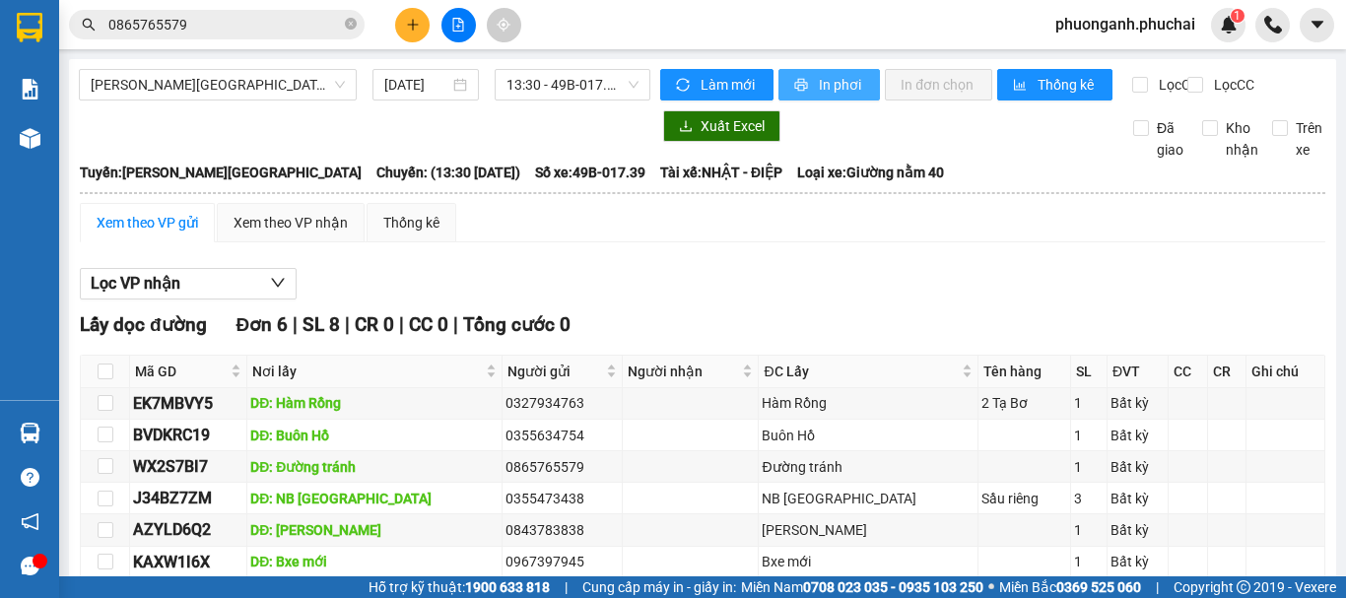
click at [861, 78] on button "In phơi" at bounding box center [828, 85] width 101 height 32
click at [460, 31] on icon "file-add" at bounding box center [458, 25] width 11 height 14
click at [832, 75] on span "In phơi" at bounding box center [841, 85] width 45 height 22
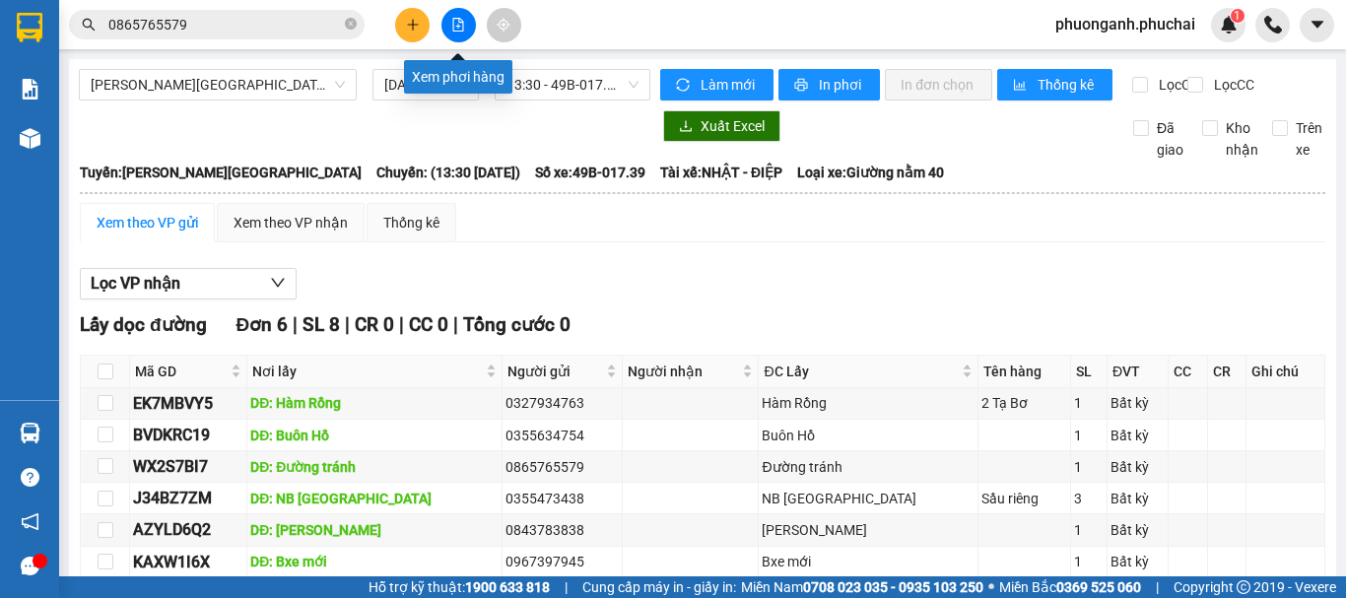
click at [461, 24] on icon "file-add" at bounding box center [458, 25] width 14 height 14
click at [228, 87] on span "[PERSON_NAME][GEOGRAPHIC_DATA]" at bounding box center [218, 85] width 254 height 30
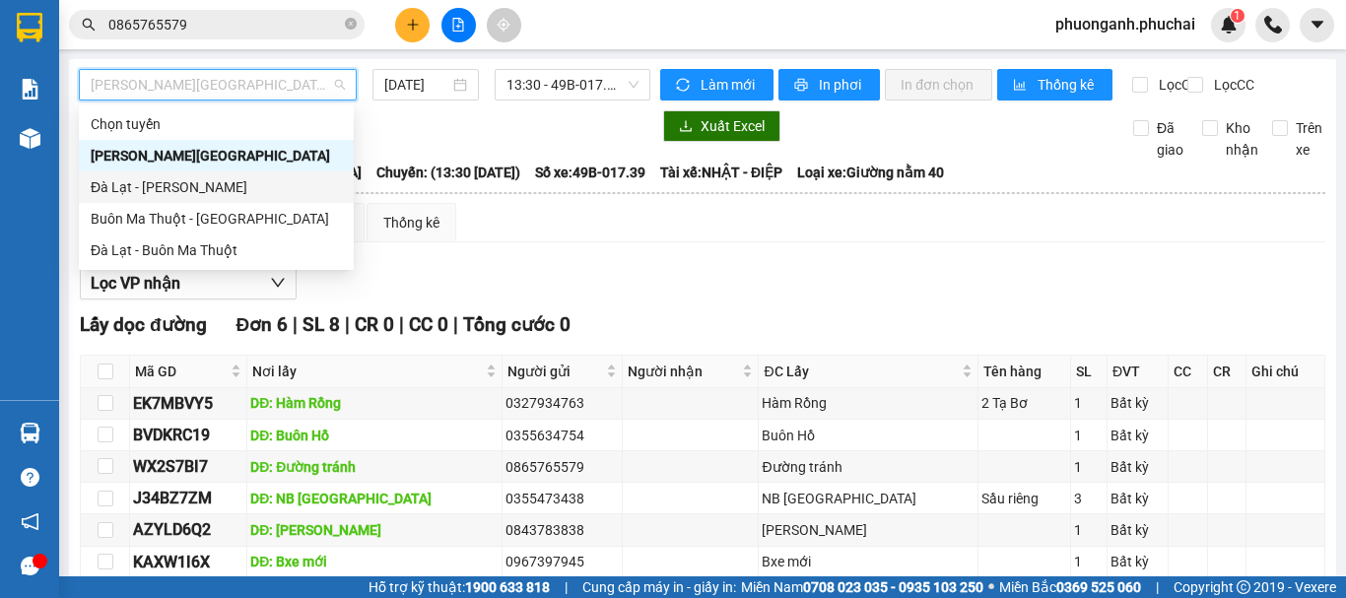
click at [132, 183] on div "Đà Lạt - [PERSON_NAME]" at bounding box center [216, 187] width 251 height 22
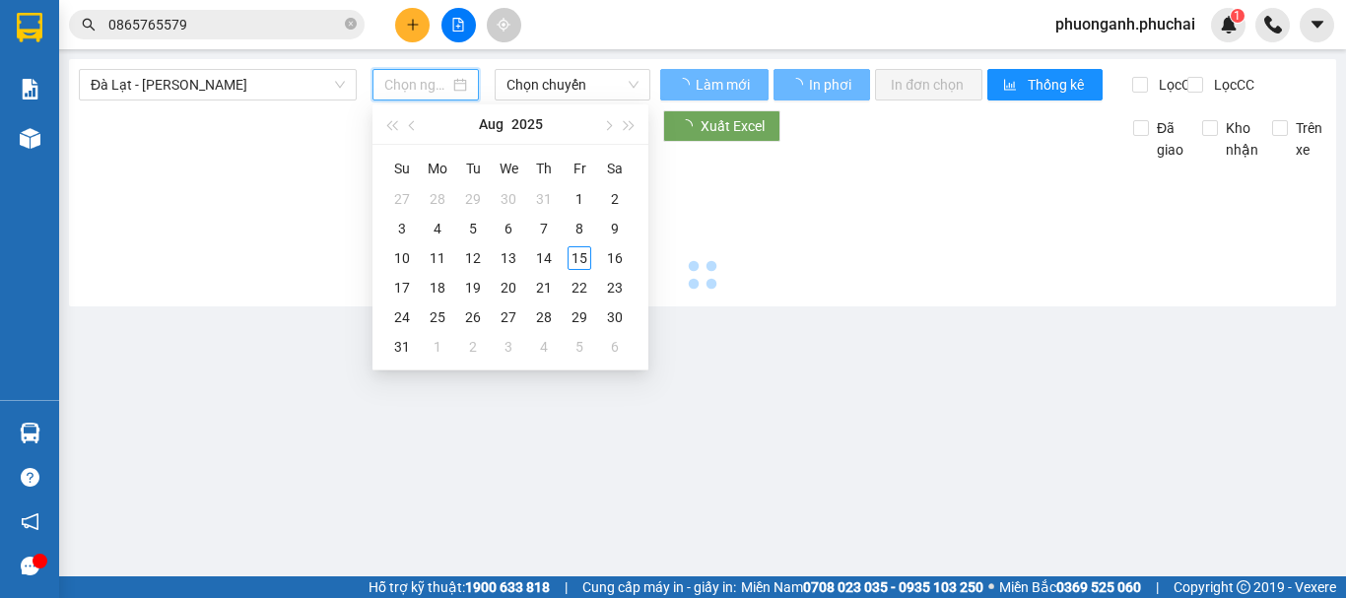
click at [434, 87] on input at bounding box center [416, 85] width 65 height 22
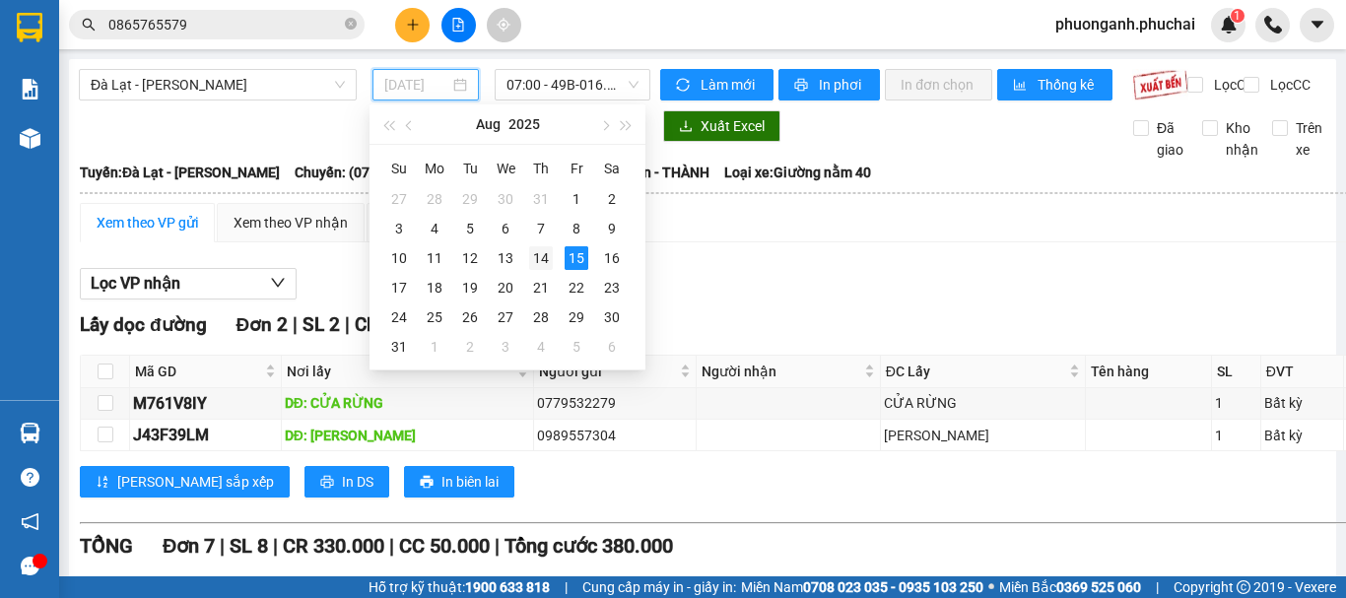
click at [546, 255] on div "14" at bounding box center [541, 258] width 24 height 24
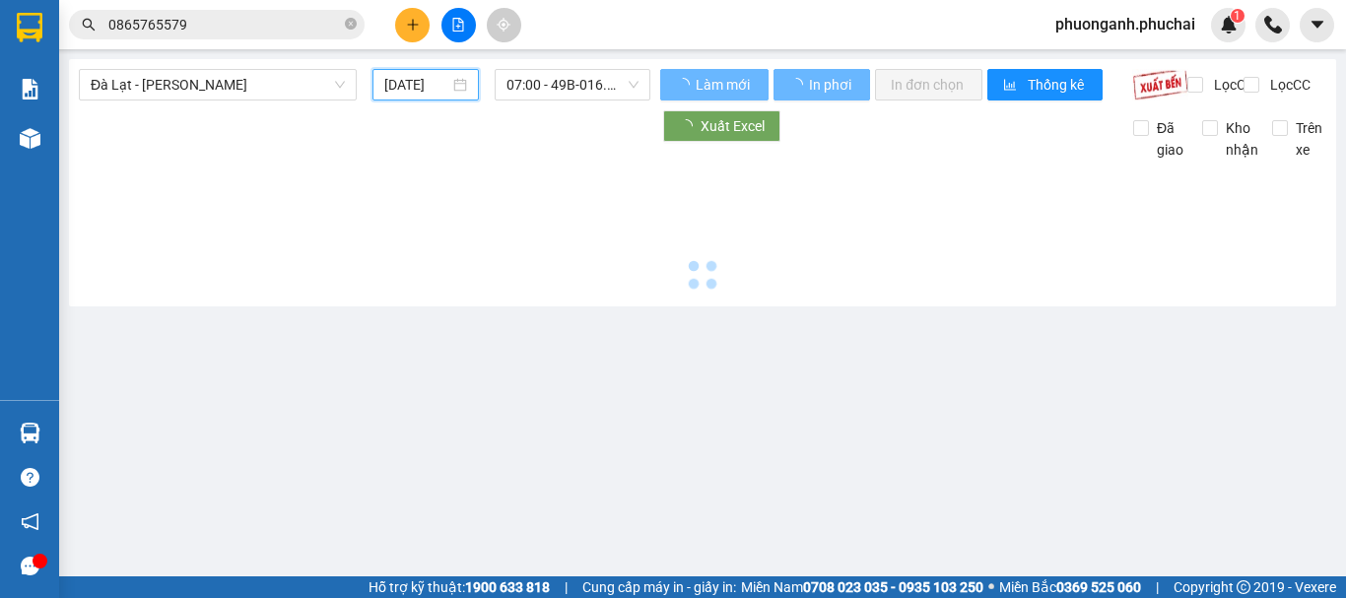
type input "[DATE]"
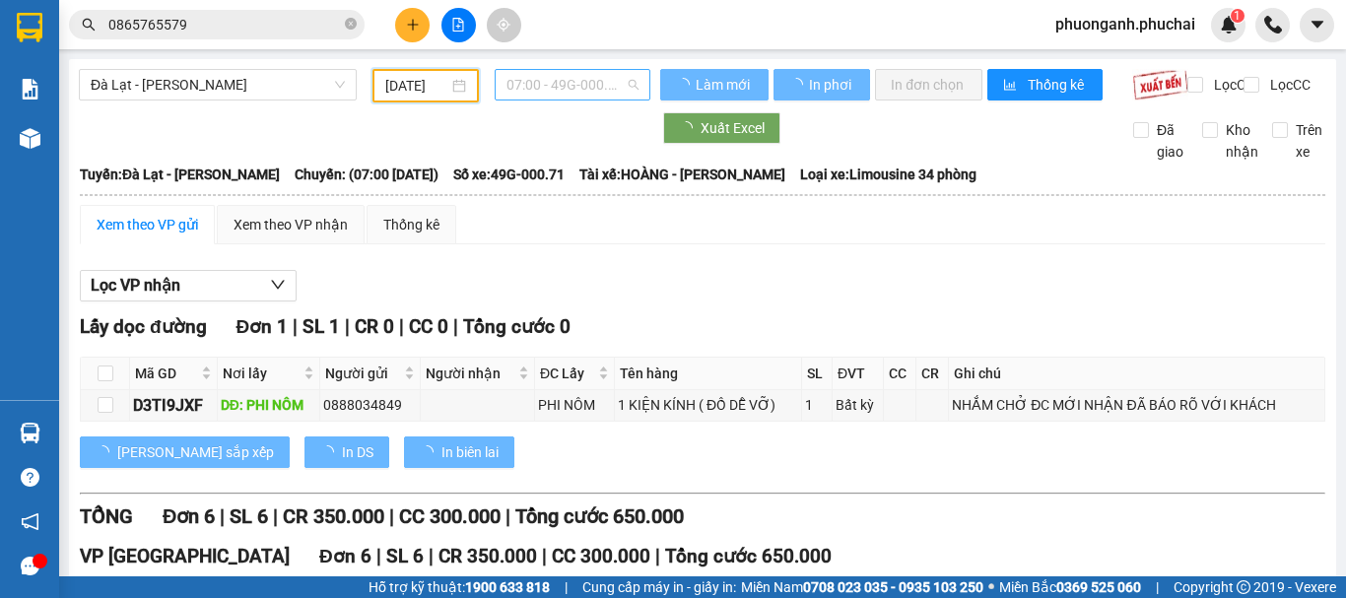
click at [557, 88] on span "07:00 - 49G-000.71" at bounding box center [572, 85] width 132 height 30
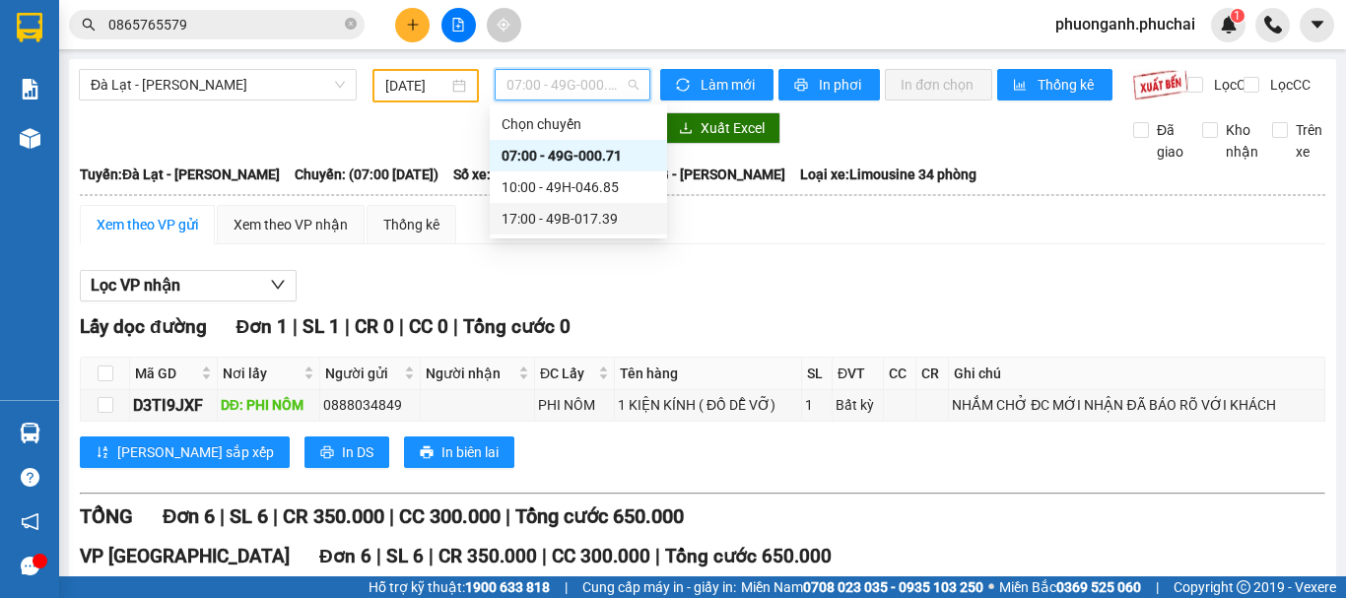
click at [595, 215] on div "17:00 - 49B-017.39" at bounding box center [578, 219] width 154 height 22
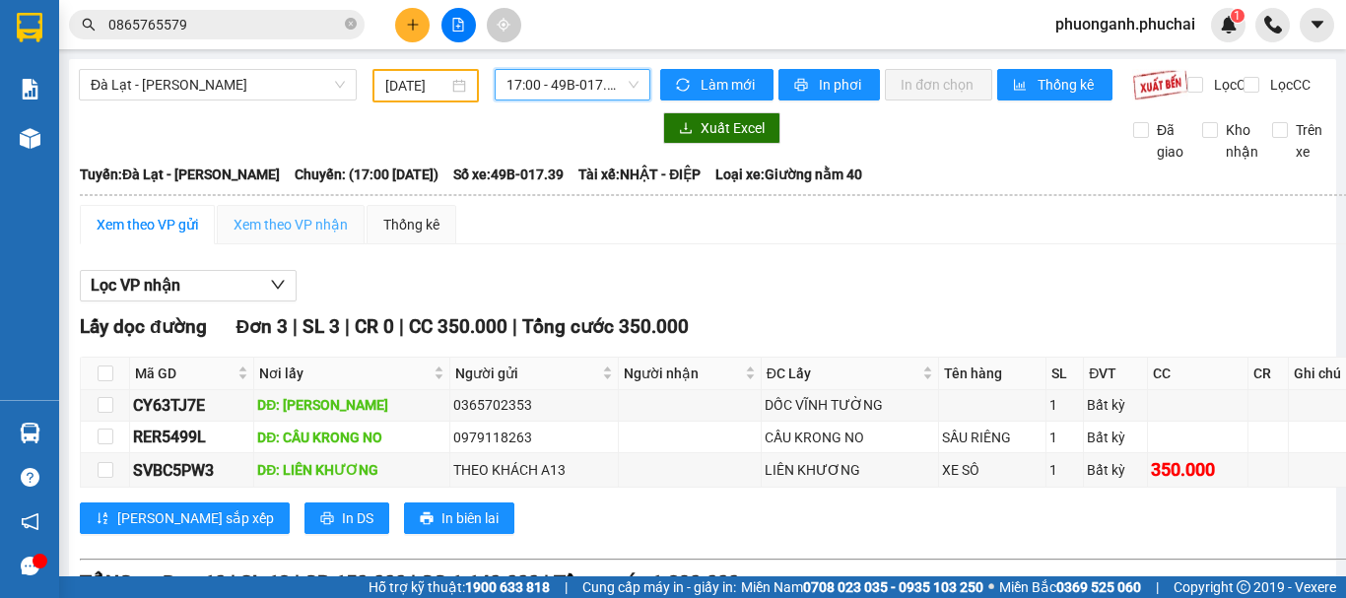
click at [305, 223] on div "Xem theo VP nhận" at bounding box center [291, 224] width 148 height 39
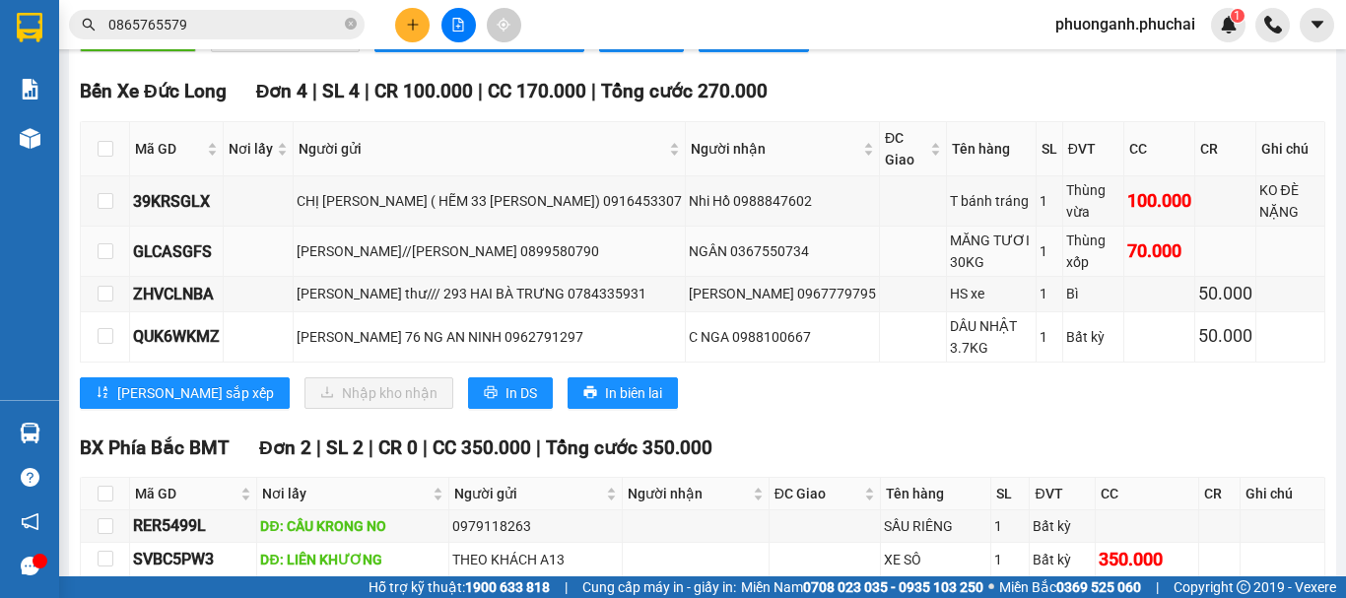
scroll to position [788, 0]
